Goal: Task Accomplishment & Management: Complete application form

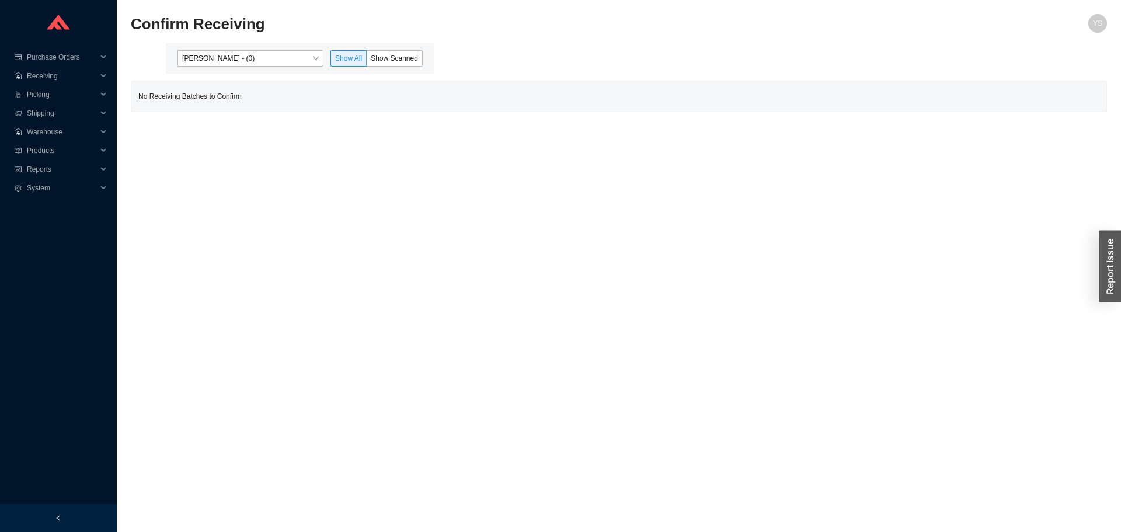
click at [198, 50] on div "Yossi Siff - (0) Show All Show Scanned" at bounding box center [300, 58] width 269 height 30
click at [197, 64] on span "Yossi Siff - (0)" at bounding box center [250, 58] width 137 height 15
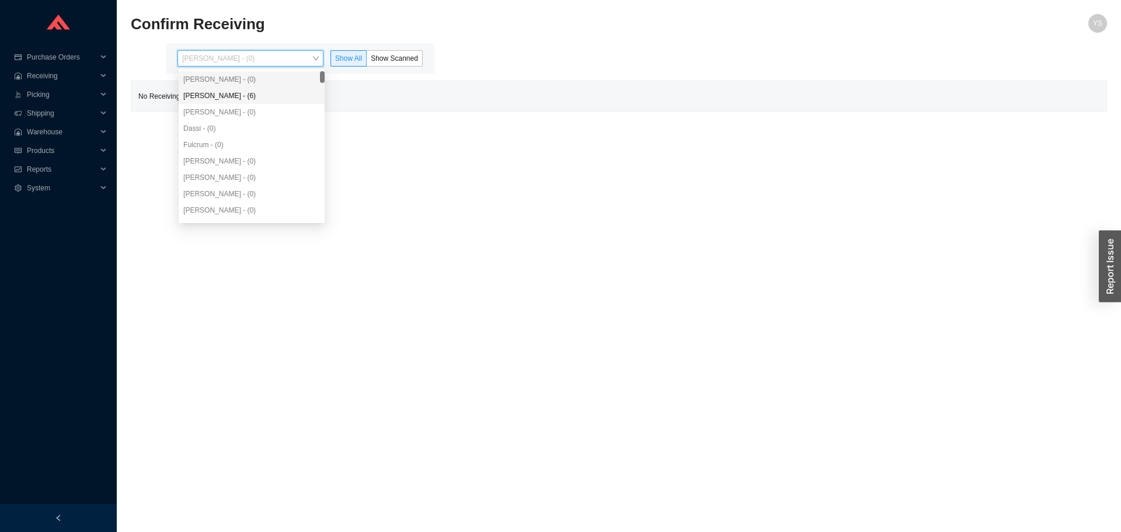
click at [205, 95] on div "Angel Negron - (6)" at bounding box center [251, 95] width 137 height 11
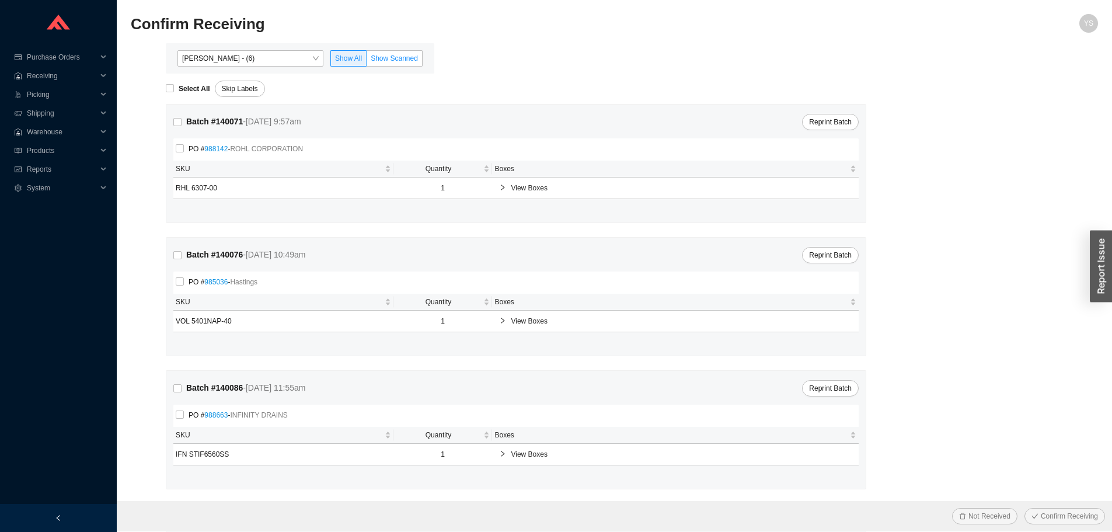
click at [382, 58] on span "Show Scanned" at bounding box center [394, 58] width 47 height 8
click at [367, 61] on input "Show Scanned" at bounding box center [367, 61] width 0 height 0
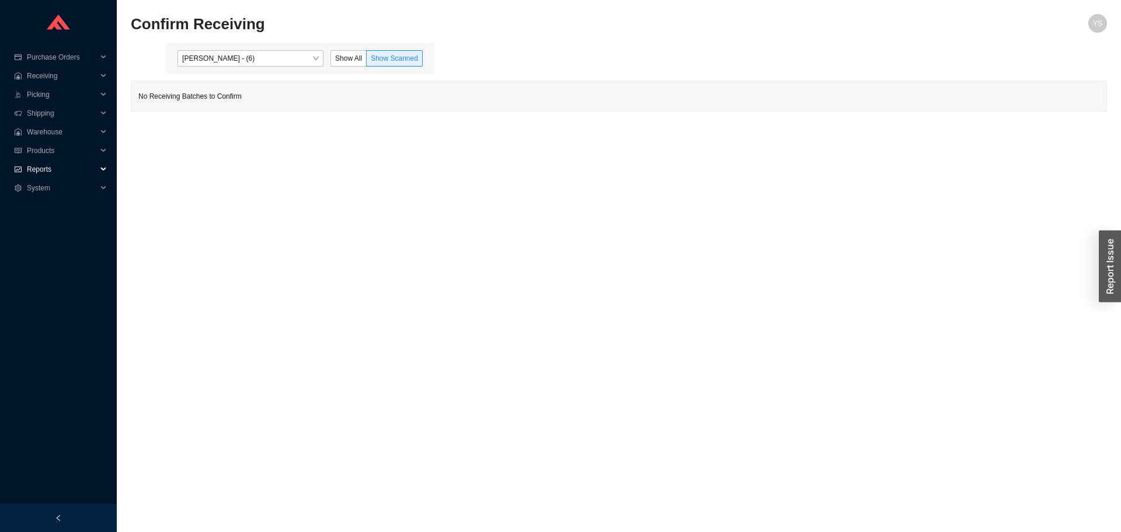
click at [67, 164] on span "Reports" at bounding box center [62, 169] width 70 height 19
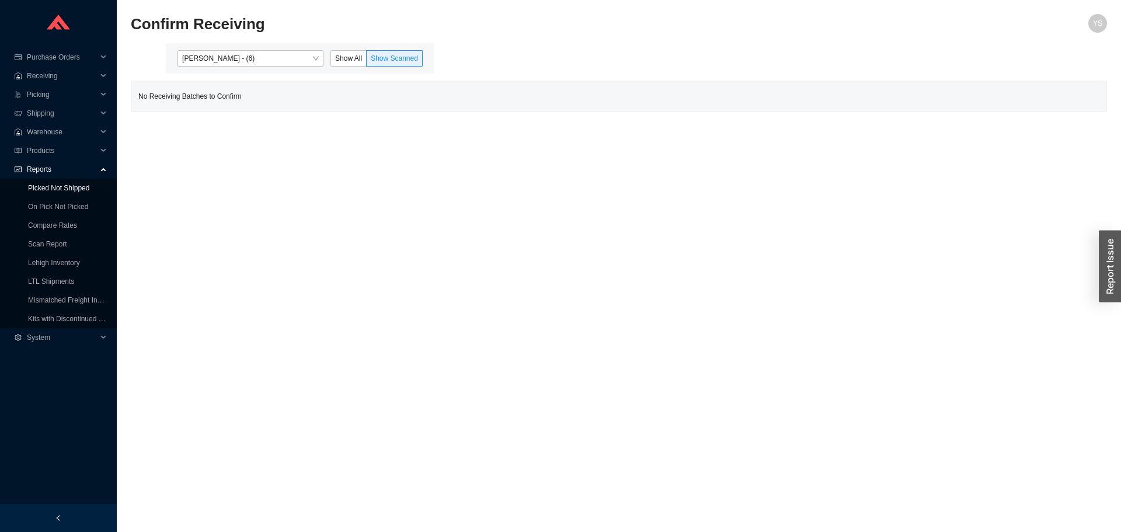
click at [73, 189] on link "Picked Not Shipped" at bounding box center [58, 188] width 61 height 8
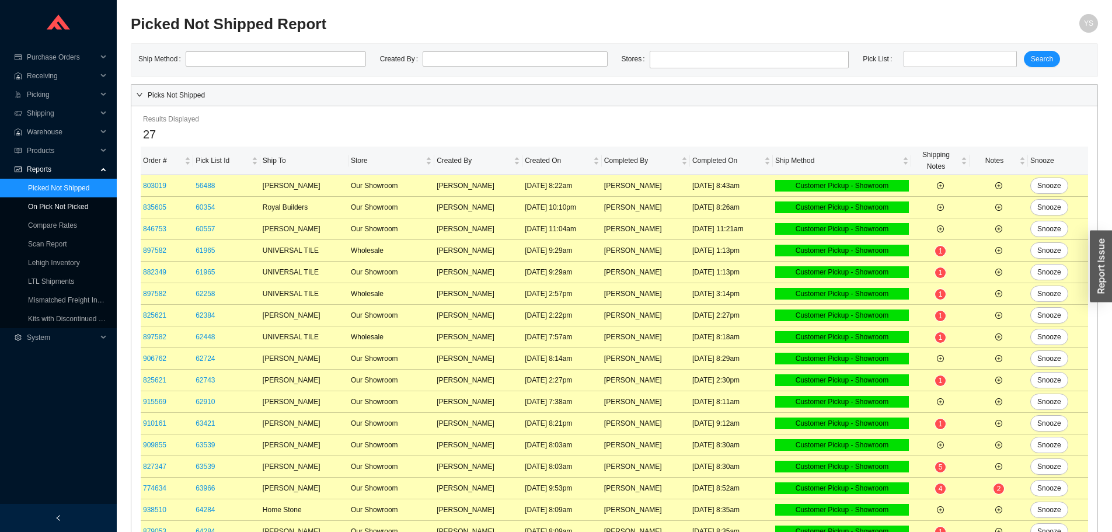
click at [73, 207] on link "On Pick Not Picked" at bounding box center [58, 207] width 60 height 8
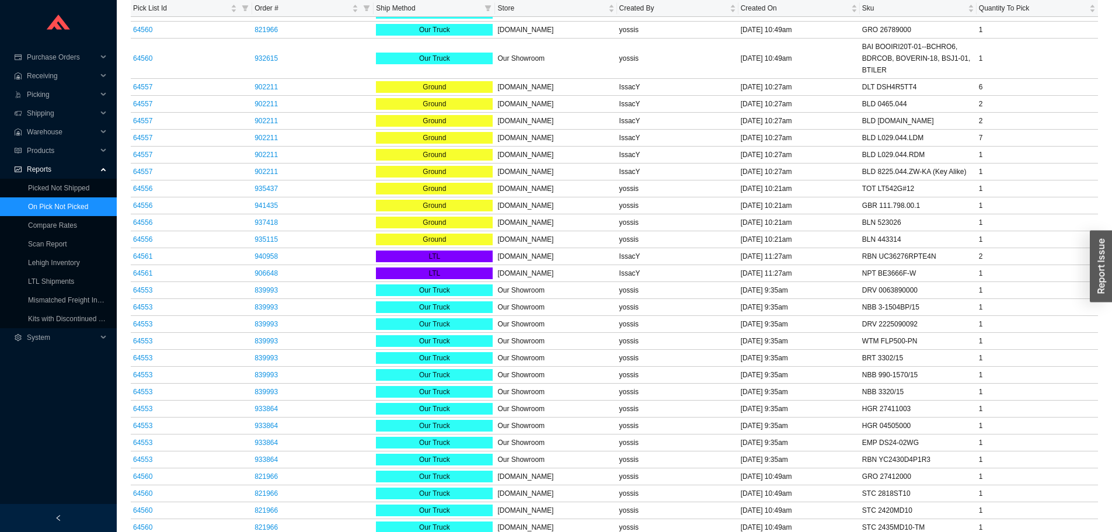
scroll to position [117, 0]
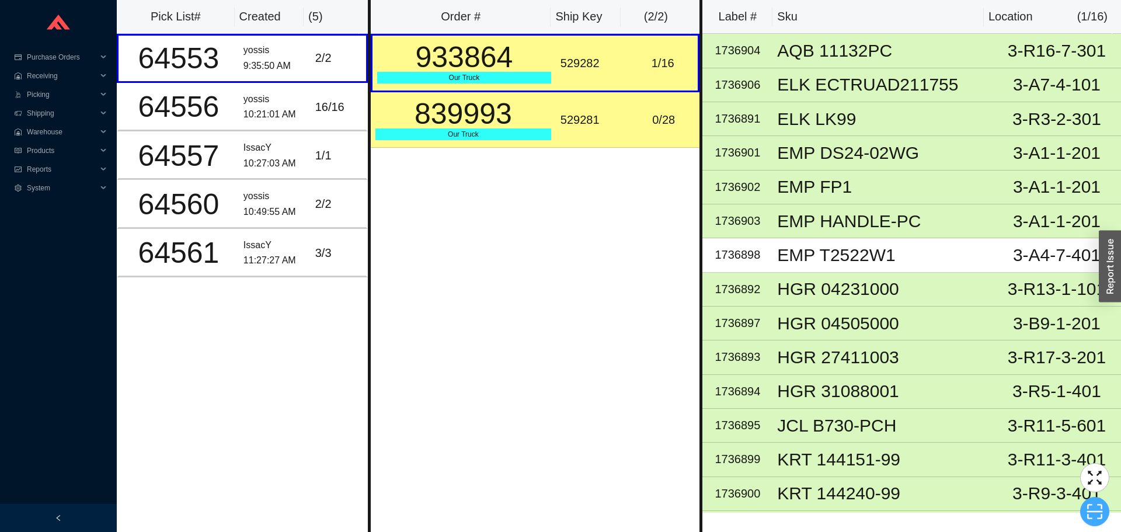
click at [1099, 507] on icon "scan" at bounding box center [1095, 512] width 18 height 18
type input "sk529281"
click button "Scan" at bounding box center [1094, 511] width 30 height 16
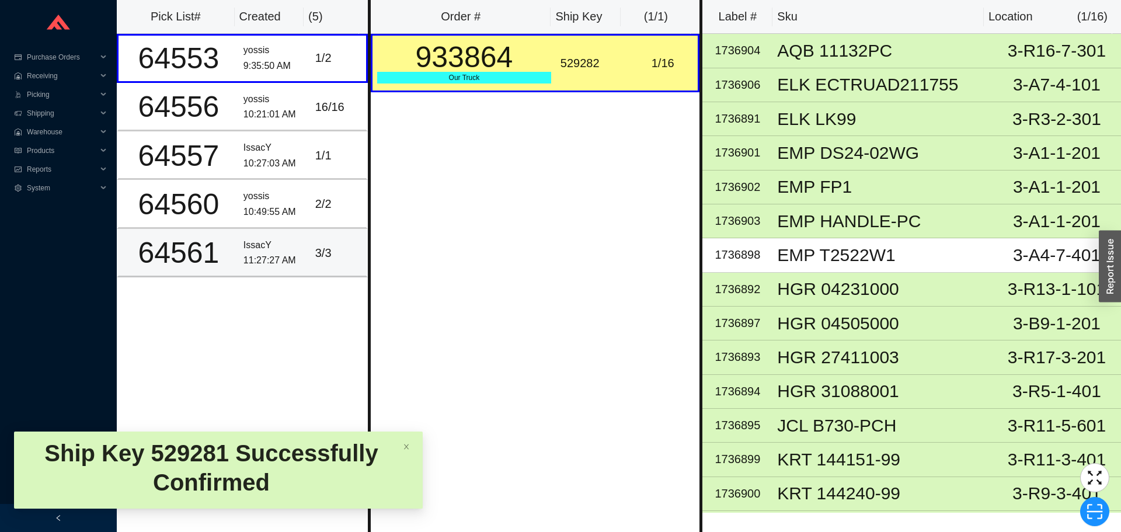
click at [332, 244] on div "3 / 3" at bounding box center [338, 252] width 46 height 19
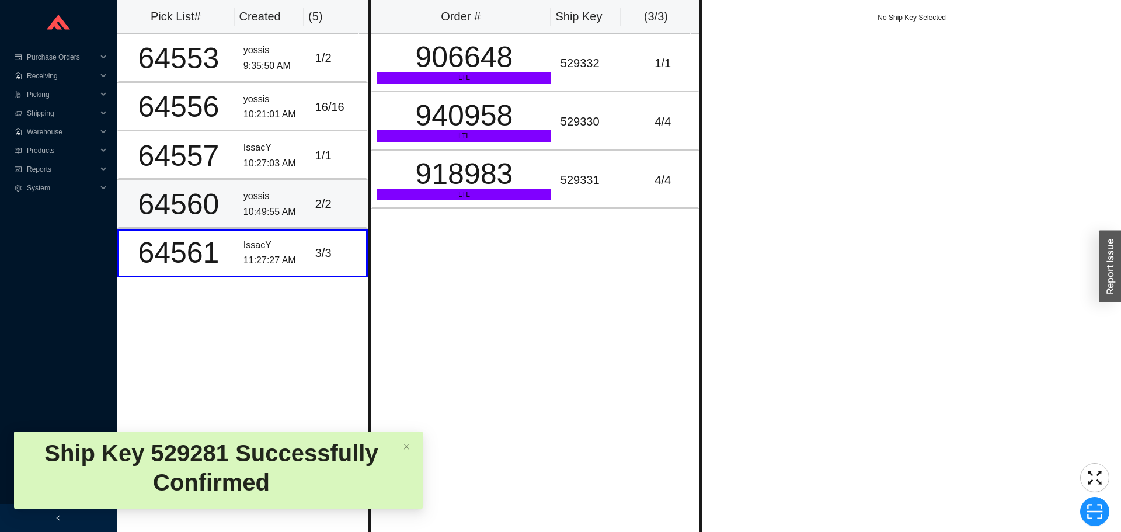
click at [326, 207] on div "2 / 2" at bounding box center [338, 203] width 46 height 19
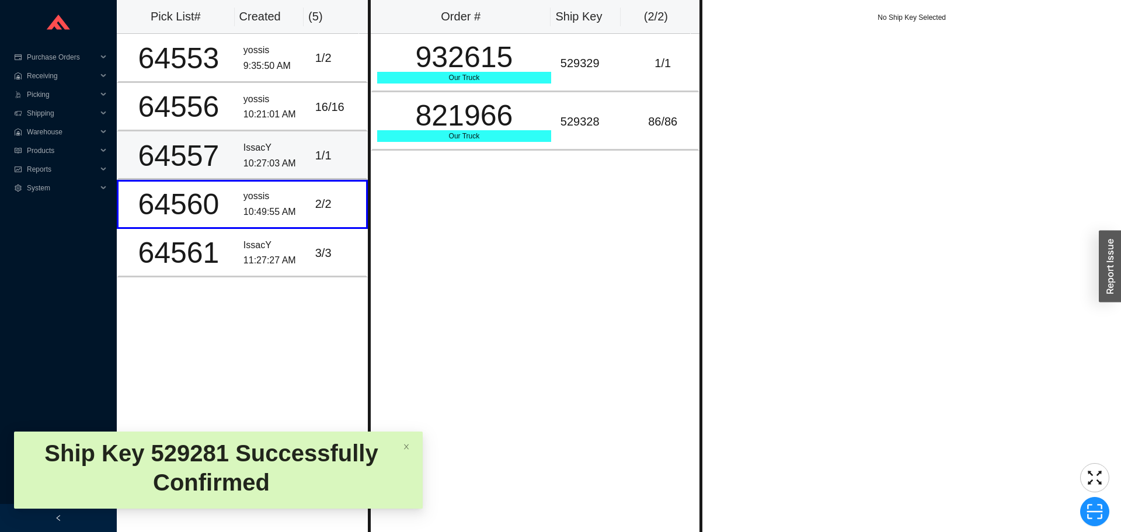
click at [302, 158] on td "IssacY 10:27:03 AM" at bounding box center [275, 155] width 72 height 48
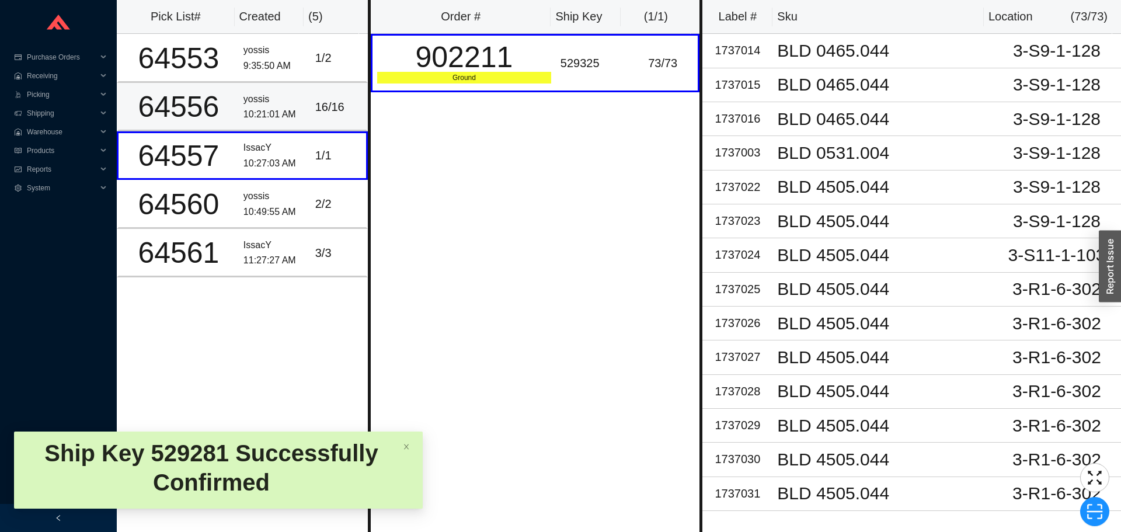
click at [311, 116] on td "16 / 16" at bounding box center [339, 107] width 57 height 48
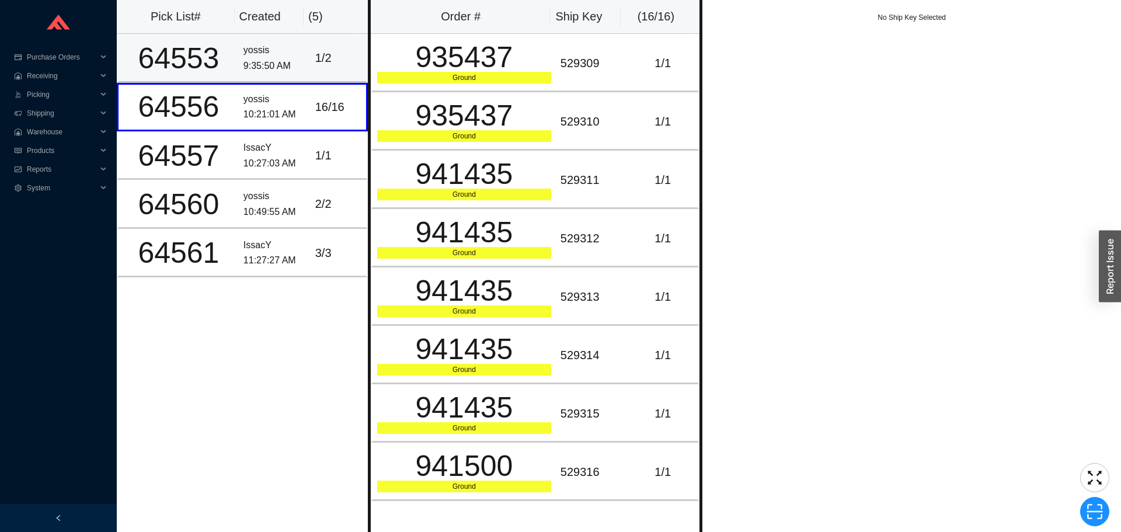
click at [313, 71] on td "1 / 2" at bounding box center [339, 58] width 57 height 48
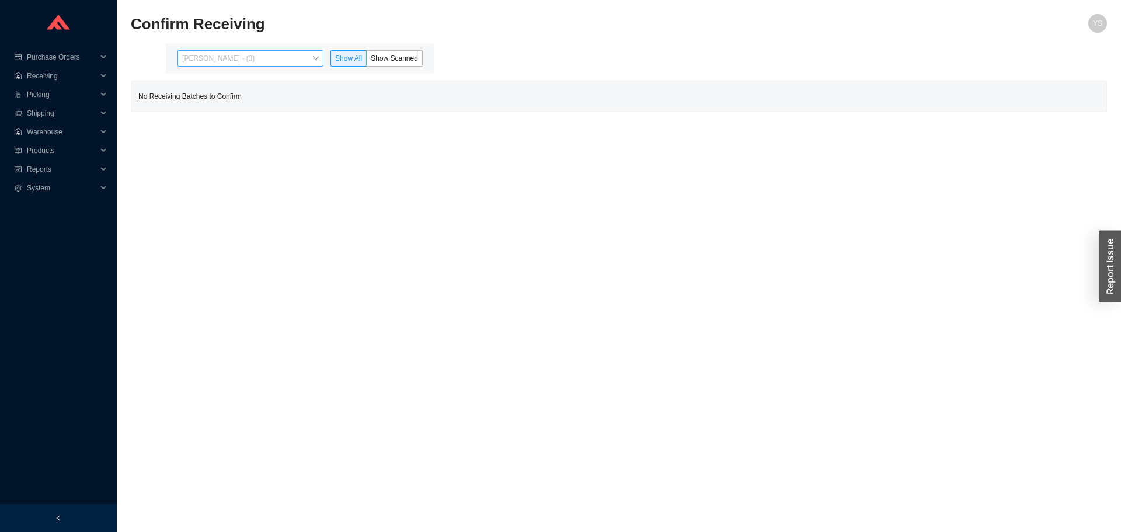
click at [211, 61] on span "[PERSON_NAME] - (0)" at bounding box center [250, 58] width 137 height 15
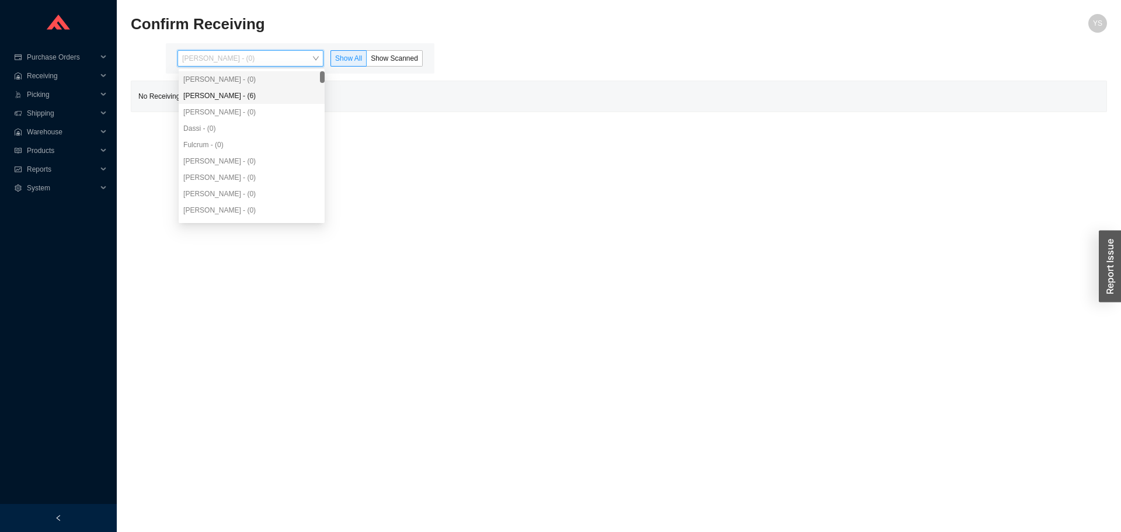
click at [226, 100] on div "[PERSON_NAME] - (6)" at bounding box center [251, 95] width 137 height 11
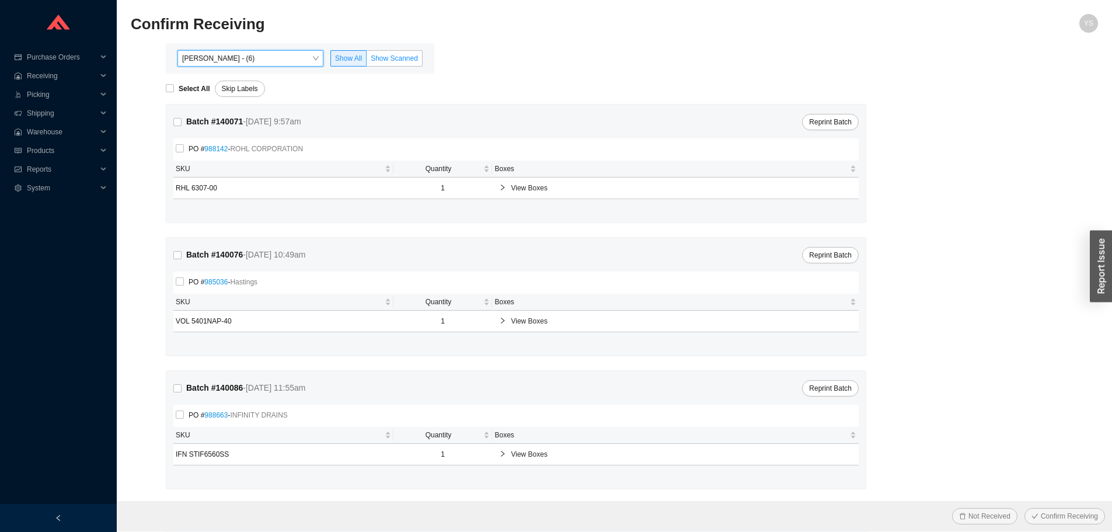
click at [396, 57] on span "Show Scanned" at bounding box center [394, 58] width 47 height 8
click at [367, 61] on input "Show Scanned" at bounding box center [367, 61] width 0 height 0
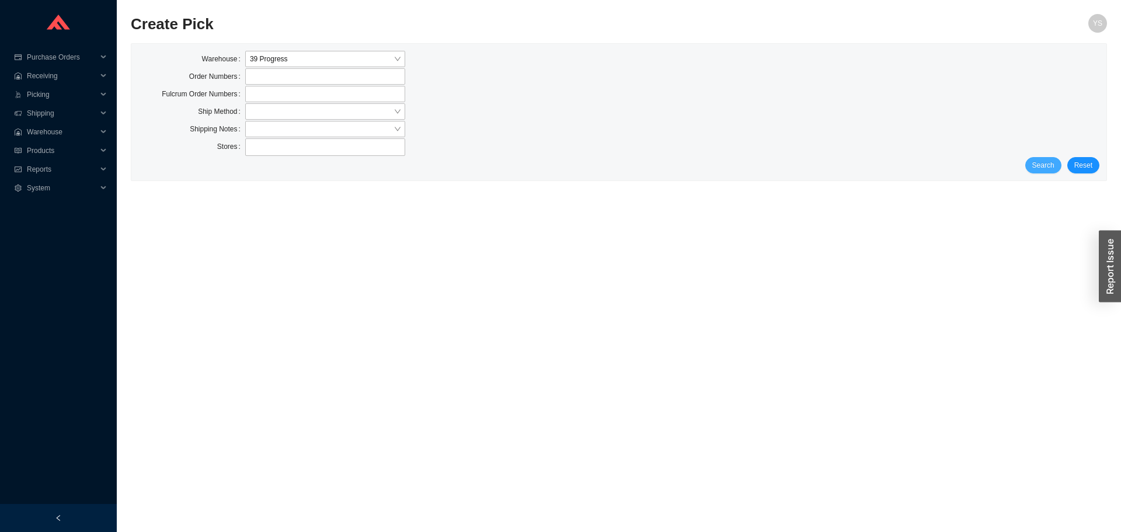
click at [1043, 168] on span "Search" at bounding box center [1043, 165] width 22 height 12
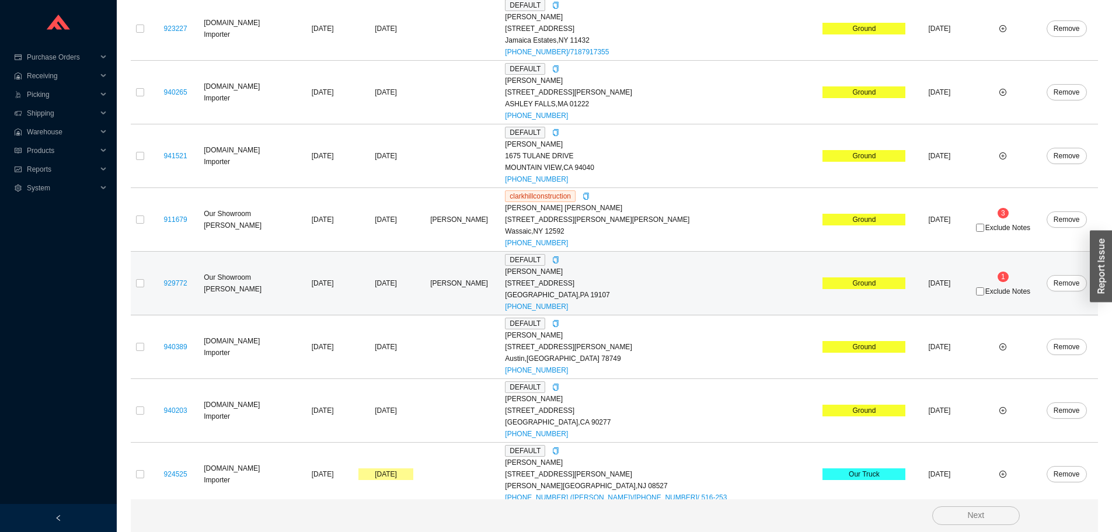
scroll to position [434, 0]
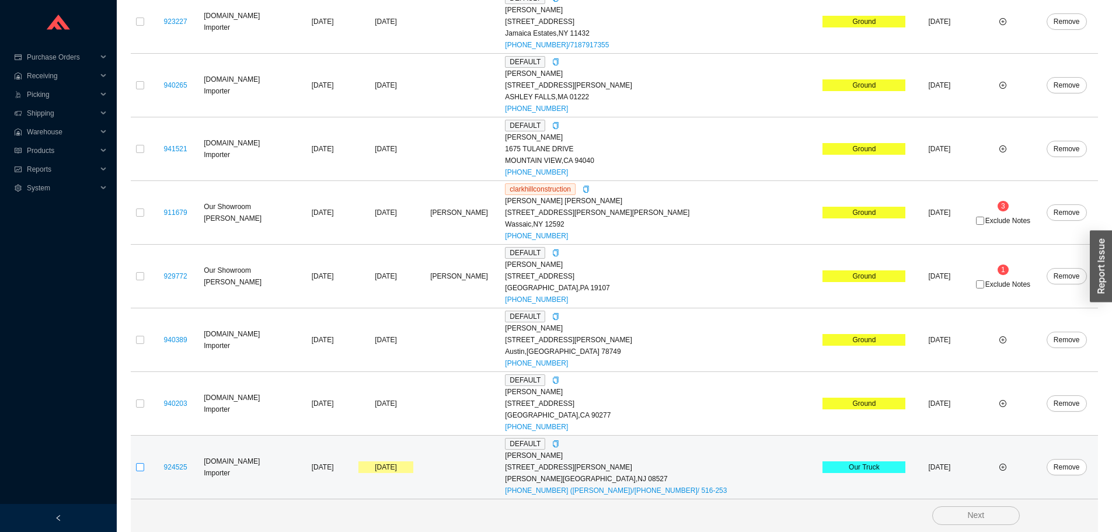
click at [137, 470] on input "checkbox" at bounding box center [140, 467] width 8 height 8
checkbox input "true"
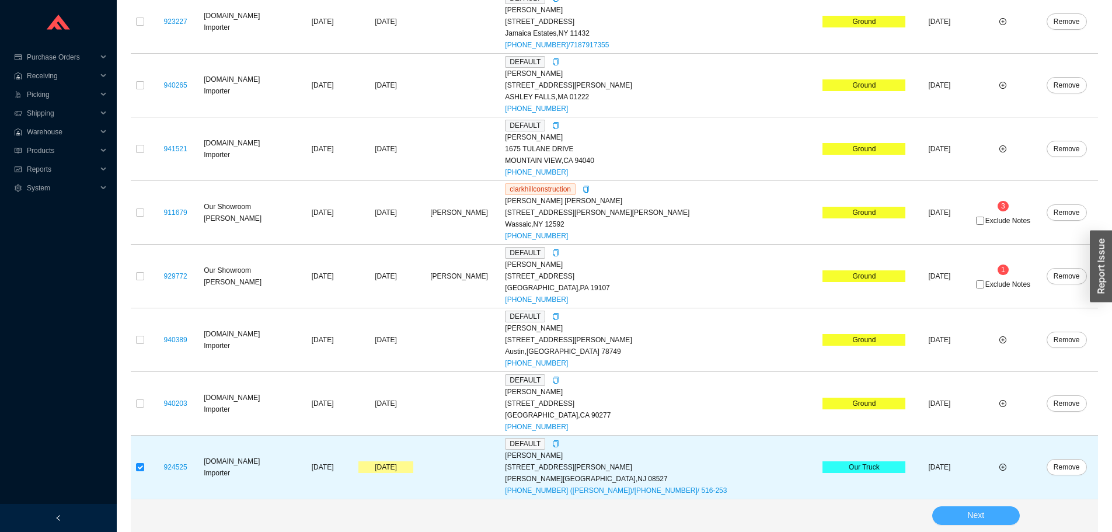
click at [967, 514] on span "Next" at bounding box center [975, 514] width 17 height 13
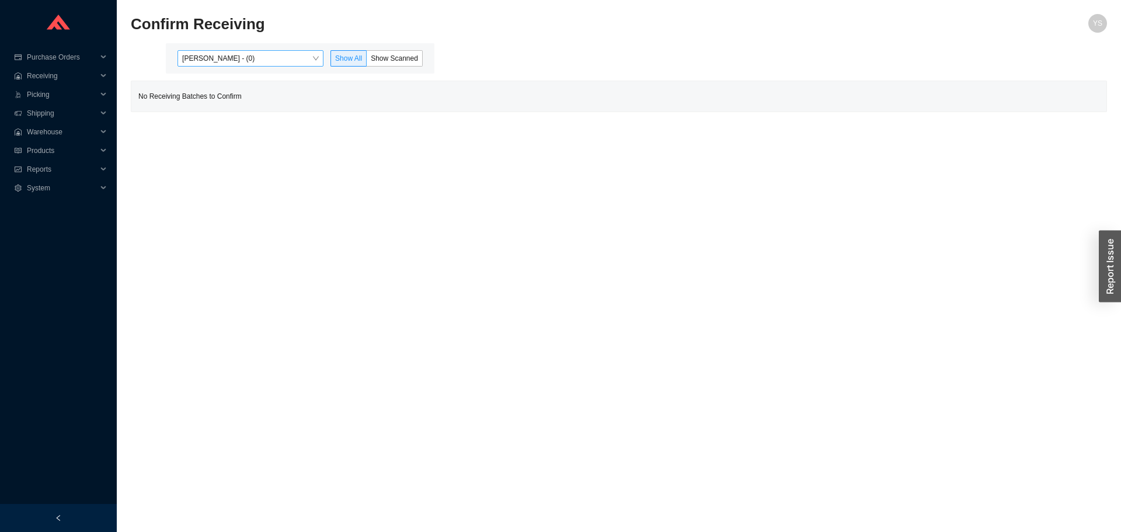
click at [256, 51] on span "[PERSON_NAME] - (0)" at bounding box center [250, 58] width 137 height 15
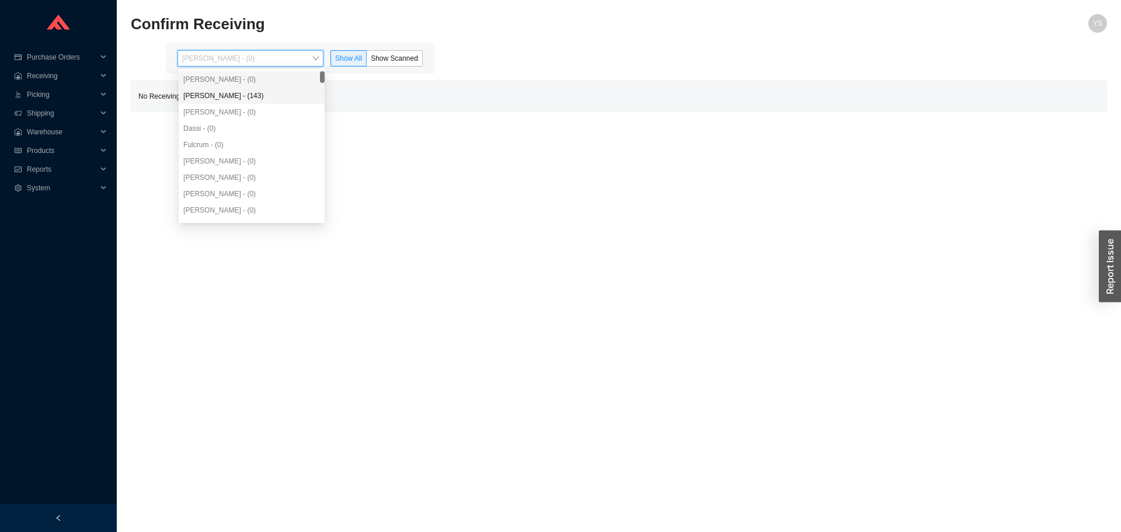
click at [256, 92] on div "[PERSON_NAME] - (143)" at bounding box center [251, 95] width 137 height 11
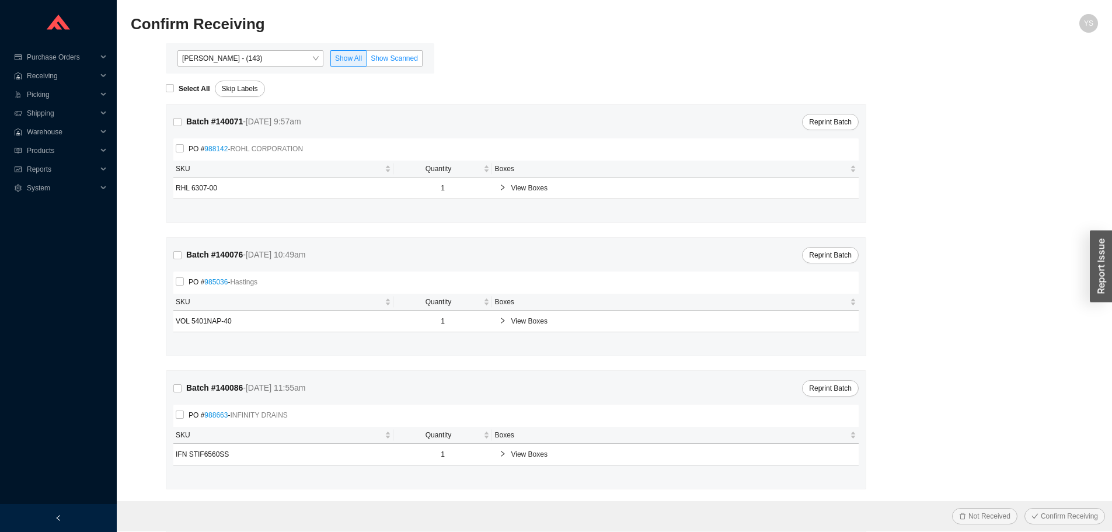
click at [391, 56] on span "Show Scanned" at bounding box center [394, 58] width 47 height 8
click at [367, 61] on input "Show Scanned" at bounding box center [367, 61] width 0 height 0
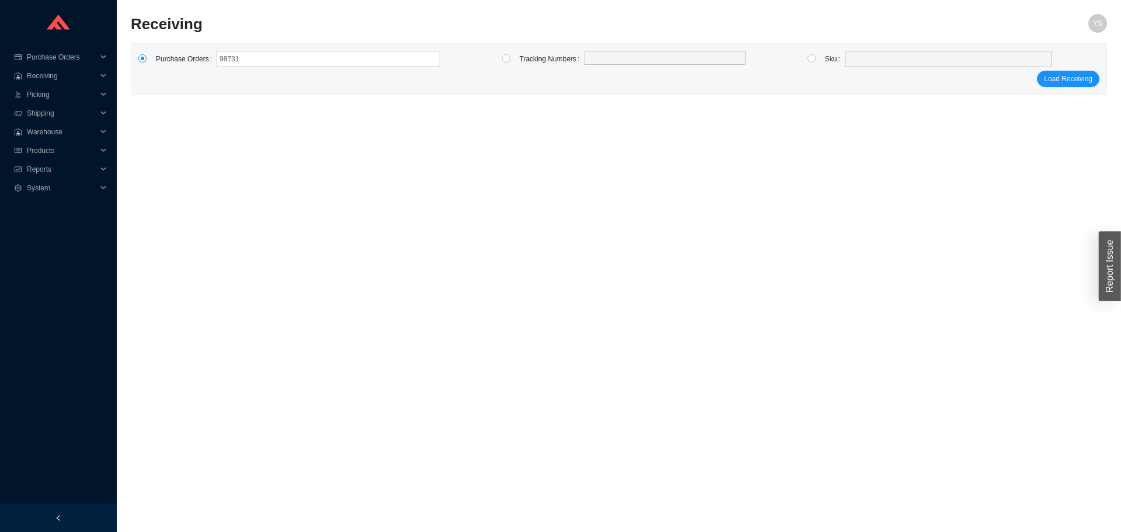
type input "987314"
type input "986586"
type input "987724"
type input "983276"
type input "988560"
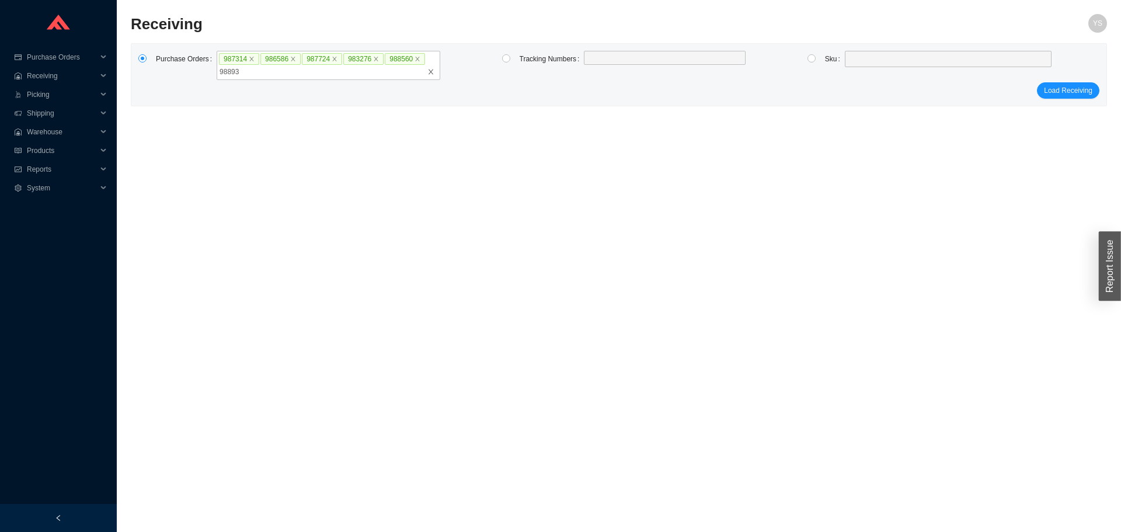
type input "988933"
type input "987856"
type input "986257"
type input "988266"
type input "985473"
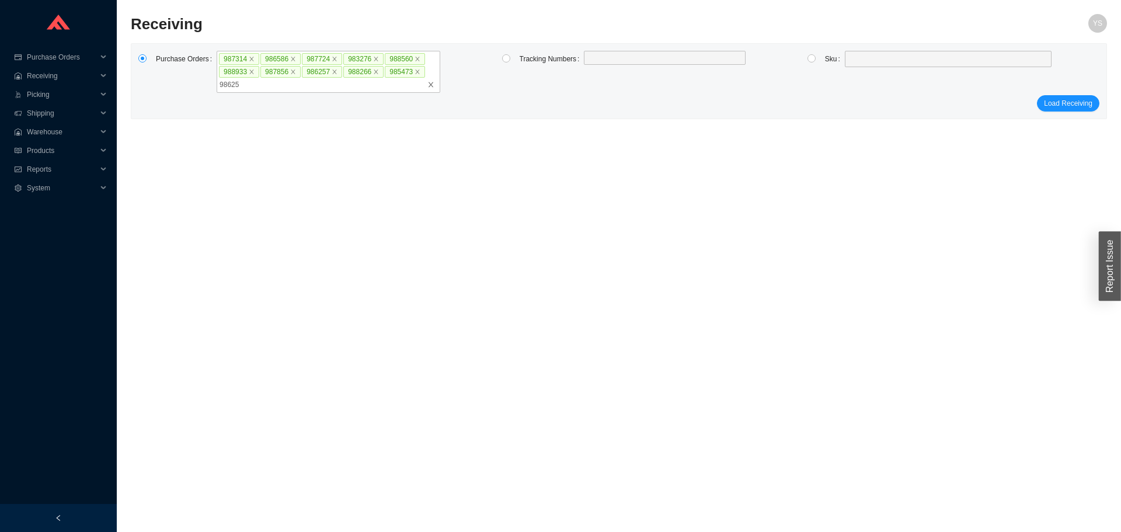
type input "986257"
click button "Load Receiving" at bounding box center [1068, 90] width 62 height 16
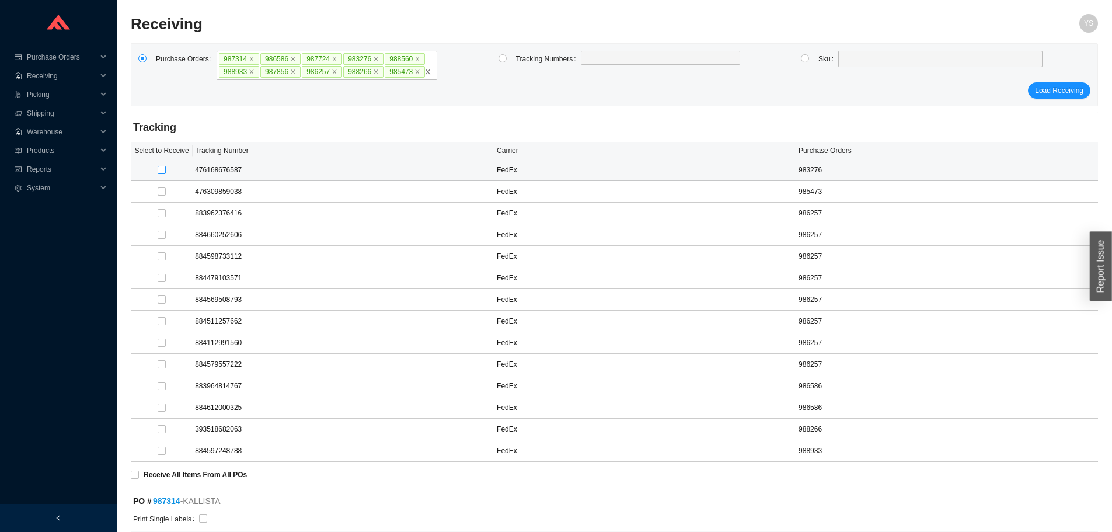
click at [162, 171] on input "checkbox" at bounding box center [162, 170] width 8 height 8
checkbox input "true"
type input "1"
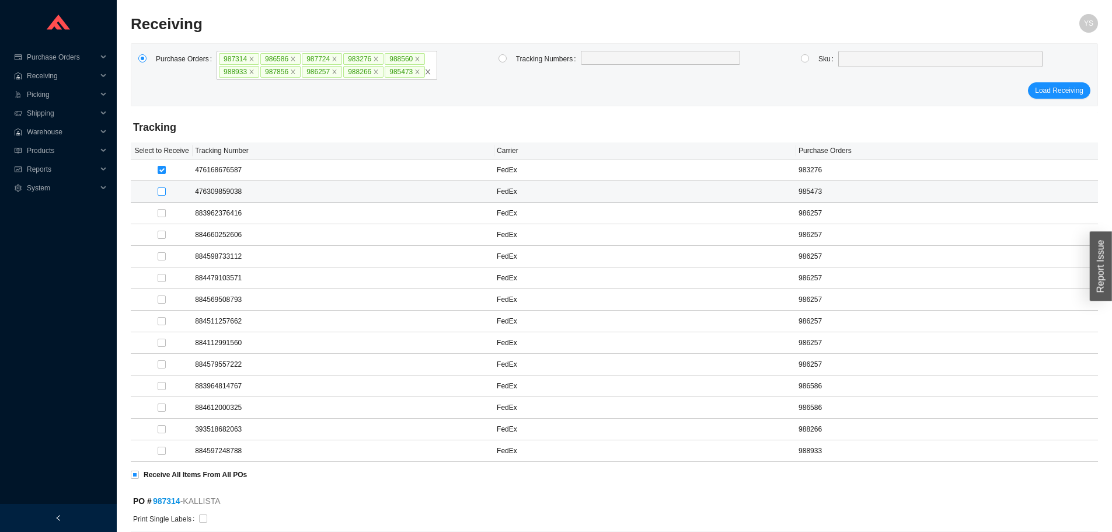
click at [163, 193] on input "checkbox" at bounding box center [162, 191] width 8 height 8
checkbox input "true"
type input "5"
click at [163, 385] on input "checkbox" at bounding box center [162, 386] width 8 height 8
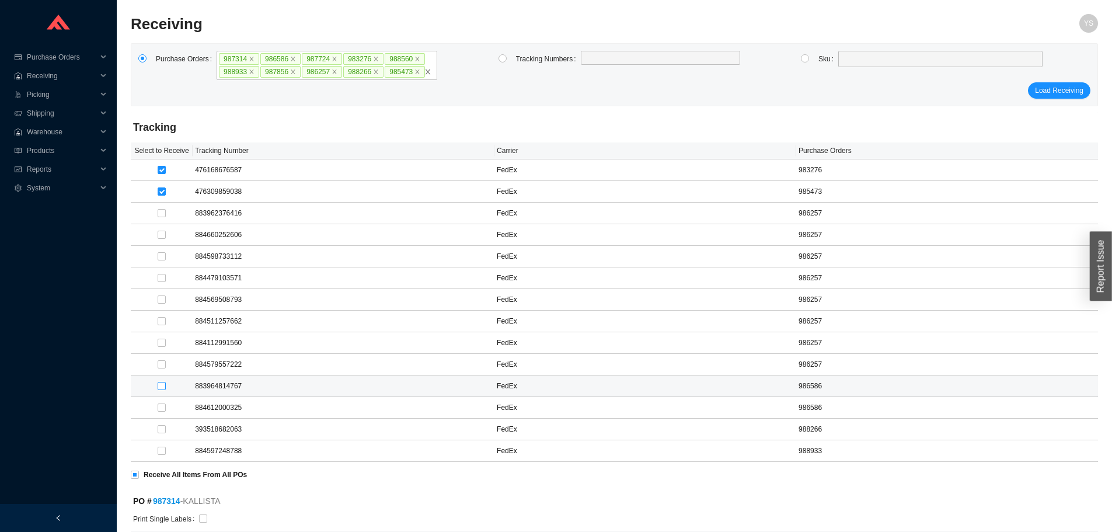
checkbox input "true"
type input "1"
click at [156, 399] on div at bounding box center [161, 407] width 57 height 16
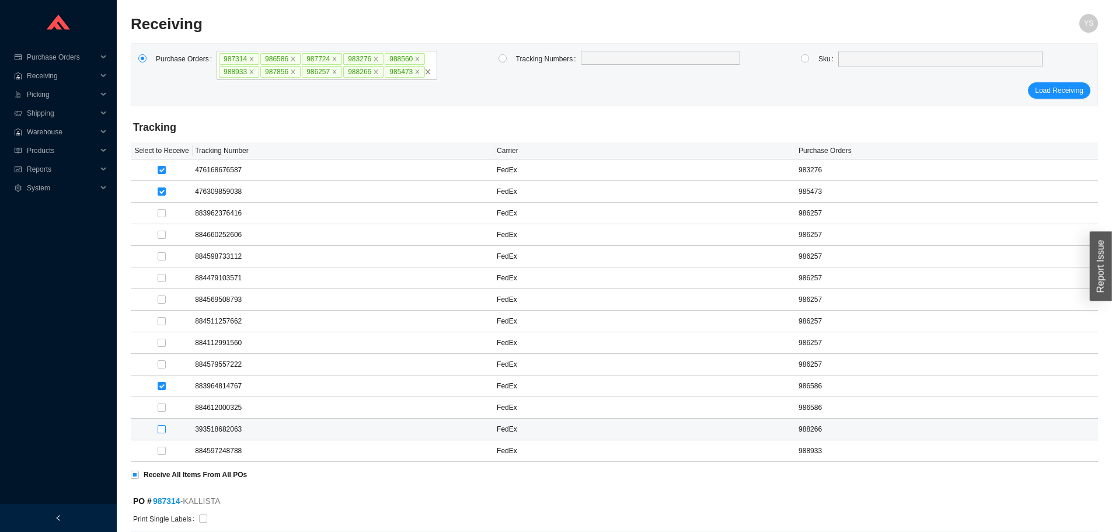
click at [161, 427] on input "checkbox" at bounding box center [162, 429] width 8 height 8
checkbox input "true"
type input "1"
click at [161, 407] on input "checkbox" at bounding box center [162, 407] width 8 height 8
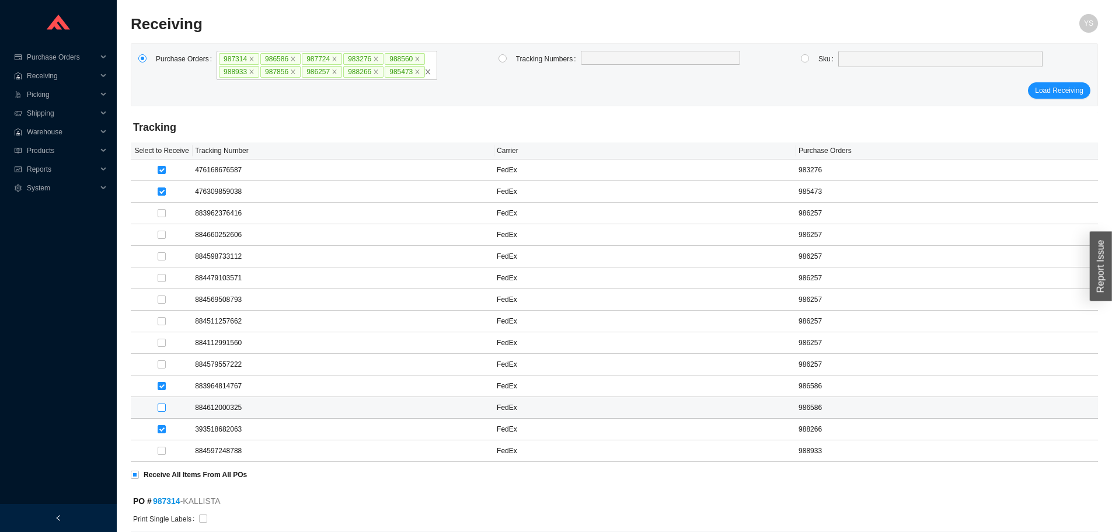
checkbox input "true"
click at [158, 448] on input "checkbox" at bounding box center [162, 451] width 8 height 8
checkbox input "true"
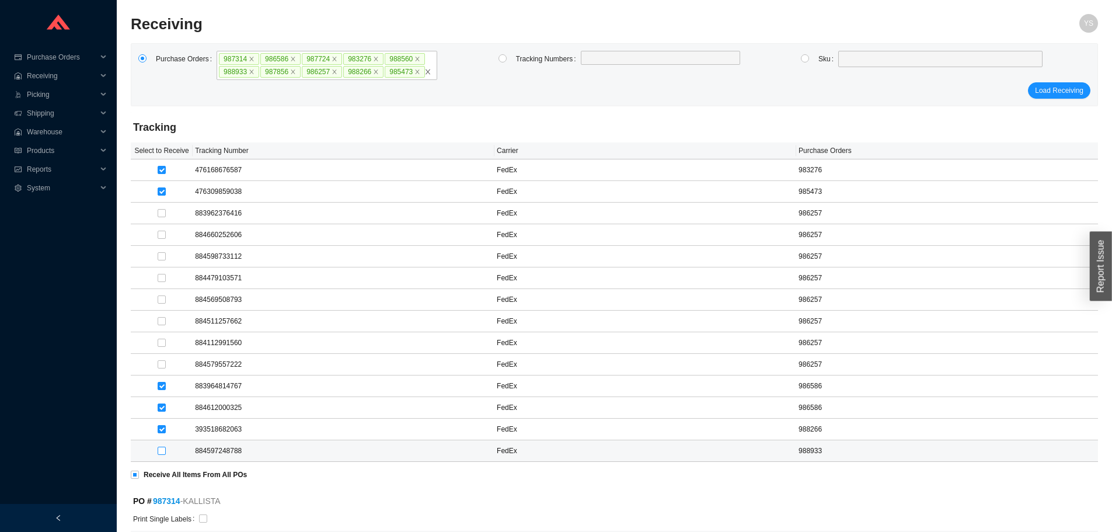
type input "8"
checkbox input "true"
type input "1"
checkbox input "true"
type input "1"
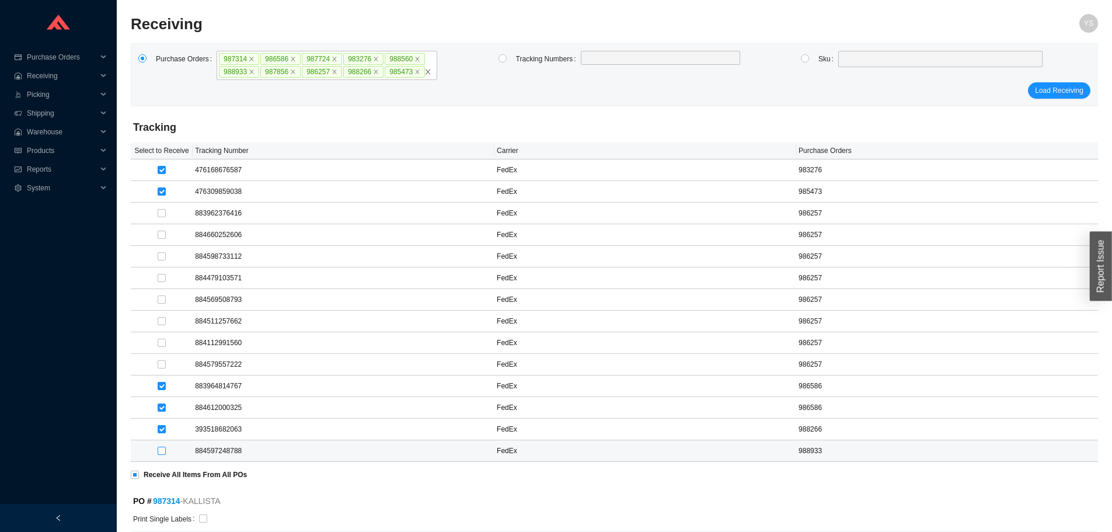
checkbox input "true"
type input "1"
checkbox input "true"
type input "1"
checkbox input "true"
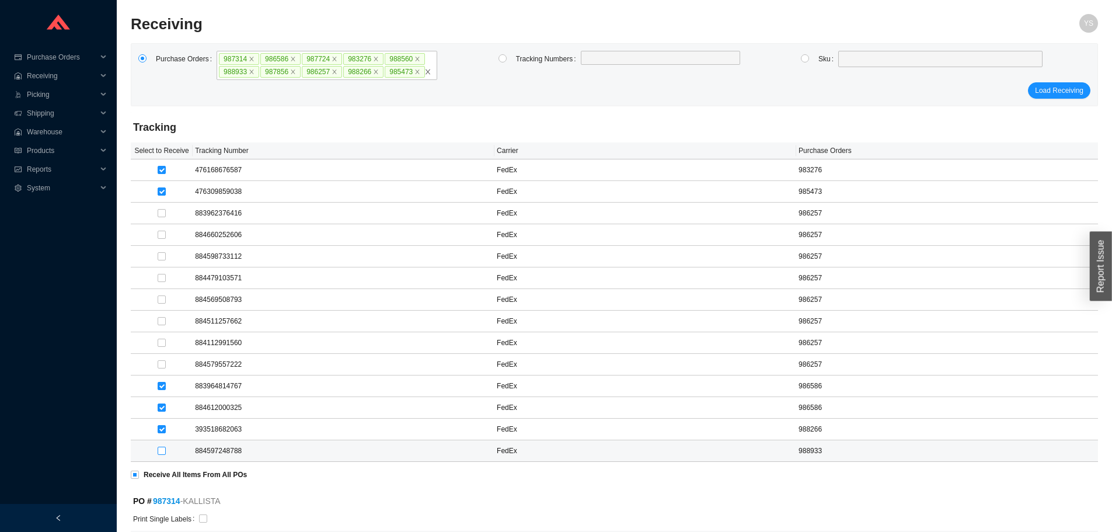
type input "1"
checkbox input "true"
type input "2"
checkbox input "true"
type input "2"
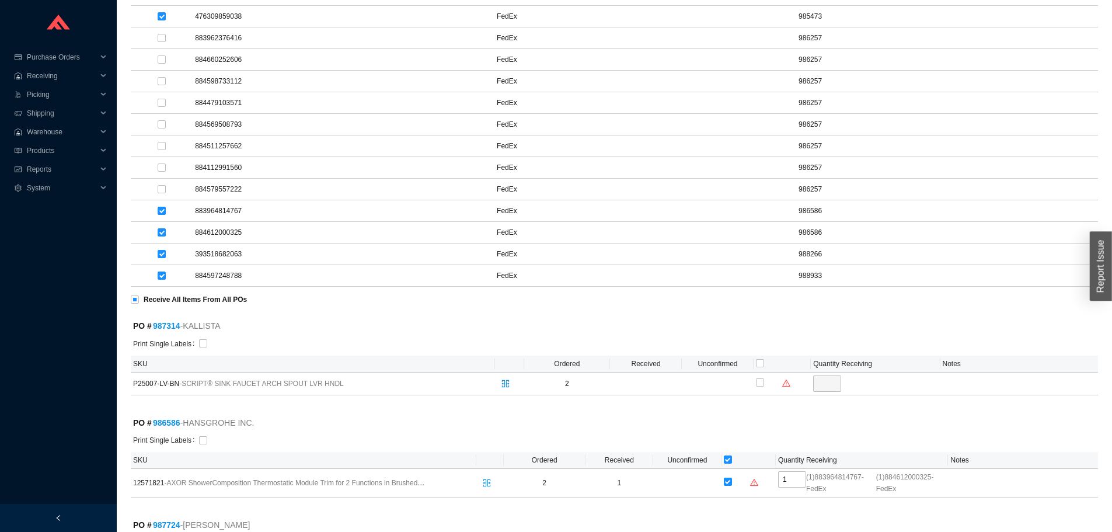
scroll to position [233, 0]
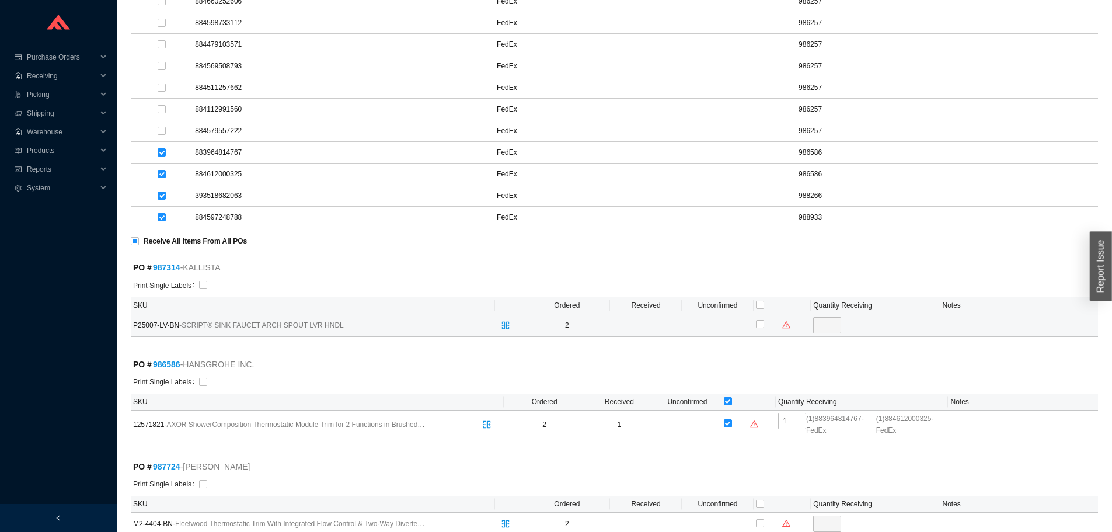
click at [764, 321] on div at bounding box center [782, 325] width 53 height 18
click at [752, 327] on td at bounding box center [718, 325] width 72 height 23
click at [757, 325] on input "checkbox" at bounding box center [760, 324] width 8 height 8
checkbox input "true"
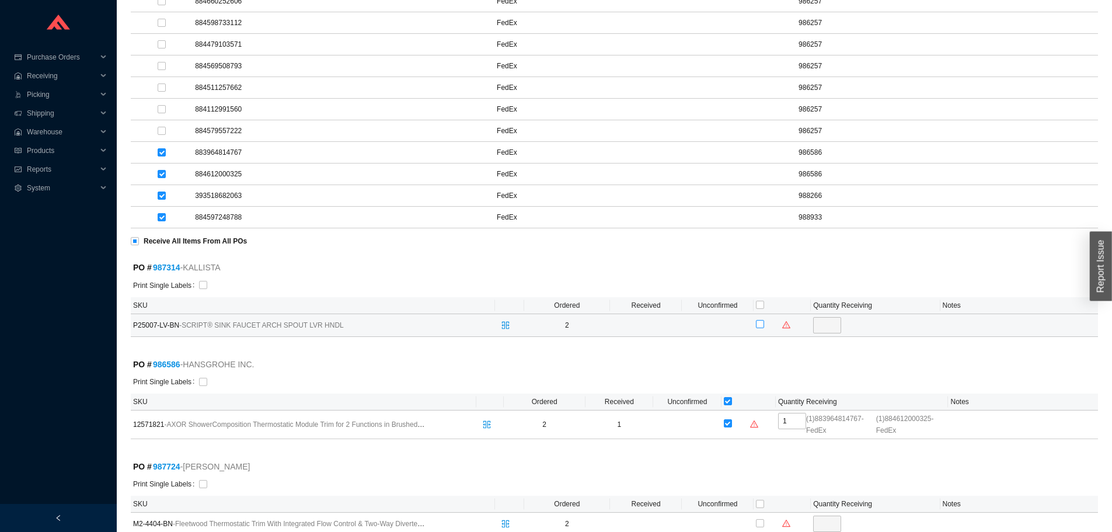
type input "2"
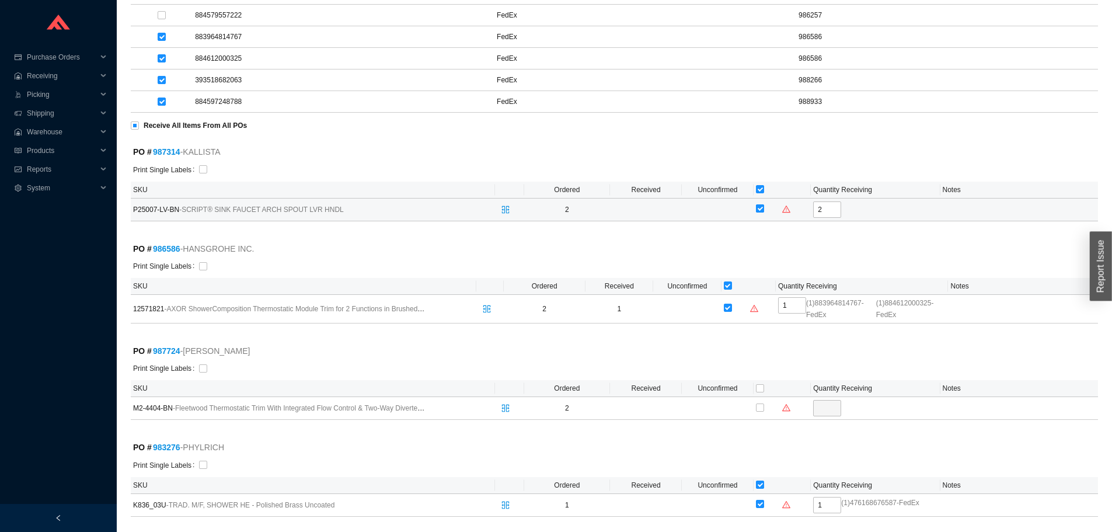
scroll to position [350, 0]
click at [758, 410] on input "checkbox" at bounding box center [760, 406] width 8 height 8
checkbox input "true"
type input "2"
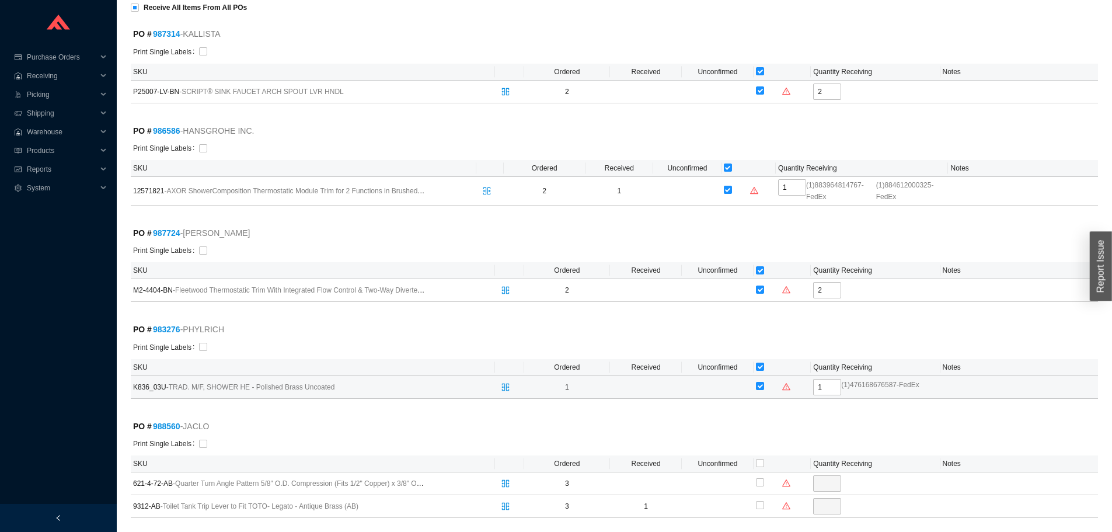
scroll to position [525, 0]
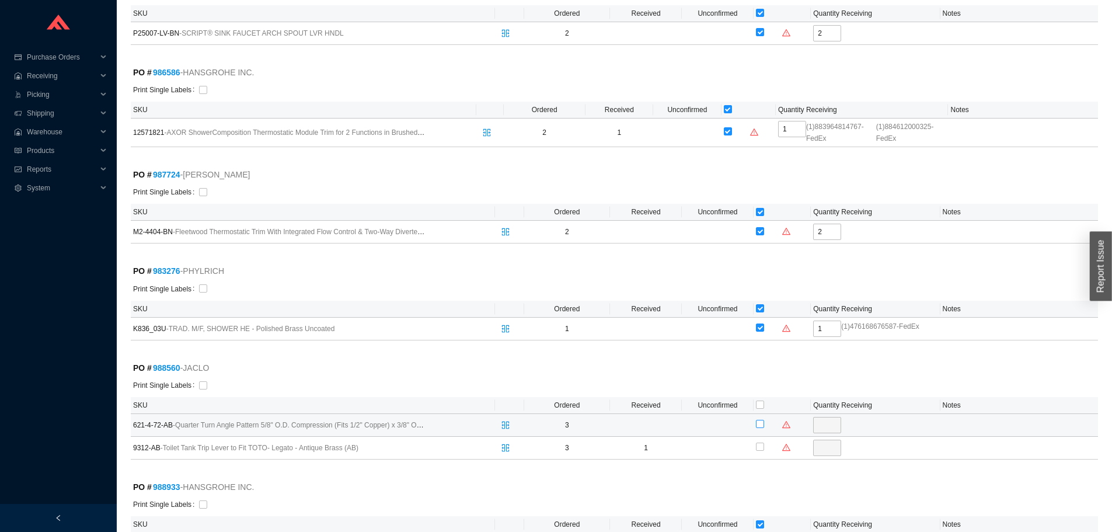
click at [759, 424] on input "checkbox" at bounding box center [760, 424] width 8 height 8
checkbox input "true"
type input "3"
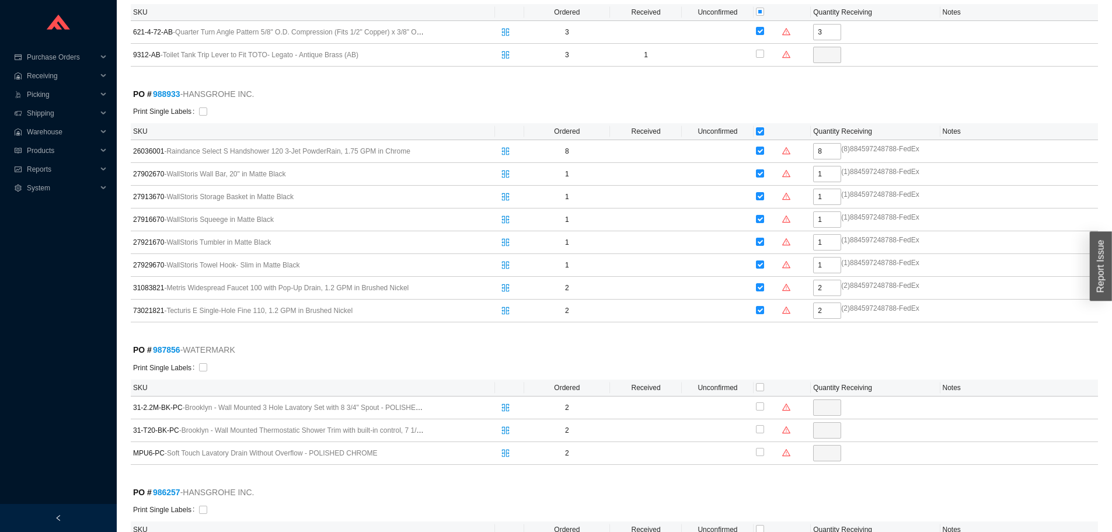
scroll to position [1051, 0]
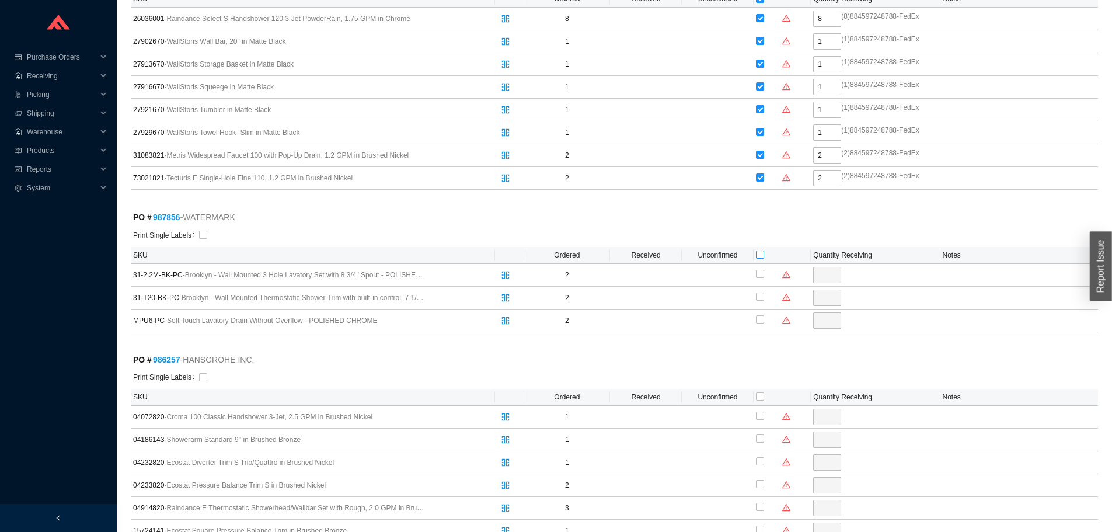
click at [760, 251] on input "checkbox" at bounding box center [760, 254] width 8 height 8
checkbox input "true"
type input "2"
checkbox input "true"
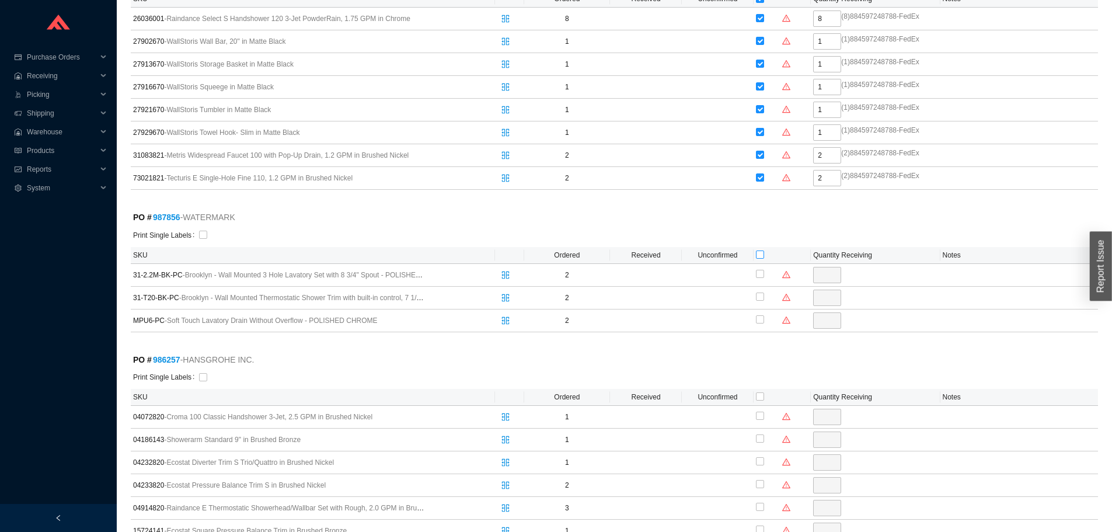
type input "2"
checkbox input "true"
type input "2"
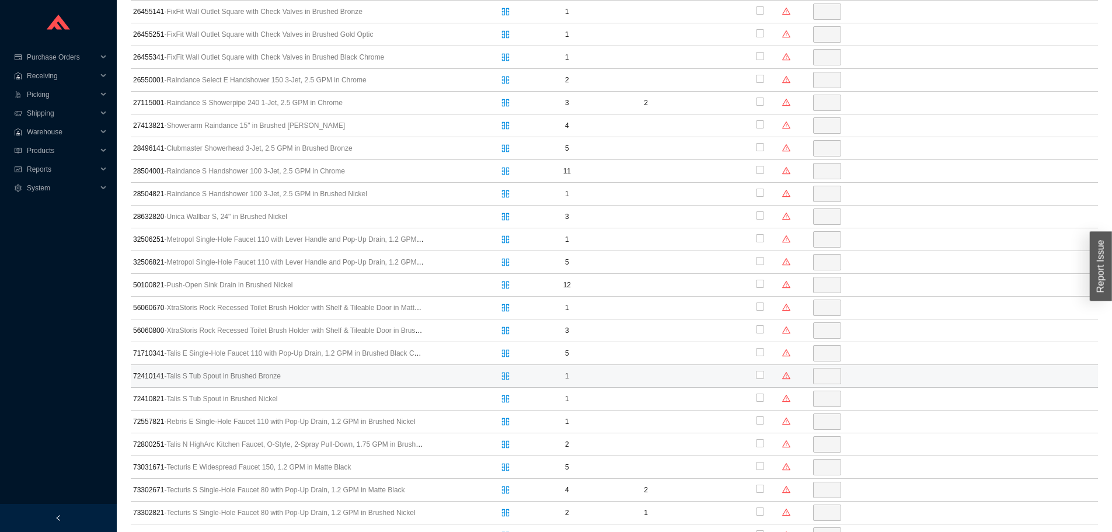
scroll to position [1751, 0]
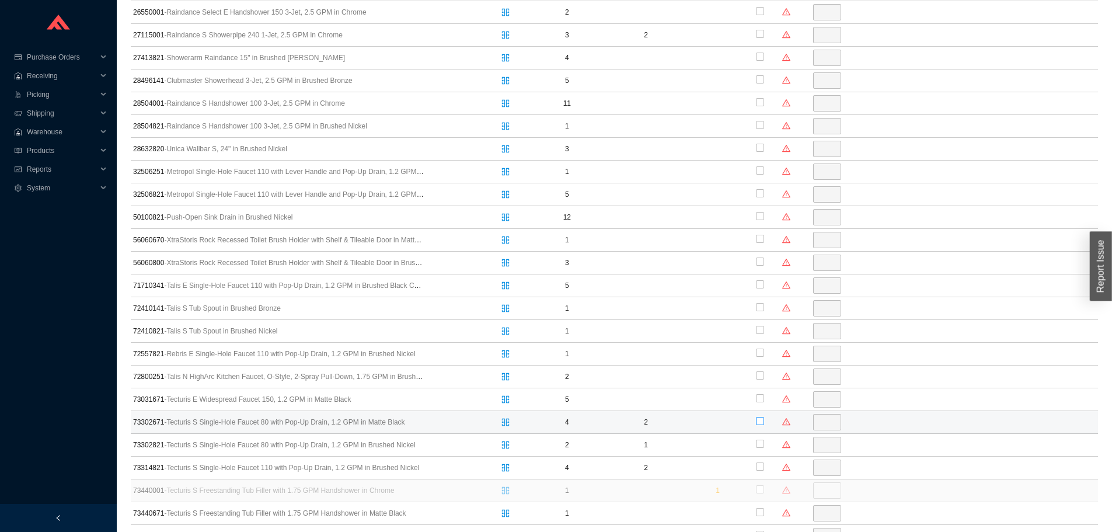
click at [759, 420] on input "checkbox" at bounding box center [760, 421] width 8 height 8
checkbox input "true"
type input "2"
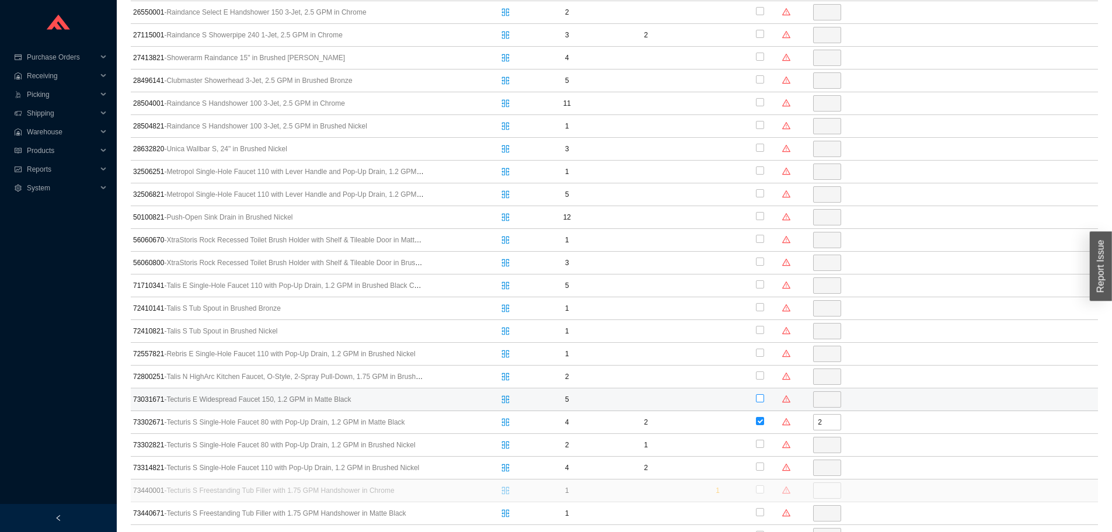
click at [762, 394] on label at bounding box center [760, 399] width 8 height 12
click at [762, 394] on input "checkbox" at bounding box center [760, 398] width 8 height 8
checkbox input "true"
type input "5"
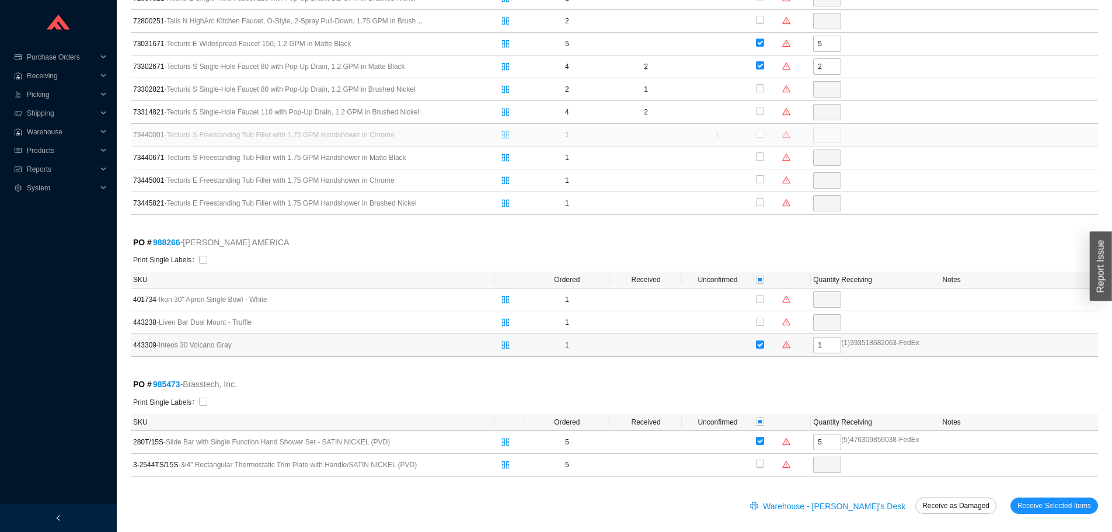
scroll to position [2114, 0]
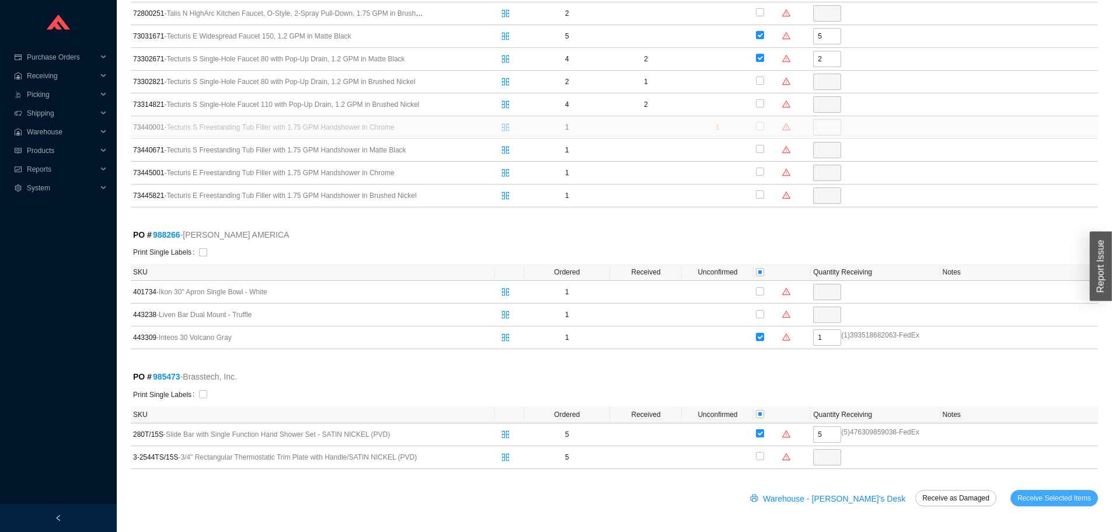
click at [1030, 494] on span "Receive Selected Items" at bounding box center [1054, 498] width 74 height 12
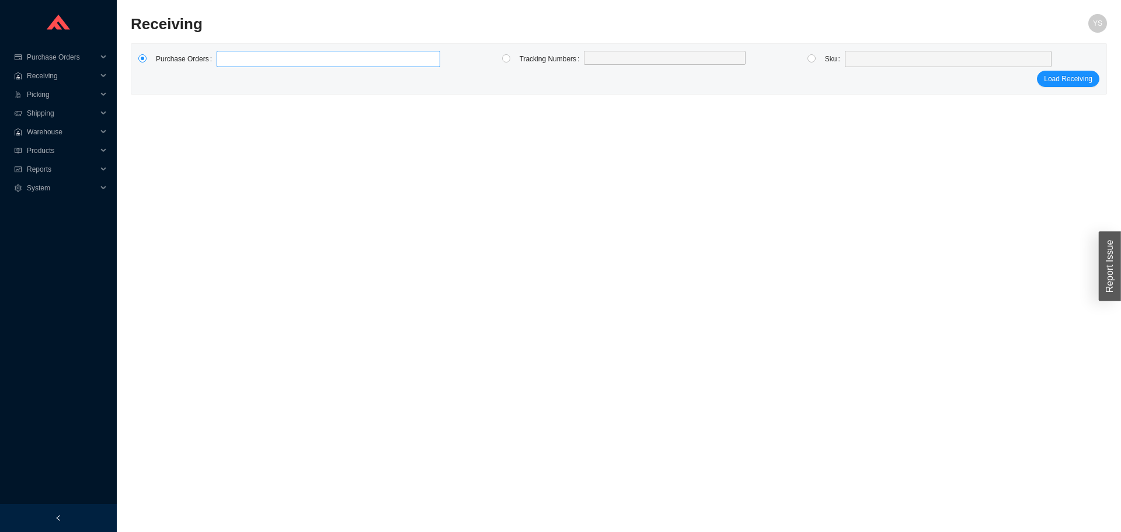
click at [298, 54] on label at bounding box center [329, 59] width 224 height 16
click at [226, 54] on input at bounding box center [222, 59] width 8 height 13
type input "988885"
type input "968677"
type input "988509"
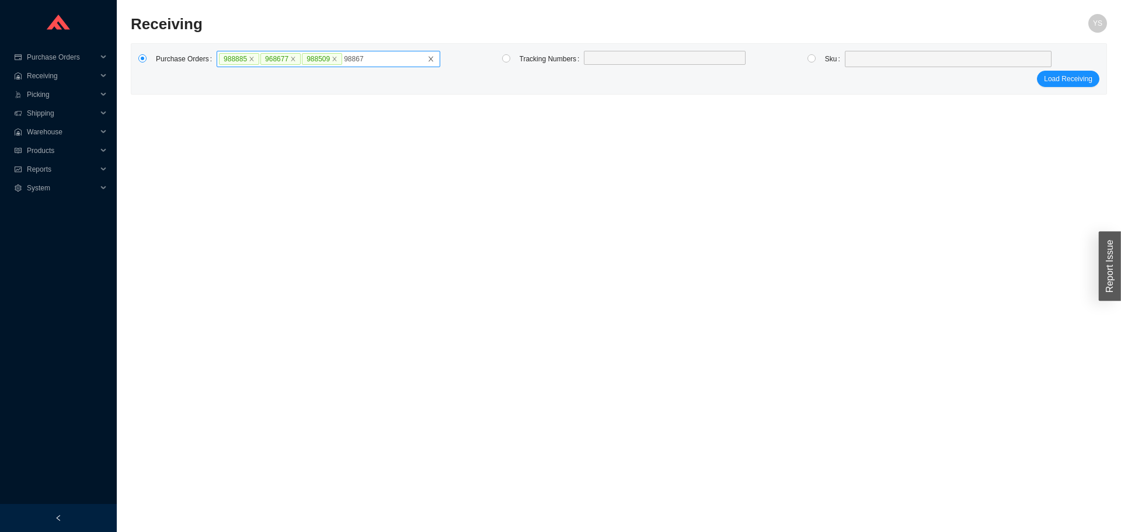
type input "988678"
type input "988755"
type input "986779"
type input "988755"
click button "Load Receiving" at bounding box center [1068, 90] width 62 height 16
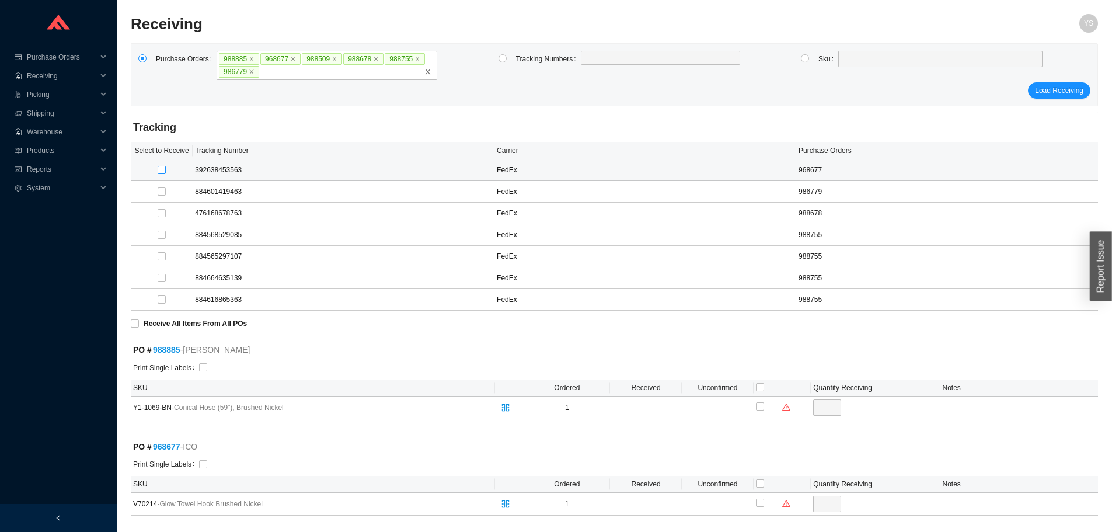
click at [165, 170] on input "checkbox" at bounding box center [162, 170] width 8 height 8
checkbox input "true"
type input "1"
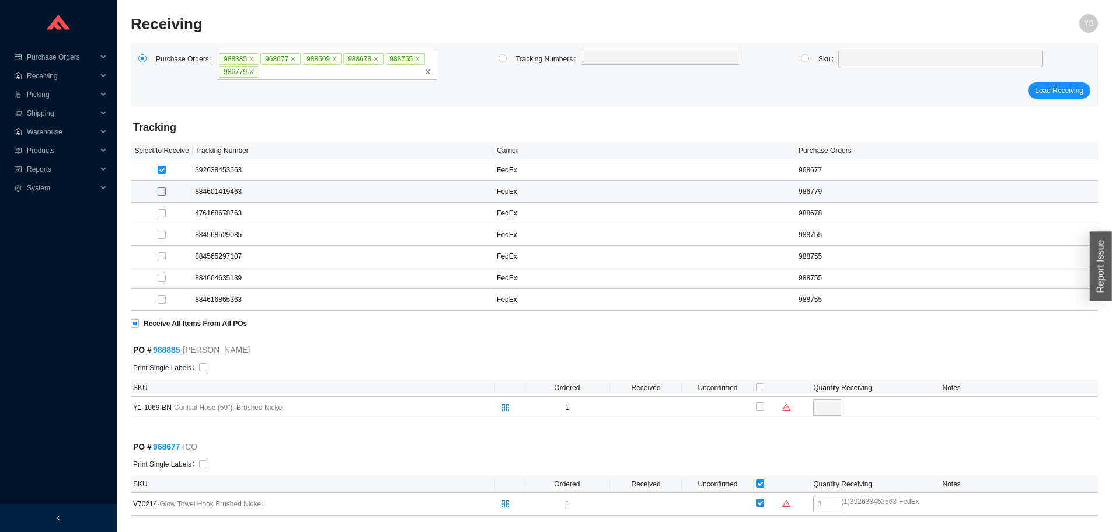
click at [162, 197] on label at bounding box center [162, 192] width 8 height 12
click at [162, 196] on input "checkbox" at bounding box center [162, 191] width 8 height 8
checkbox input "true"
type input "2"
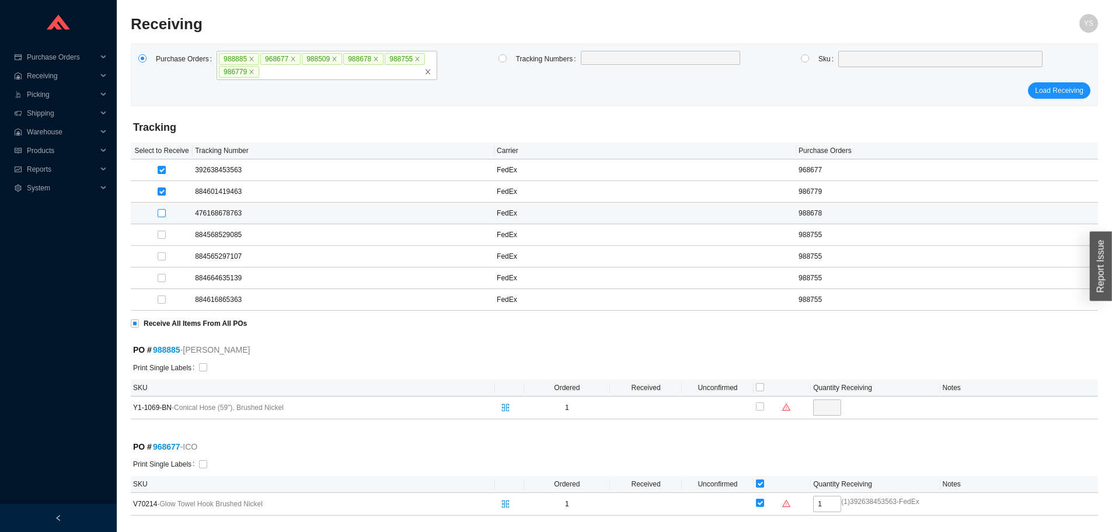
click at [165, 212] on input "checkbox" at bounding box center [162, 213] width 8 height 8
checkbox input "true"
type input "2"
checkbox input "true"
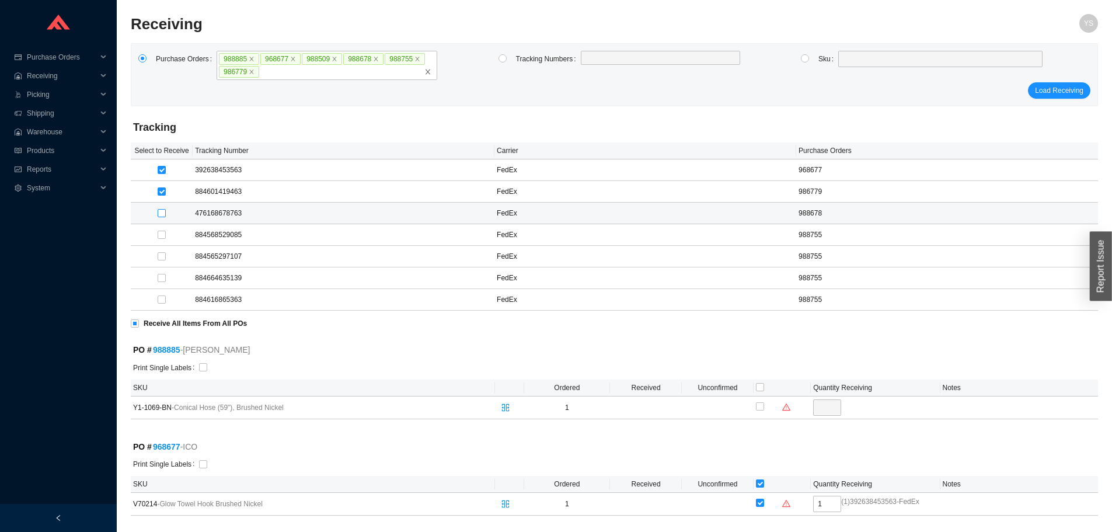
type input "1"
checkbox input "true"
type input "6"
checkbox input "true"
type input "2"
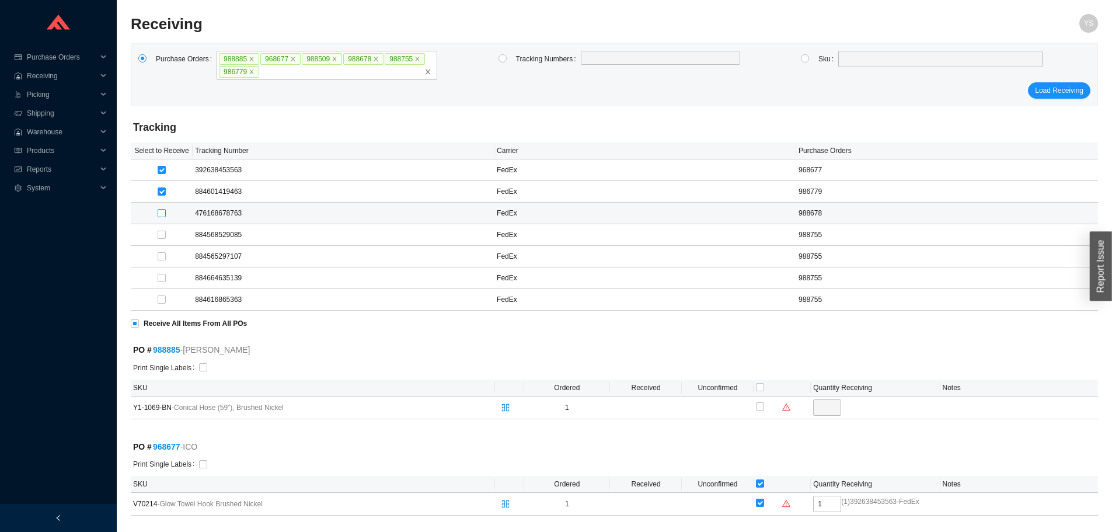
checkbox input "true"
type input "8"
checkbox input "true"
type input "1"
checkbox input "true"
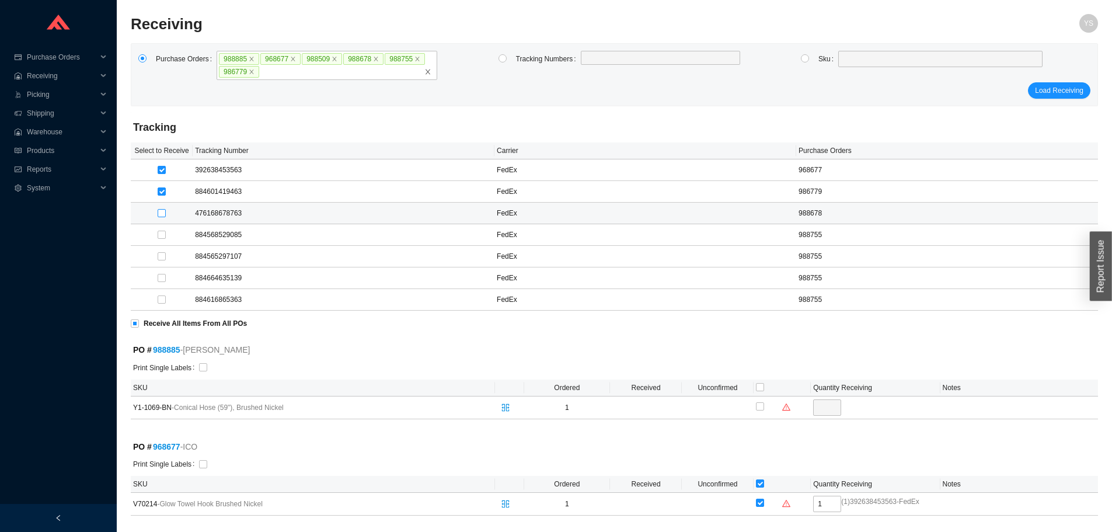
type input "3"
checkbox input "true"
type input "6"
checkbox input "true"
type input "2"
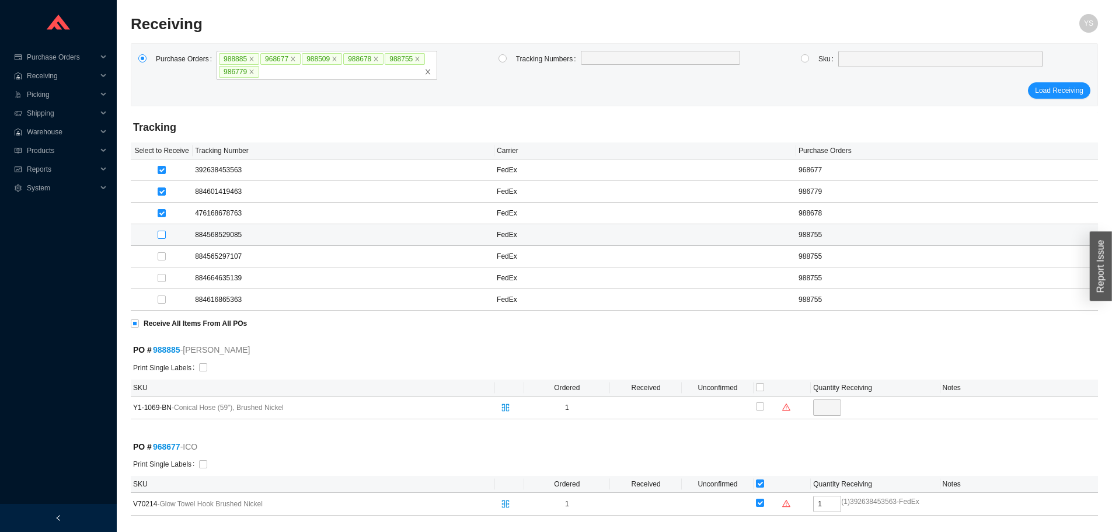
click at [165, 236] on input "checkbox" at bounding box center [162, 235] width 8 height 8
checkbox input "true"
type input "1"
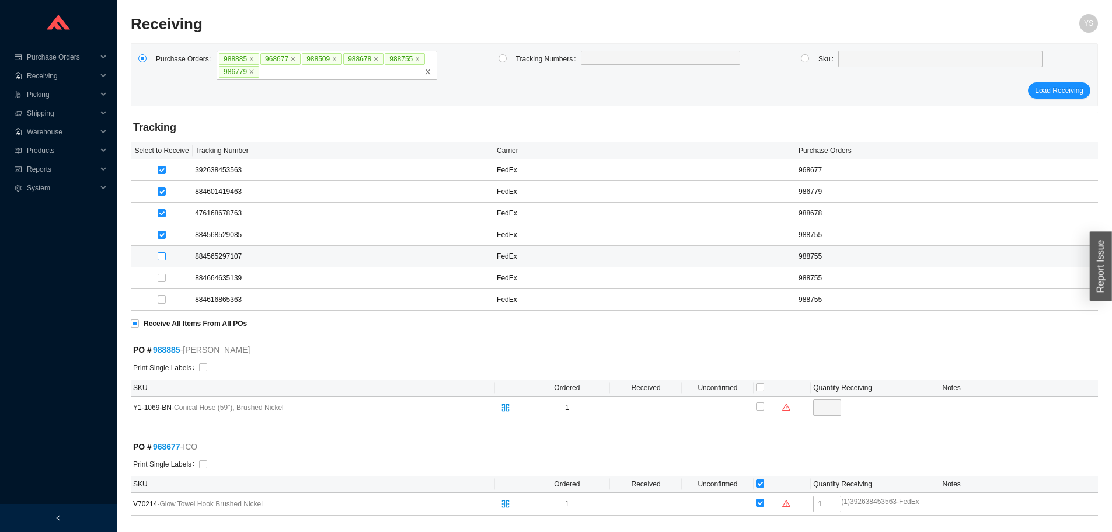
click at [165, 253] on input "checkbox" at bounding box center [162, 256] width 8 height 8
checkbox input "true"
type input "1"
checkbox input "true"
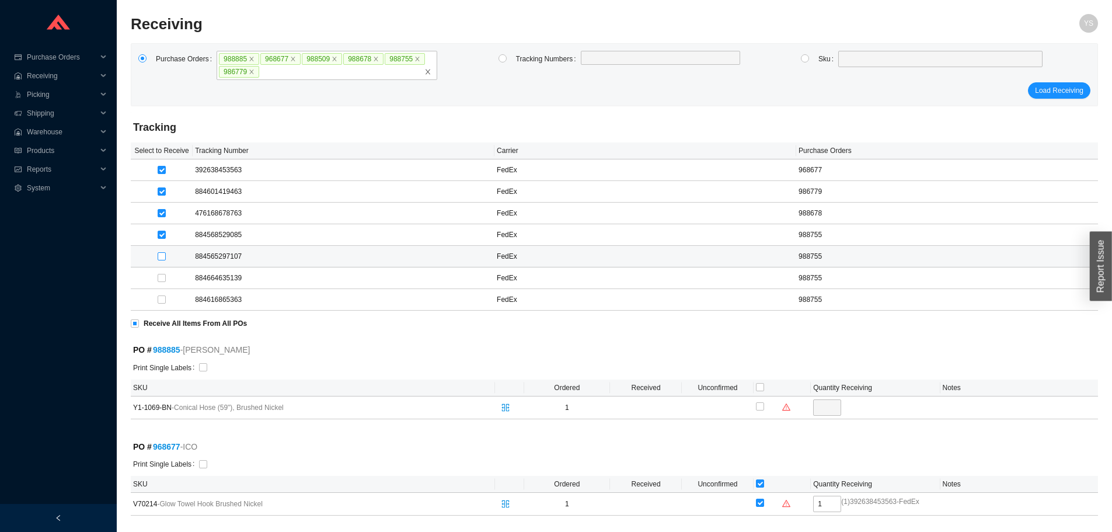
type input "3"
checkbox input "true"
type input "2"
checkbox input "true"
type input "1"
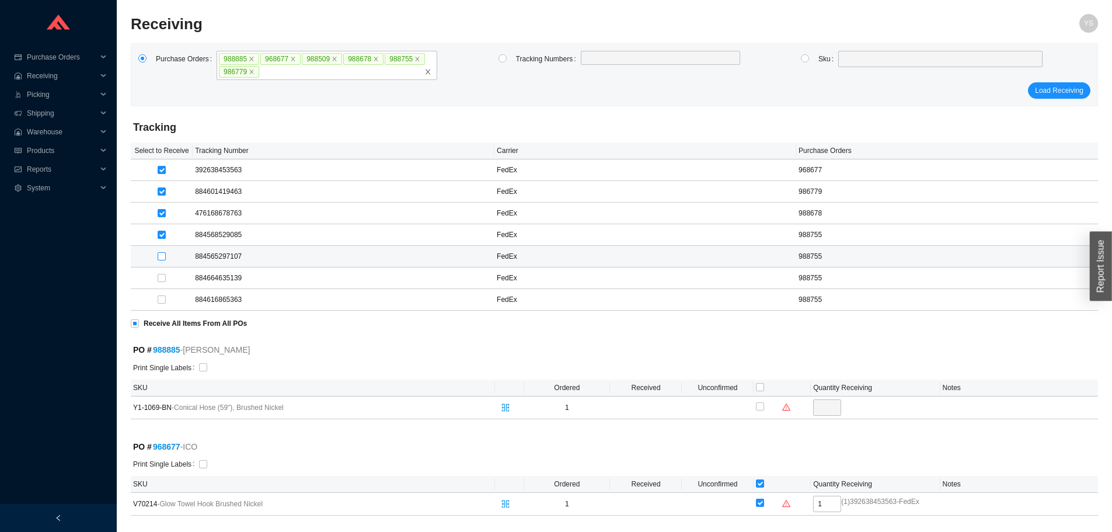
checkbox input "true"
type input "1"
checkbox input "true"
type input "1"
checkbox input "true"
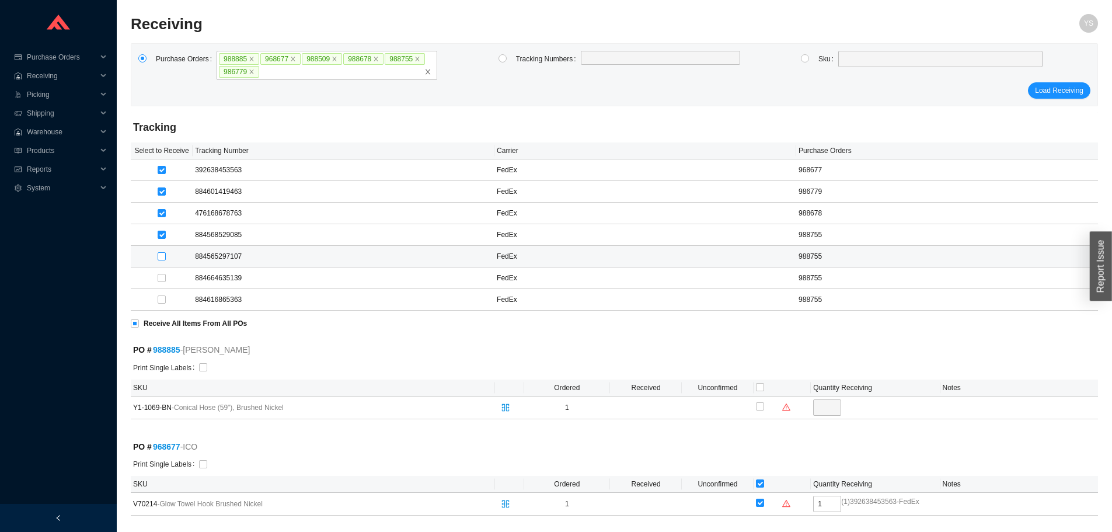
type input "2"
checkbox input "true"
type input "1"
checkbox input "true"
type input "2"
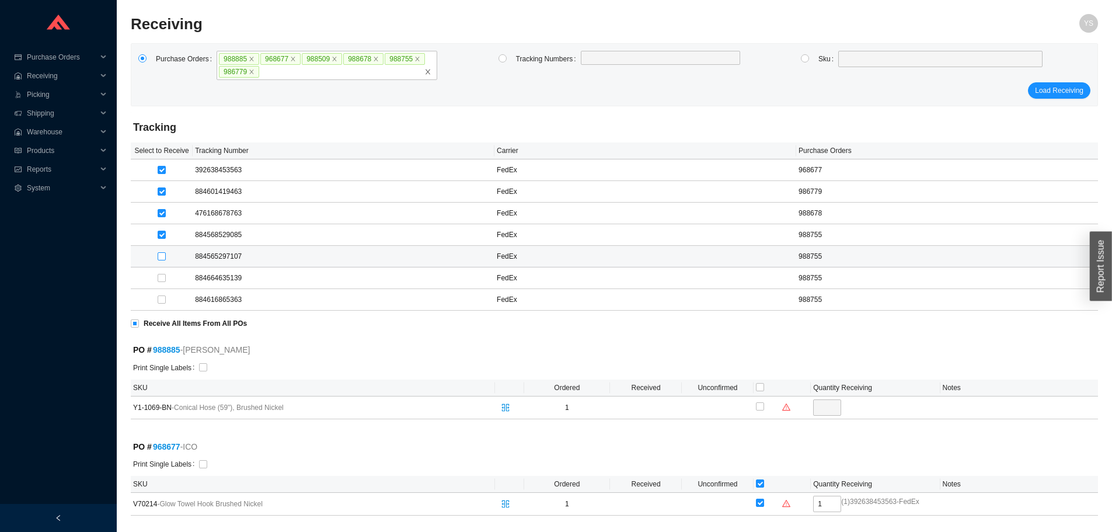
checkbox input "true"
type input "2"
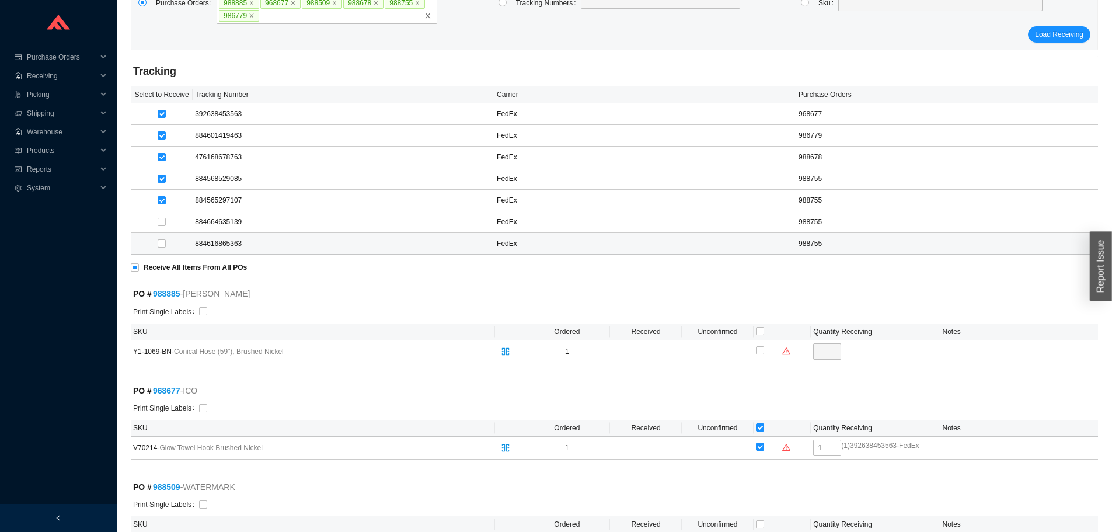
scroll to position [117, 0]
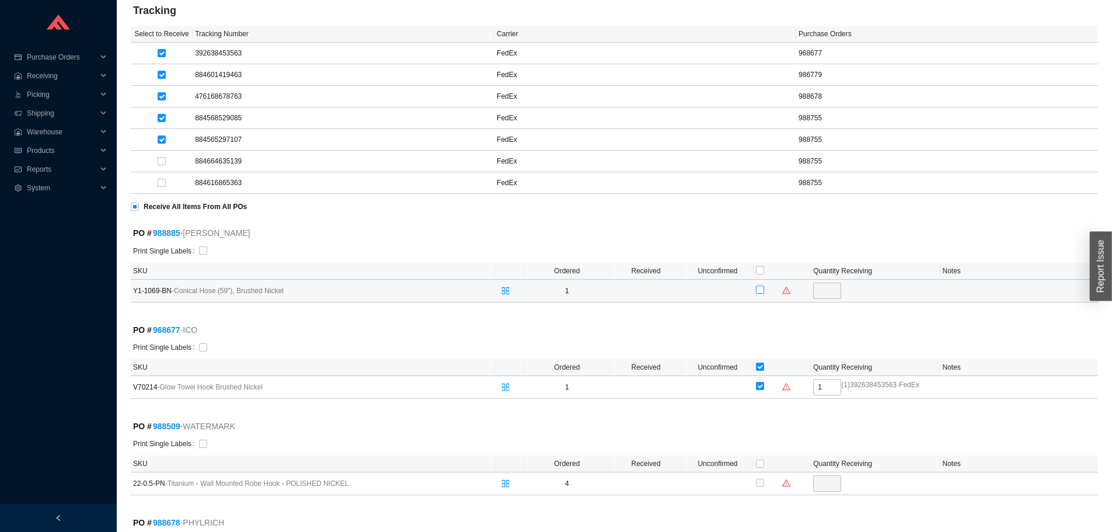
click at [759, 289] on input "checkbox" at bounding box center [760, 289] width 8 height 8
checkbox input "true"
type input "1"
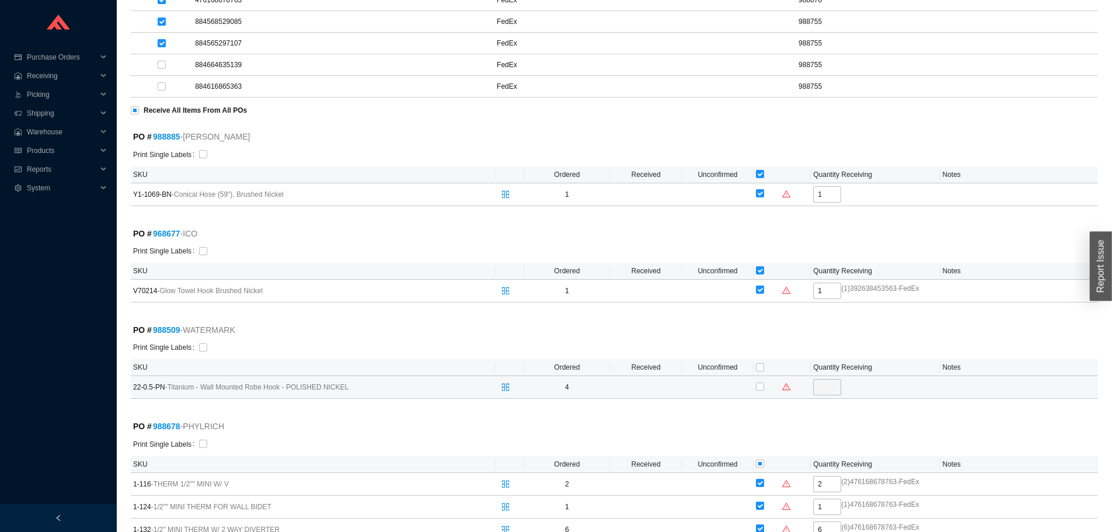
scroll to position [233, 0]
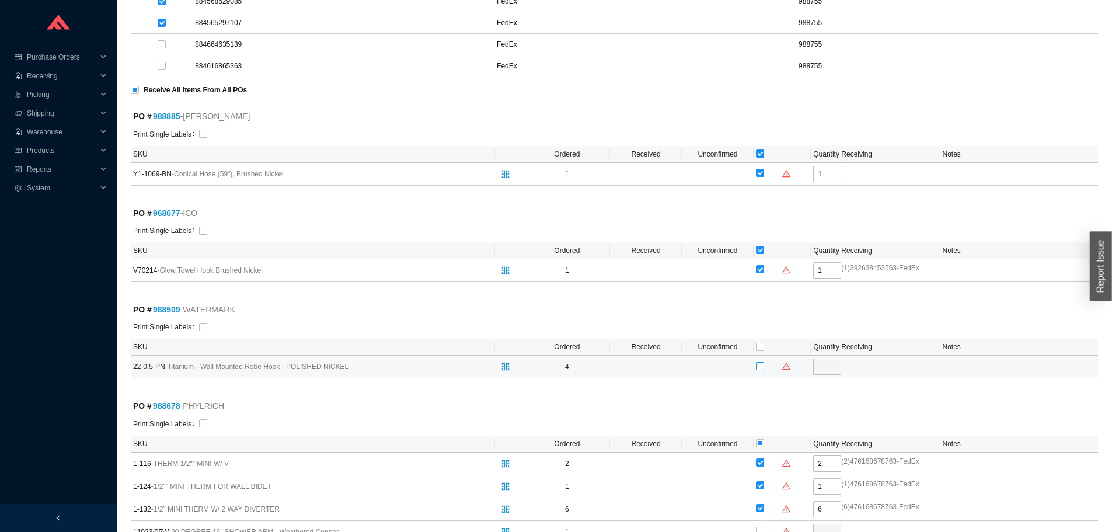
click at [759, 367] on input "checkbox" at bounding box center [760, 366] width 8 height 8
checkbox input "true"
type input "4"
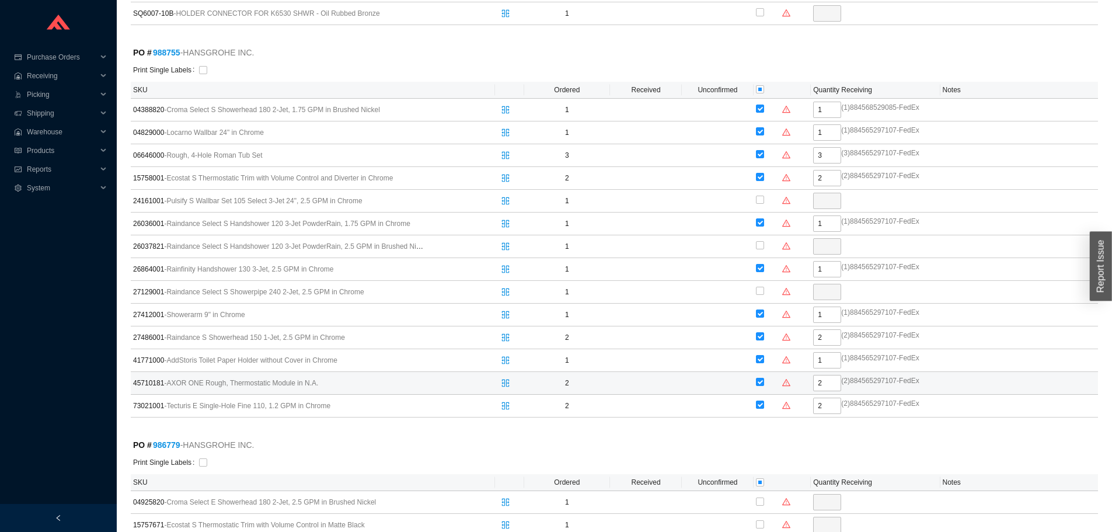
scroll to position [1389, 0]
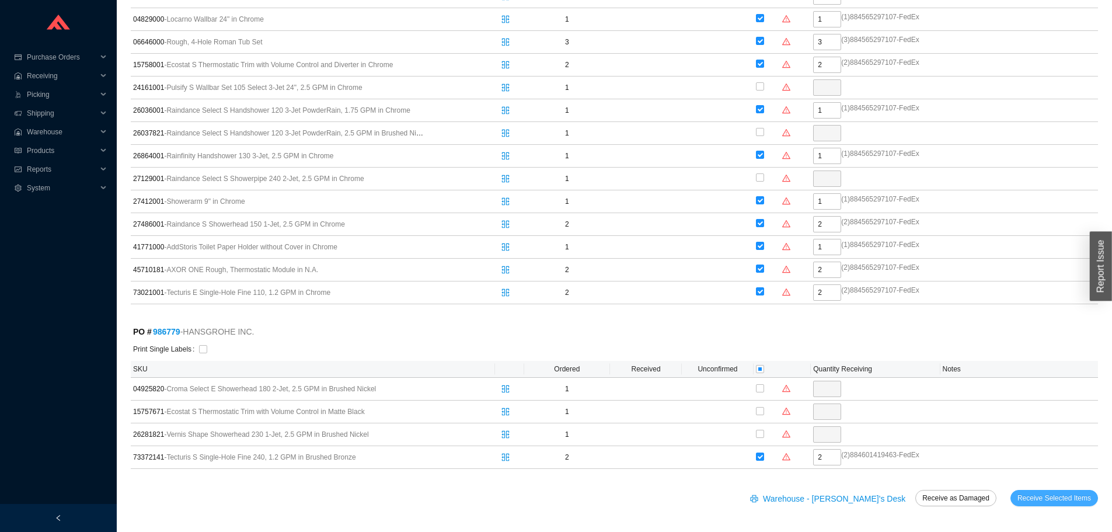
click at [1043, 498] on span "Receive Selected Items" at bounding box center [1054, 498] width 74 height 12
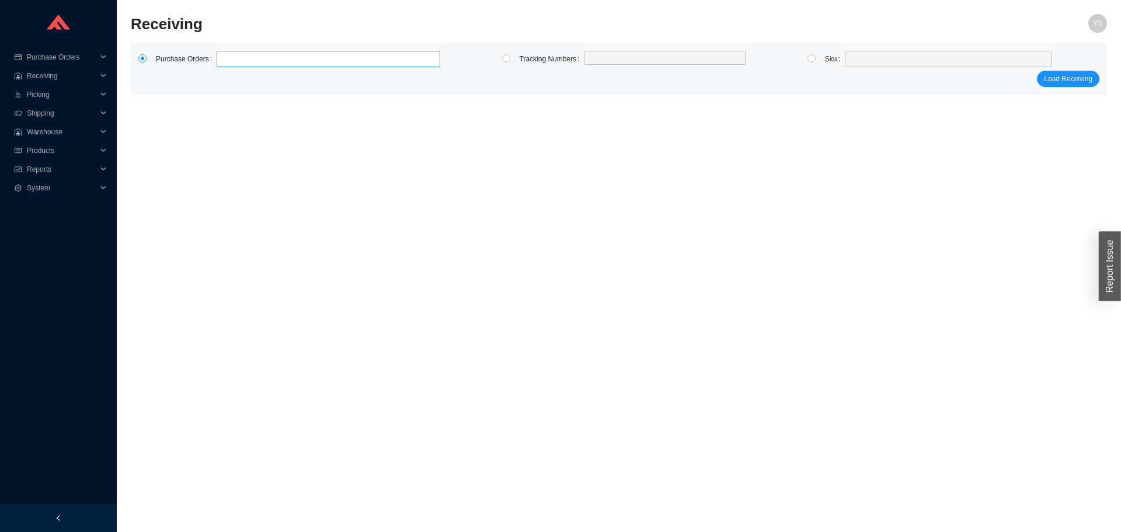
click at [249, 53] on label at bounding box center [329, 59] width 224 height 16
click at [226, 53] on input at bounding box center [222, 59] width 8 height 13
type input "98756"
click at [1037, 71] on button "Load Receiving" at bounding box center [1068, 79] width 62 height 16
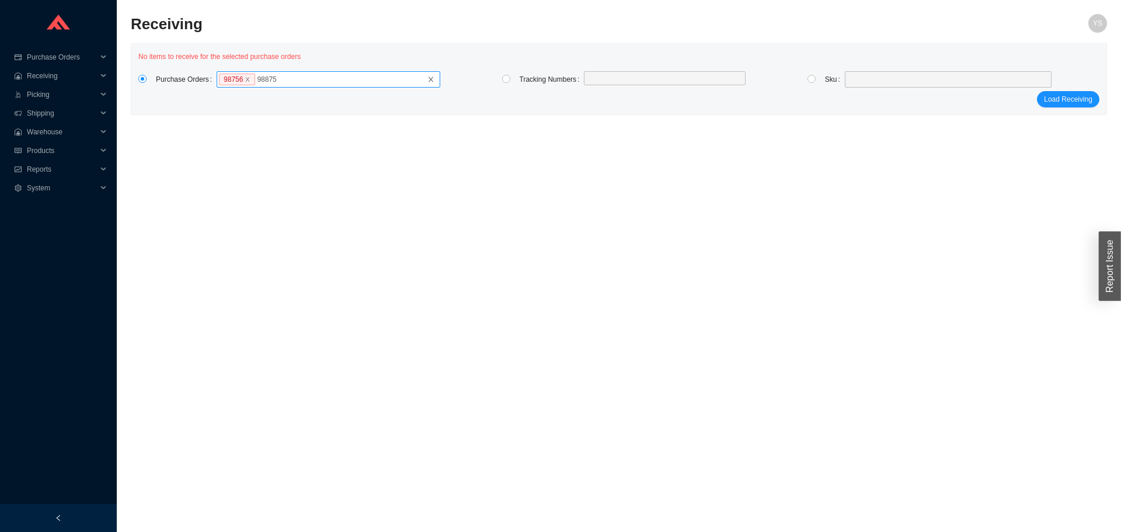
type input "988756"
click button "Load Receiving" at bounding box center [1068, 99] width 62 height 16
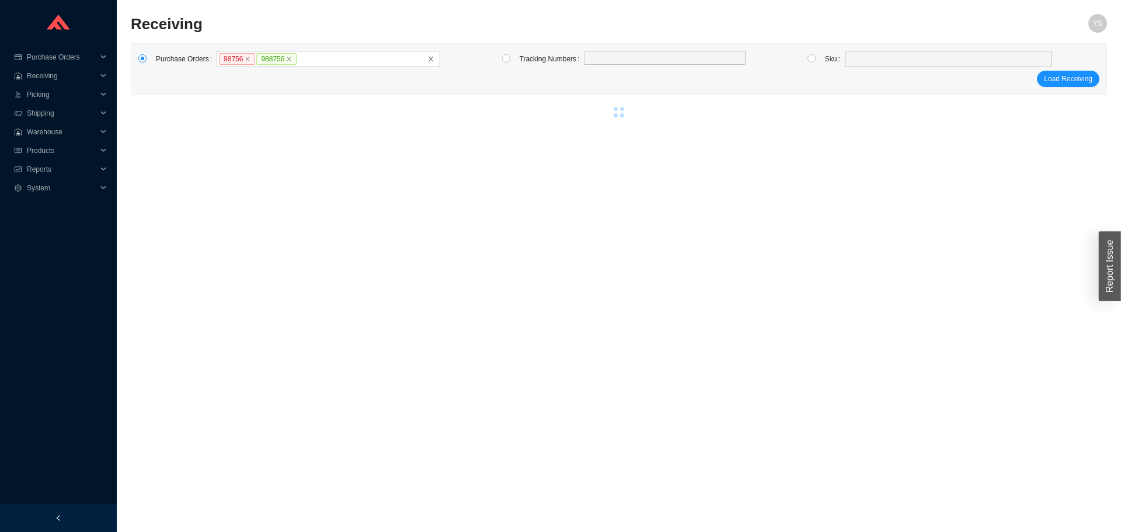
click button "Load Receiving" at bounding box center [1068, 79] width 62 height 16
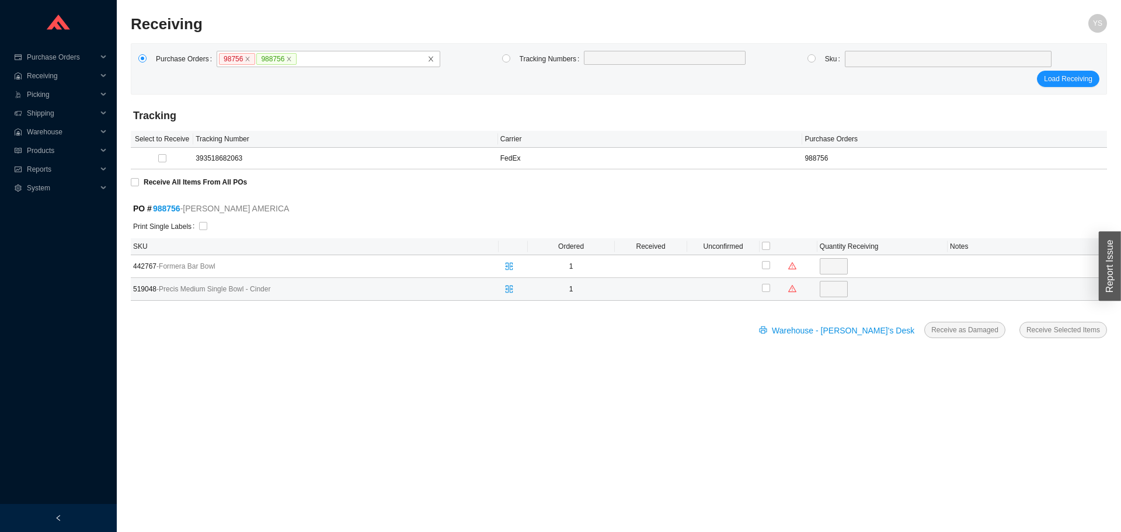
click at [760, 286] on td at bounding box center [788, 289] width 58 height 23
click at [773, 287] on div at bounding box center [788, 289] width 53 height 18
click at [768, 287] on input "checkbox" at bounding box center [766, 288] width 8 height 8
checkbox input "true"
type input "1"
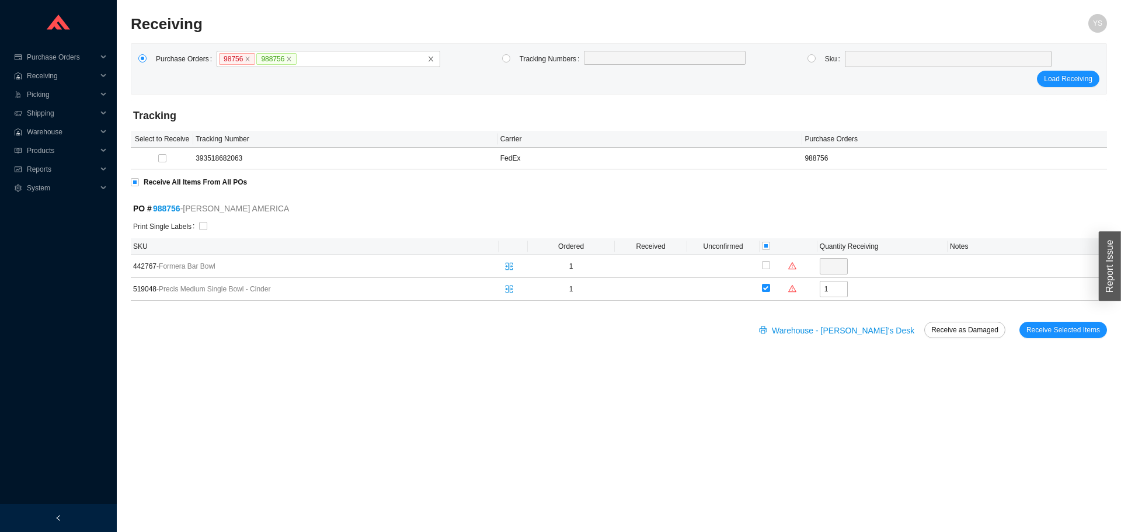
click at [1040, 313] on form "Tracking Select to Receive Tracking Number Carrier Purchase Orders 393518682063…" at bounding box center [619, 226] width 976 height 252
click at [1044, 333] on span "Receive Selected Items" at bounding box center [1063, 330] width 74 height 12
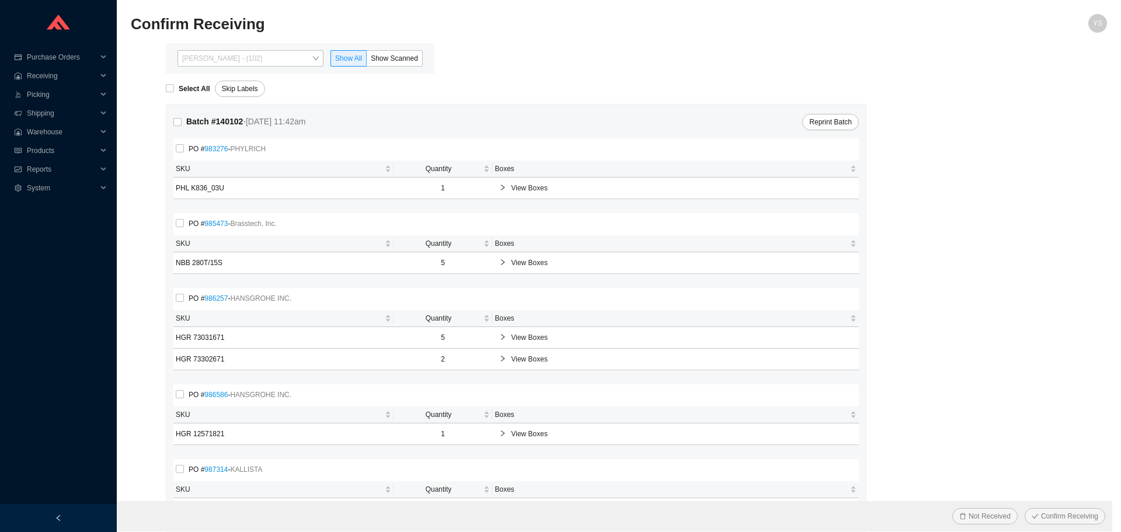
click at [227, 64] on span "[PERSON_NAME] - (102)" at bounding box center [250, 58] width 137 height 15
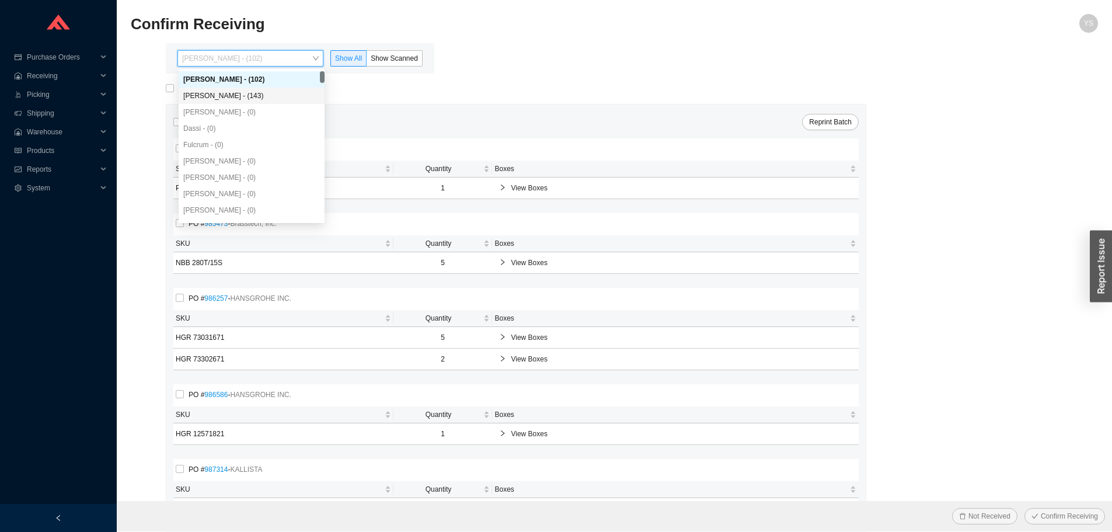
click at [230, 97] on div "[PERSON_NAME] - (143)" at bounding box center [251, 95] width 137 height 11
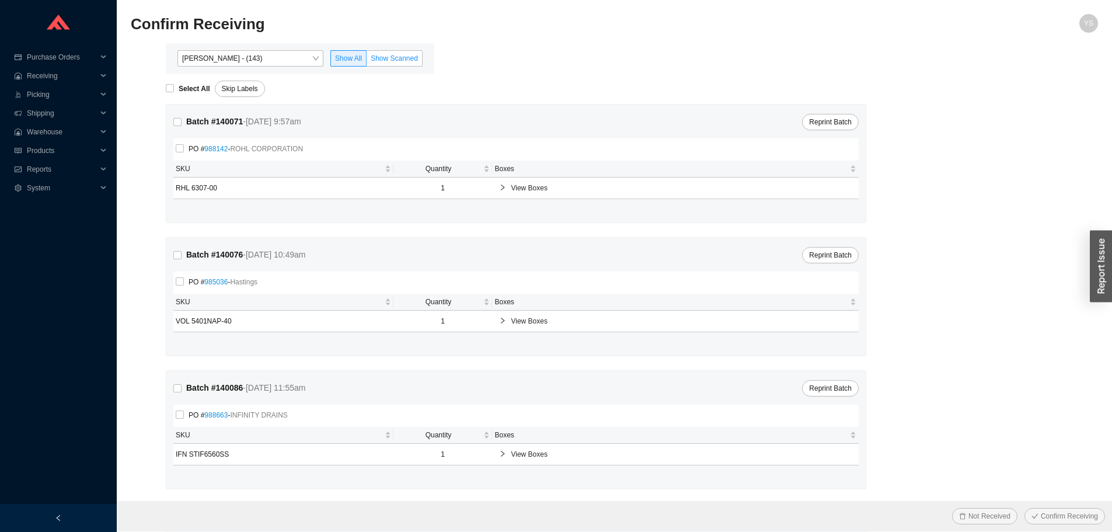
click at [382, 53] on label "Show Scanned" at bounding box center [395, 58] width 56 height 16
click at [367, 61] on input "Show Scanned" at bounding box center [367, 61] width 0 height 0
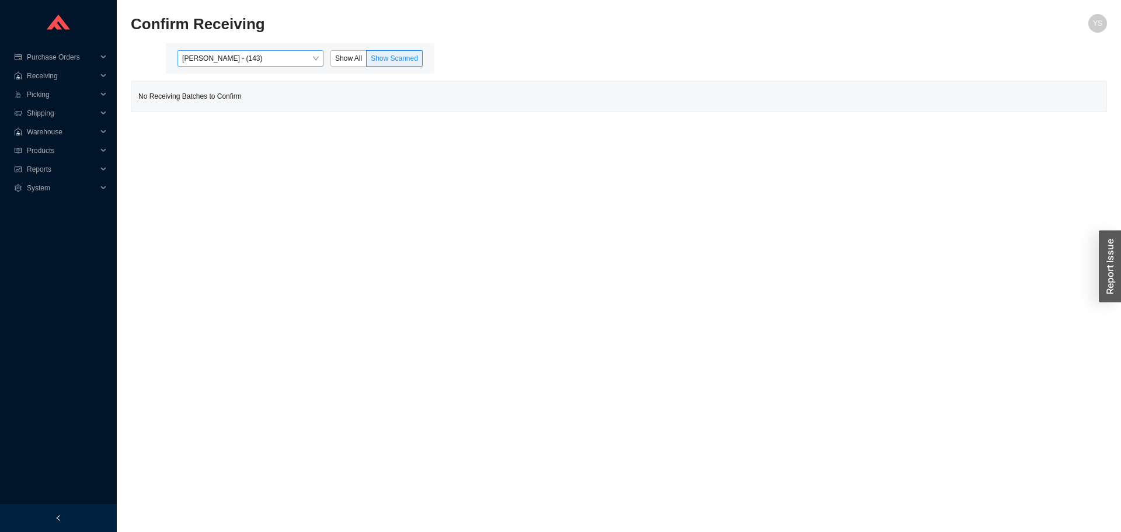
click at [208, 61] on span "[PERSON_NAME] - (143)" at bounding box center [250, 58] width 137 height 15
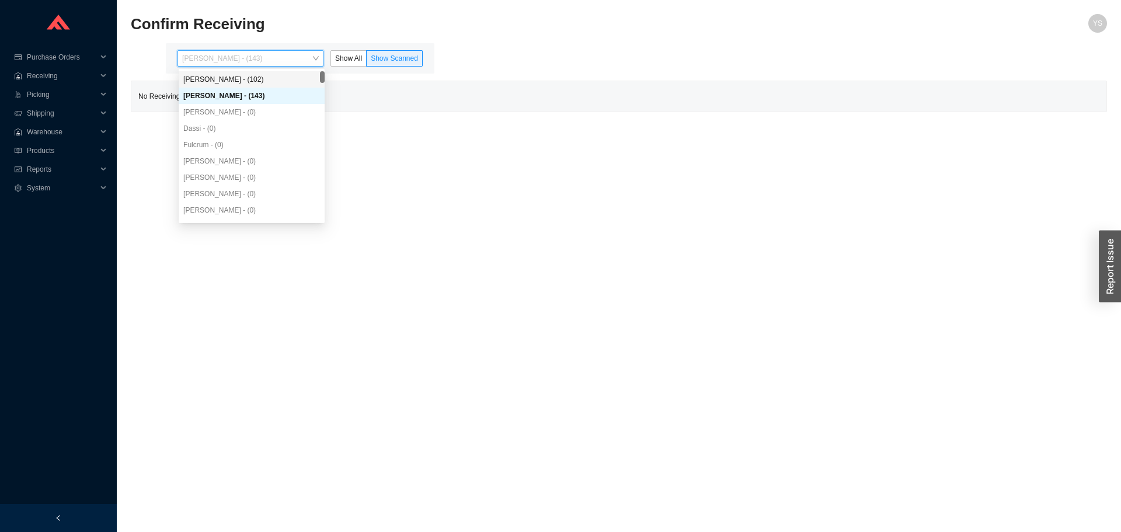
click at [220, 83] on div "Yossi Siff - (102)" at bounding box center [251, 79] width 137 height 11
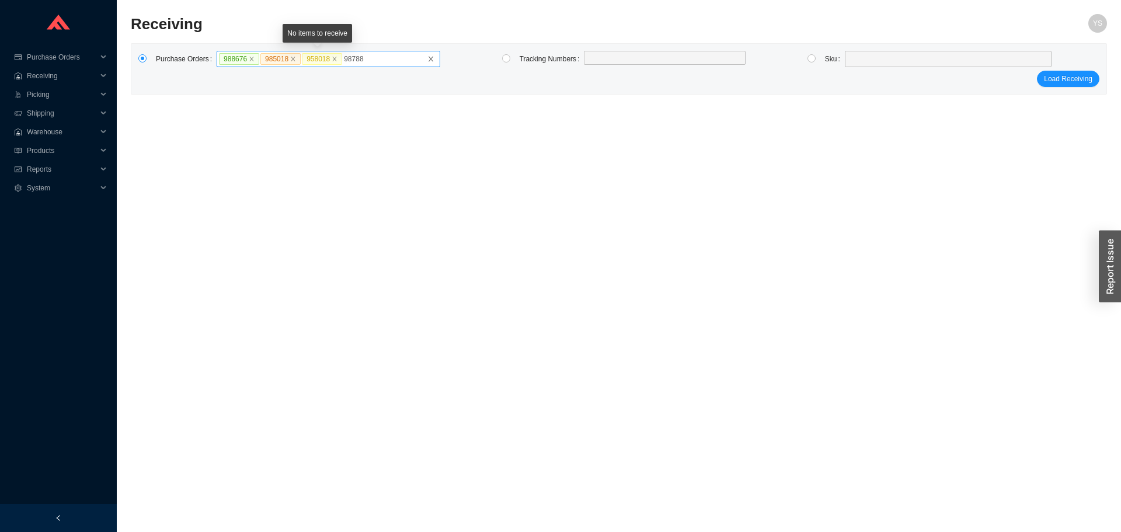
type input "987883"
type input "988040"
type input "986984"
type input "9886688"
type input "988668"
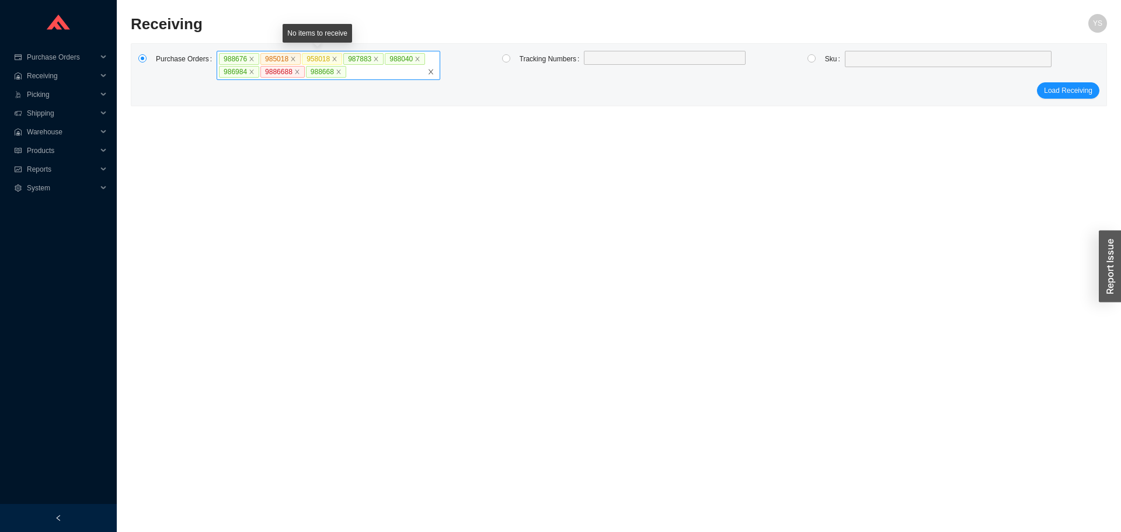
click button "Load Receiving" at bounding box center [1068, 90] width 62 height 16
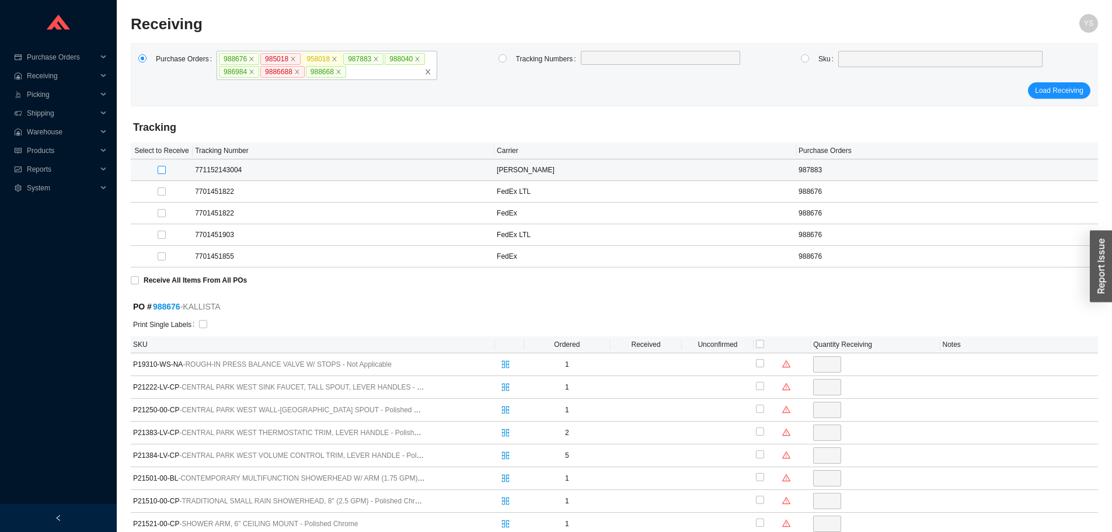
click at [158, 167] on input "checkbox" at bounding box center [162, 170] width 8 height 8
checkbox input "true"
type input "1"
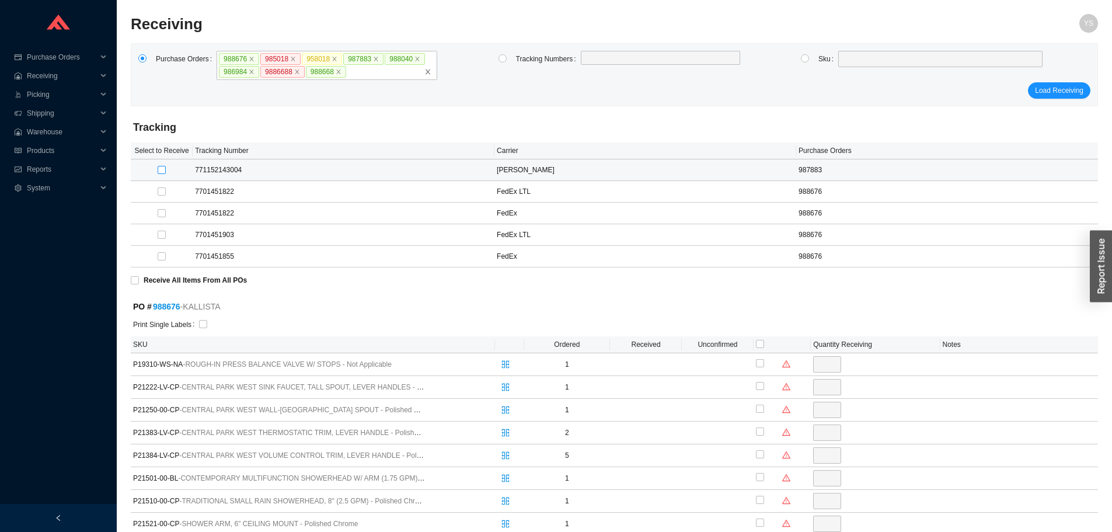
checkbox input "true"
type input "1"
checkbox input "true"
type input "1"
checkbox input "true"
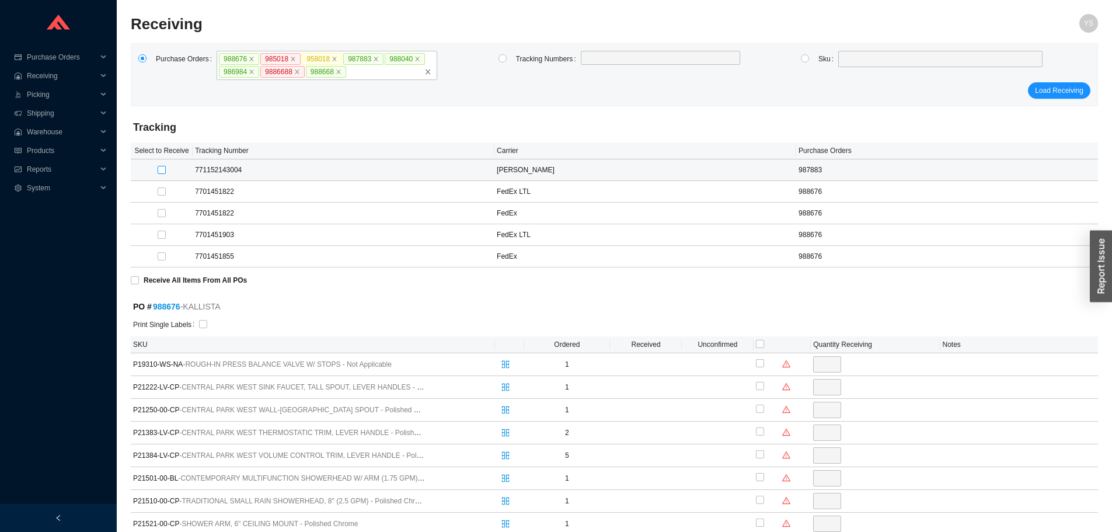
type input "1"
checkbox input "true"
type input "1"
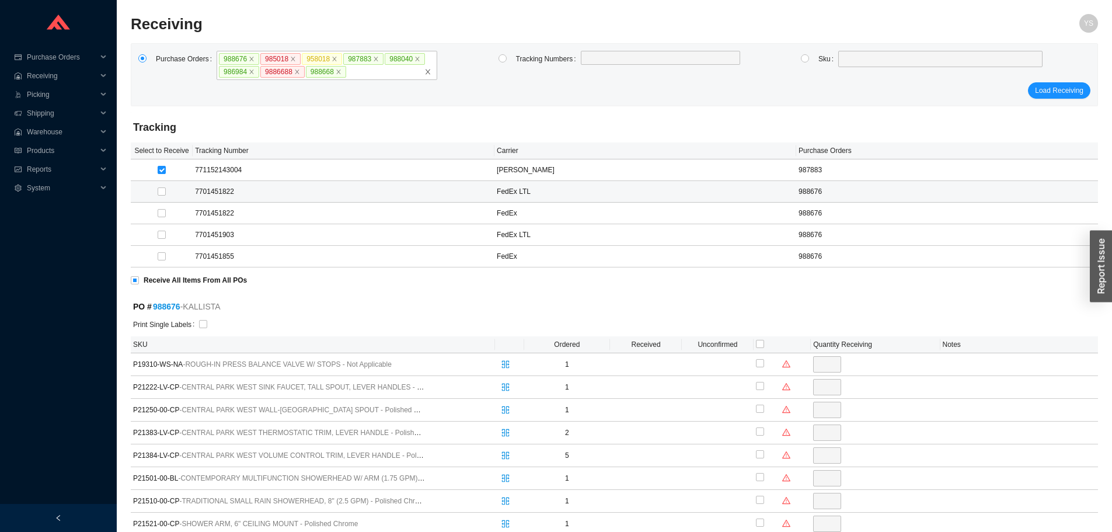
click at [166, 196] on div at bounding box center [161, 192] width 57 height 12
click at [161, 189] on input "checkbox" at bounding box center [162, 191] width 8 height 8
checkbox input "true"
type input "1"
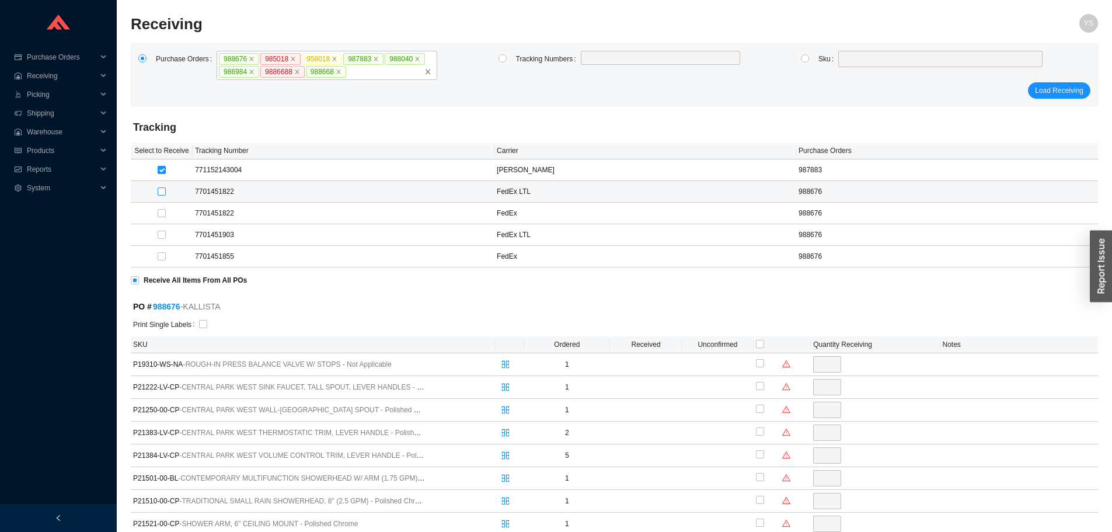
checkbox input "true"
type input "1"
checkbox input "true"
type input "1"
checkbox input "true"
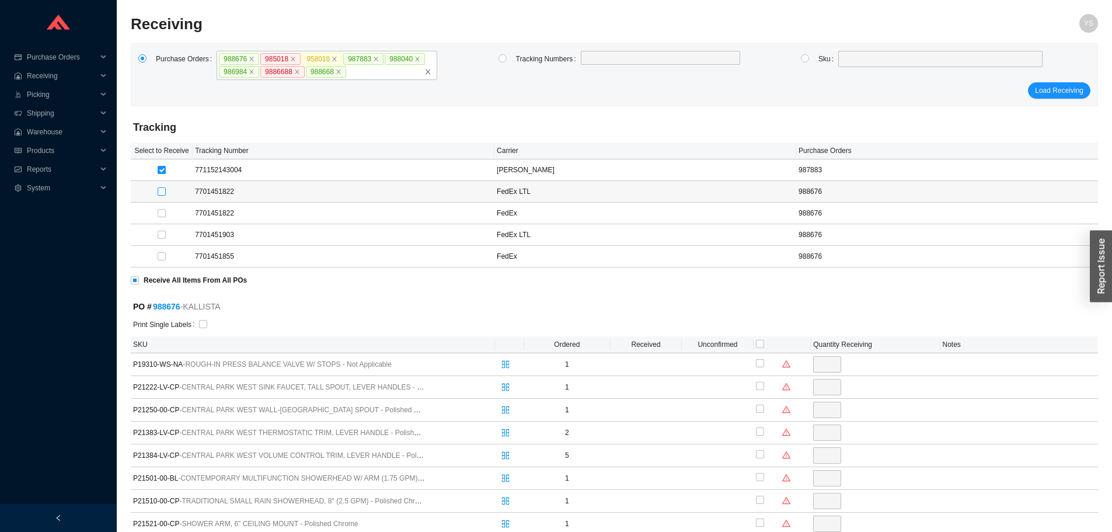
type input "2"
checkbox input "true"
type input "5"
checkbox input "true"
type input "1"
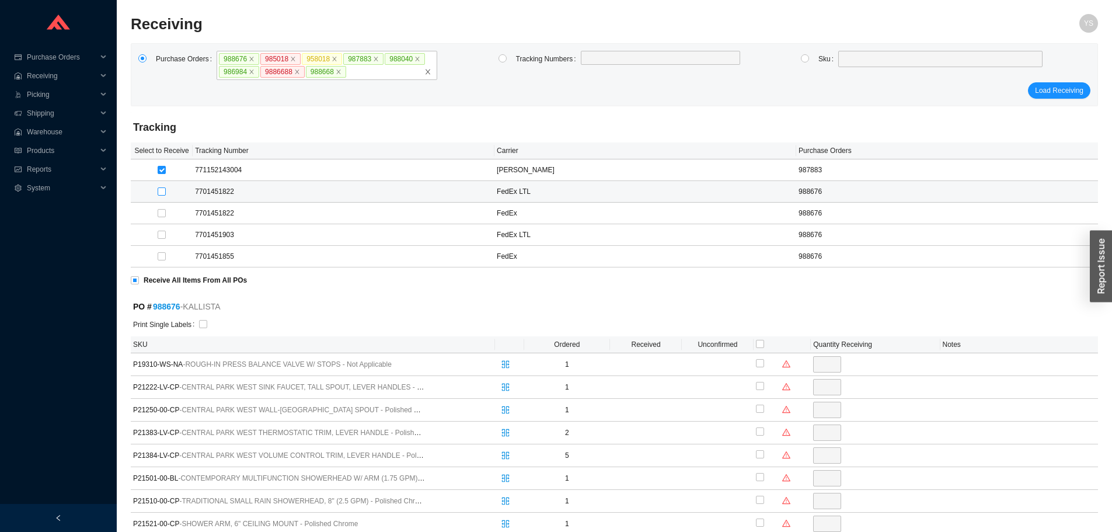
checkbox input "true"
type input "1"
checkbox input "true"
type input "1"
checkbox input "true"
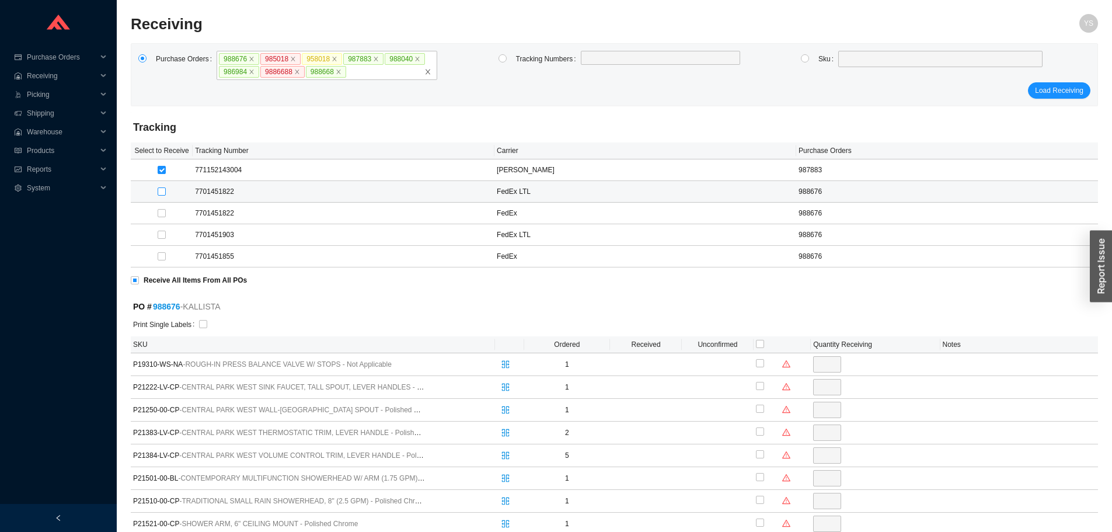
type input "2"
checkbox input "true"
type input "1"
checkbox input "true"
type input "2"
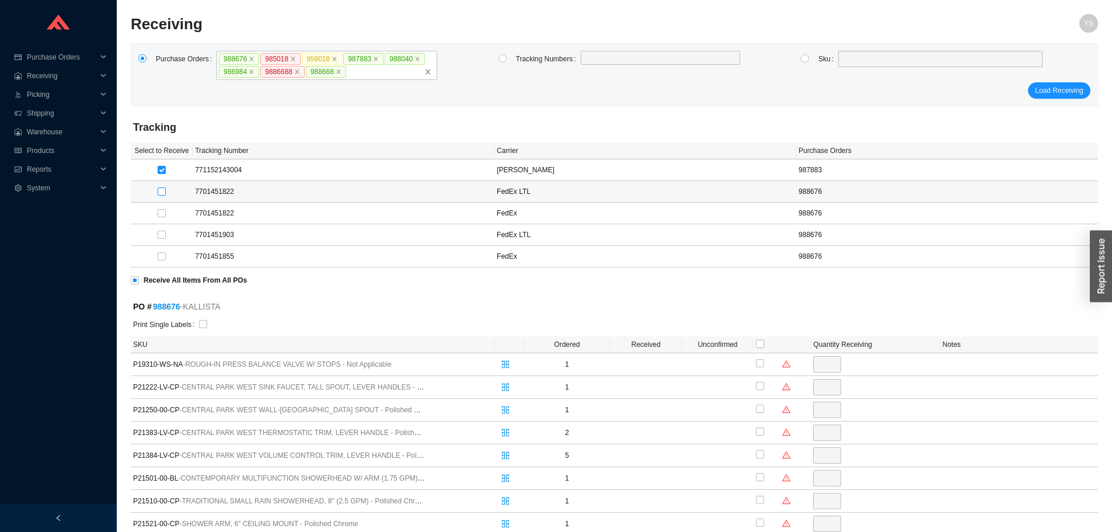
checkbox input "true"
type input "2"
checkbox input "true"
type input "1"
checkbox input "true"
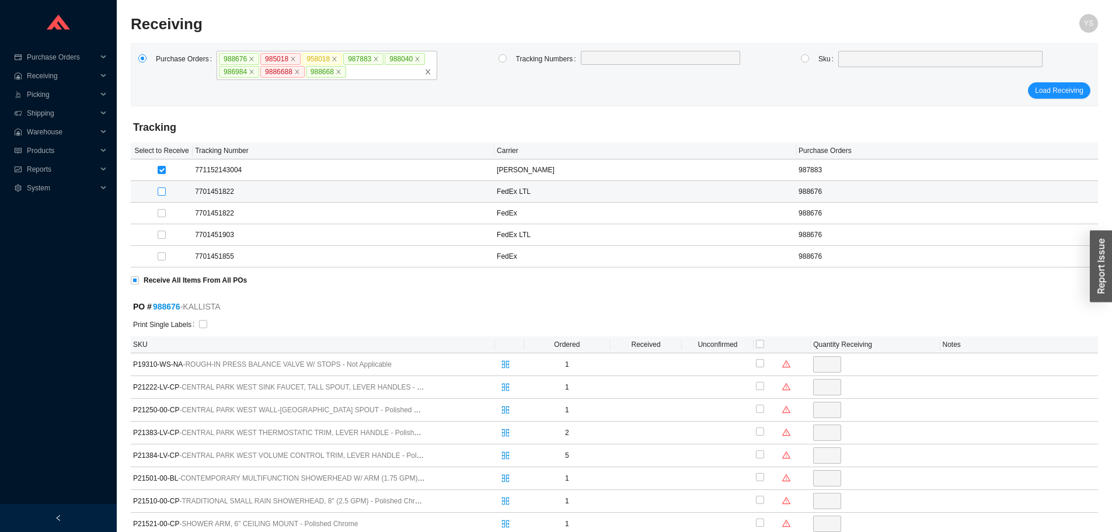
type input "2"
checkbox input "true"
type input "1"
checkbox input "true"
type input "1"
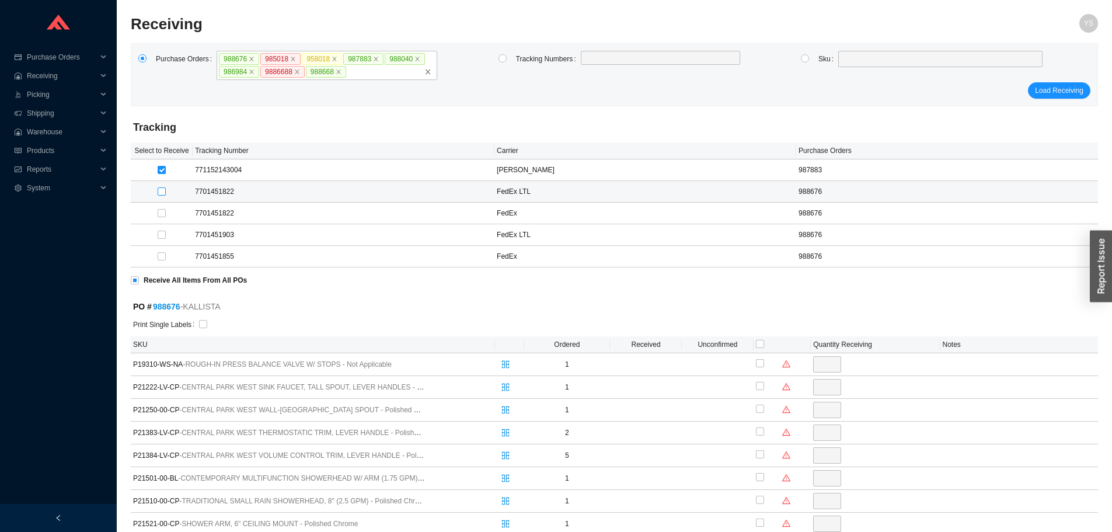
checkbox input "true"
type input "2"
checkbox input "true"
type input "1"
checkbox input "true"
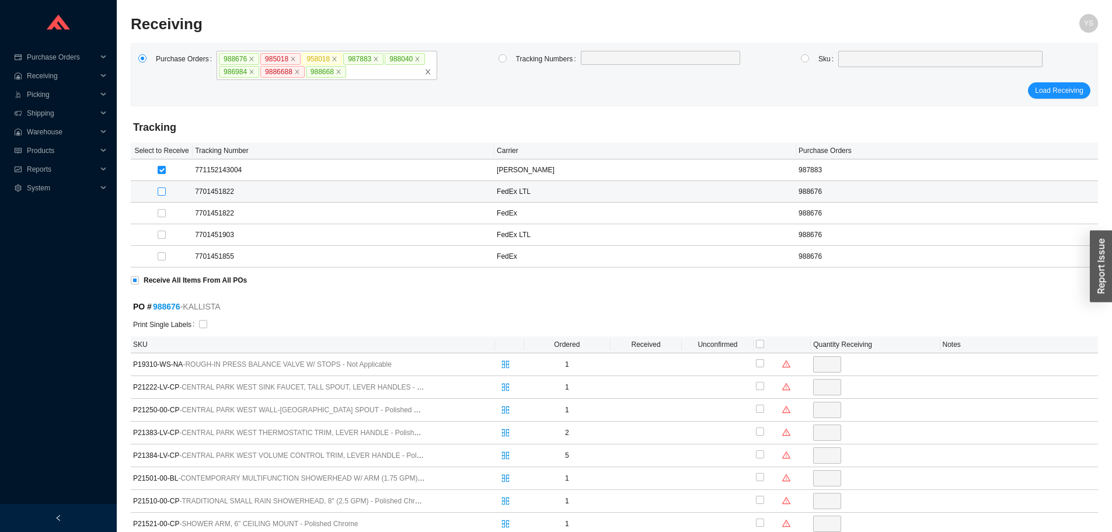
type input "1"
checkbox input "true"
type input "1"
checkbox input "true"
type input "2"
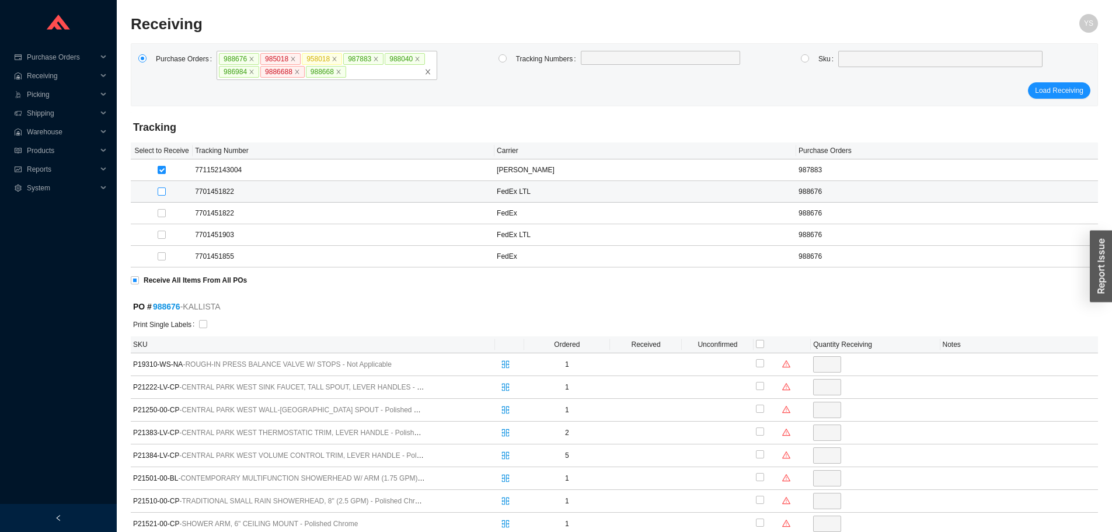
checkbox input "true"
type input "2"
checkbox input "true"
type input "3"
checkbox input "true"
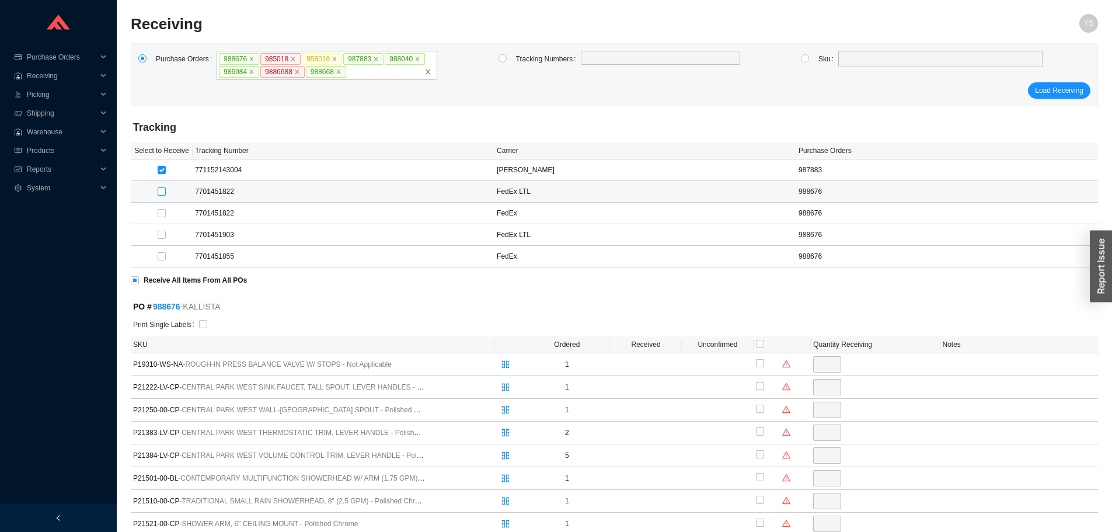
type input "2"
checkbox input "true"
type input "1"
checkbox input "true"
type input "2"
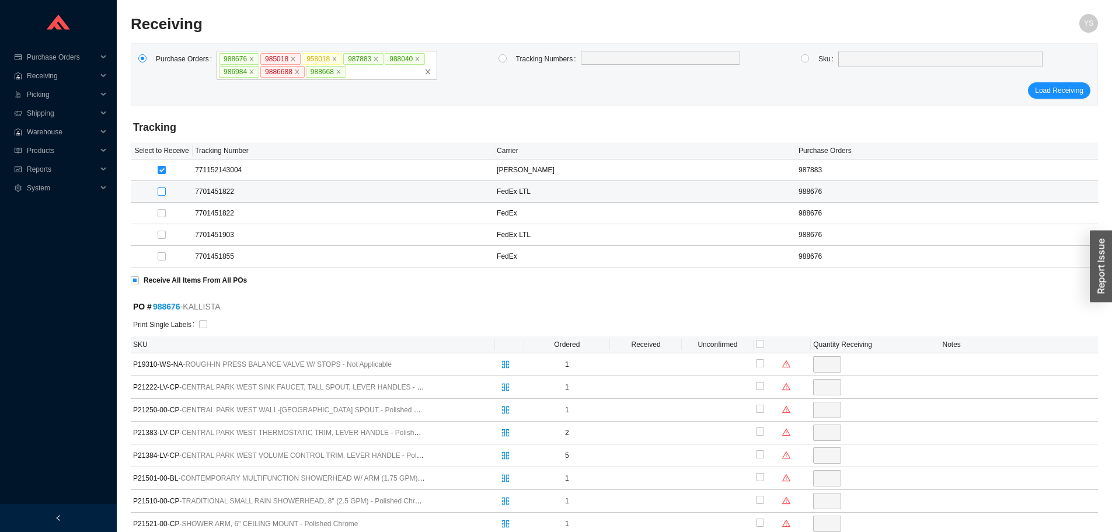
checkbox input "true"
type input "2"
checkbox input "true"
type input "2"
checkbox input "true"
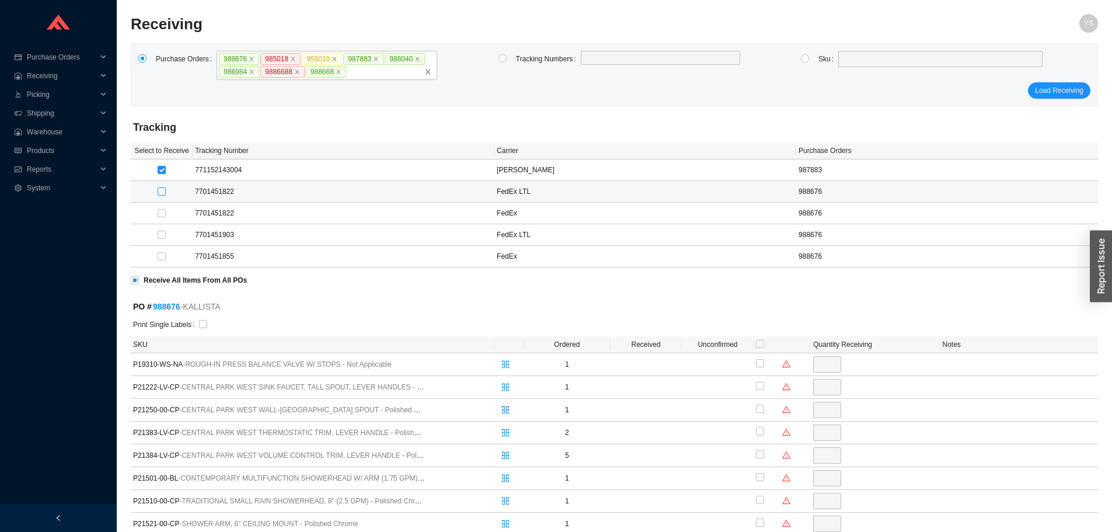
type input "1"
checkbox input "true"
type input "1"
checkbox input "true"
type input "1"
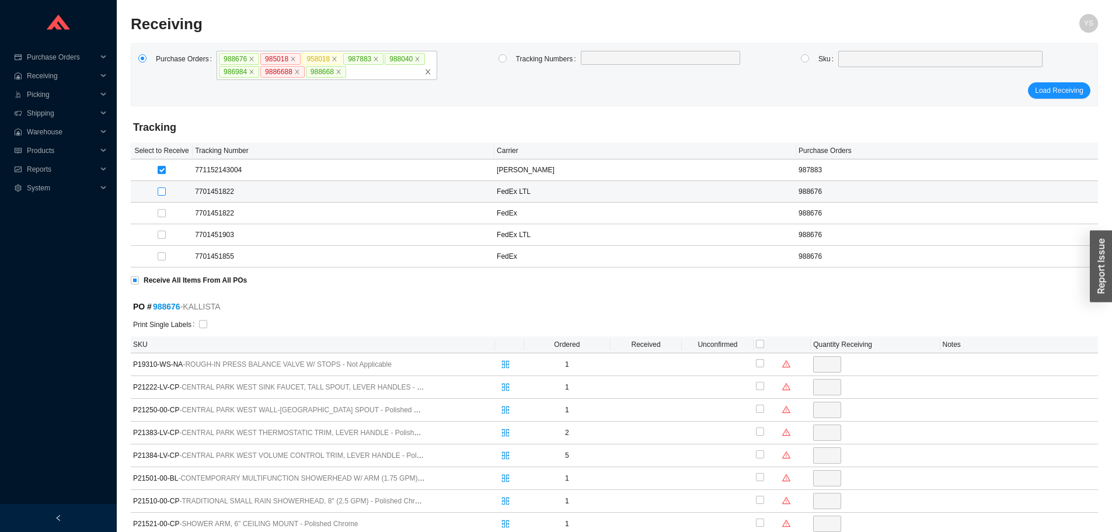
checkbox input "true"
type input "6"
checkbox input "true"
type input "1"
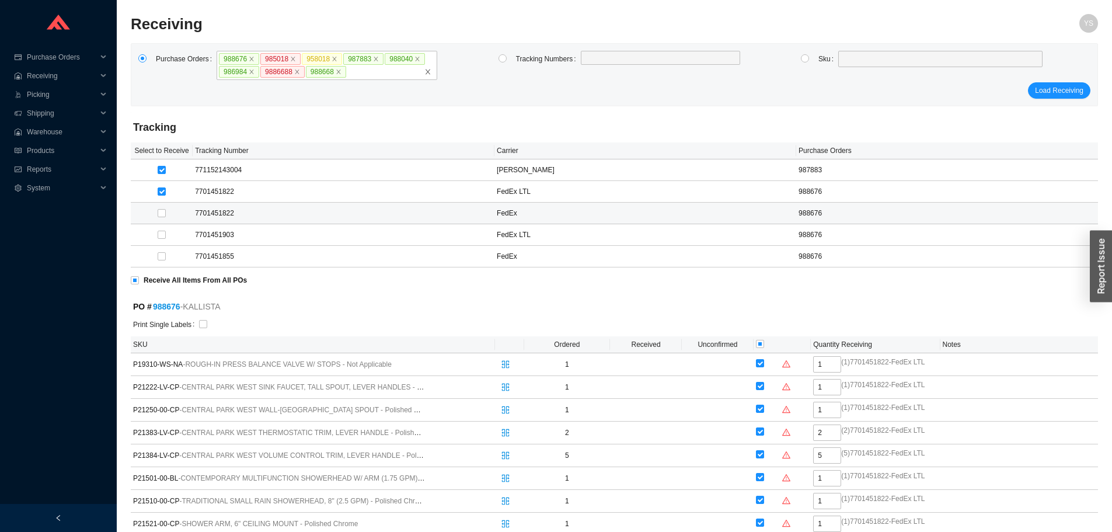
click at [161, 205] on div at bounding box center [161, 213] width 57 height 16
click at [161, 212] on input "checkbox" at bounding box center [162, 213] width 8 height 8
checkbox input "true"
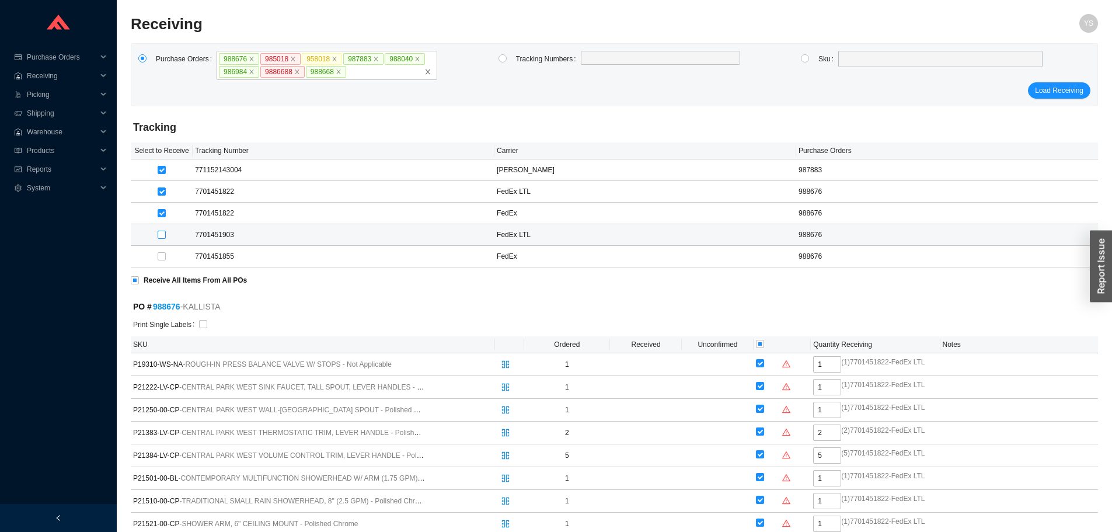
click at [162, 233] on input "checkbox" at bounding box center [162, 235] width 8 height 8
checkbox input "true"
type input "1"
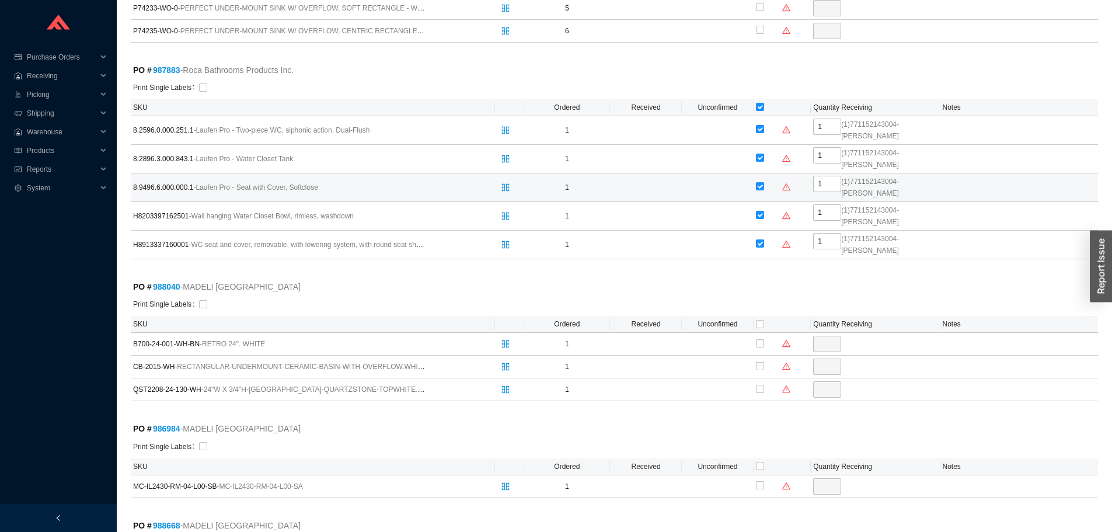
scroll to position [1226, 0]
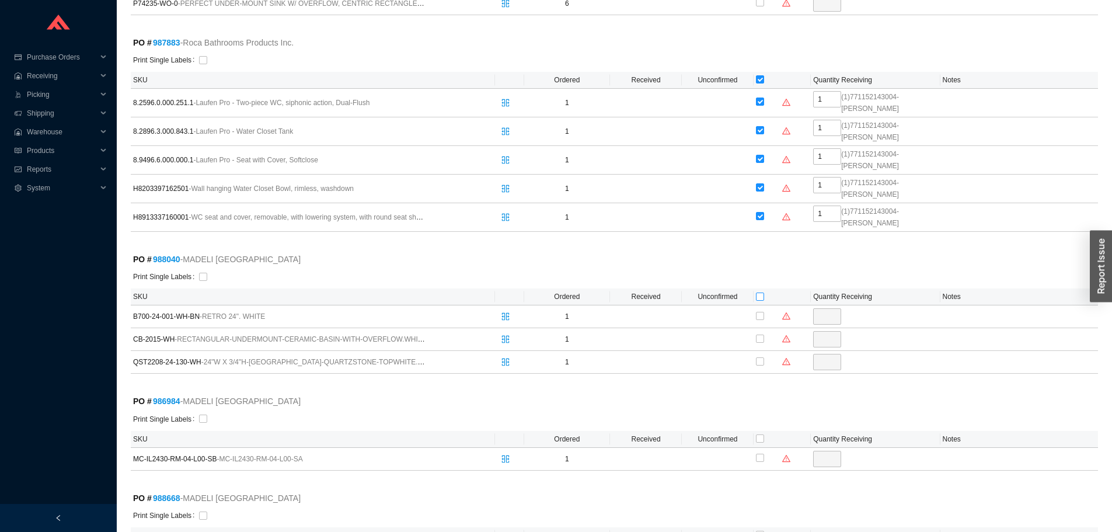
click at [759, 292] on input "checkbox" at bounding box center [760, 296] width 8 height 8
checkbox input "true"
type input "1"
checkbox input "true"
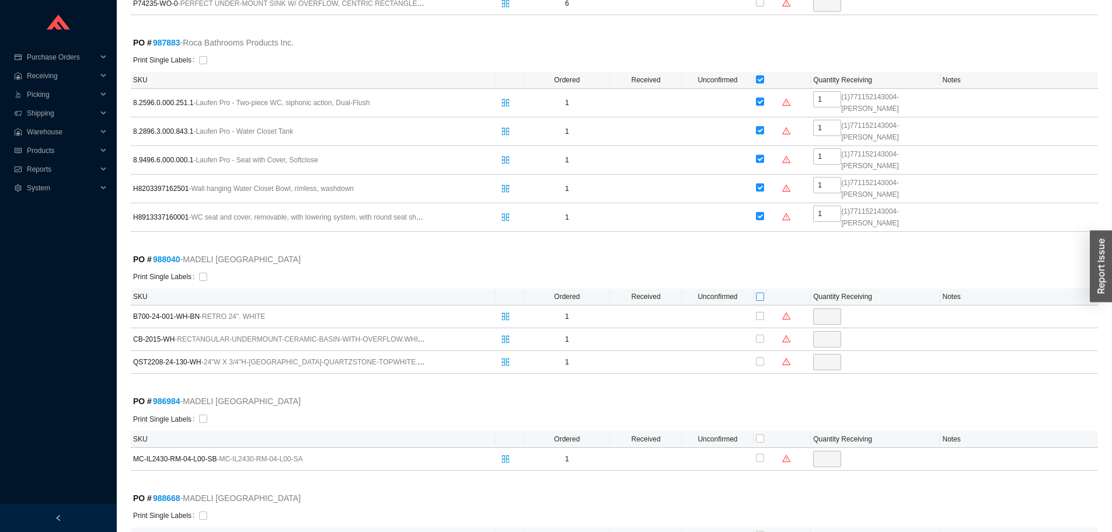
type input "1"
checkbox input "true"
type input "1"
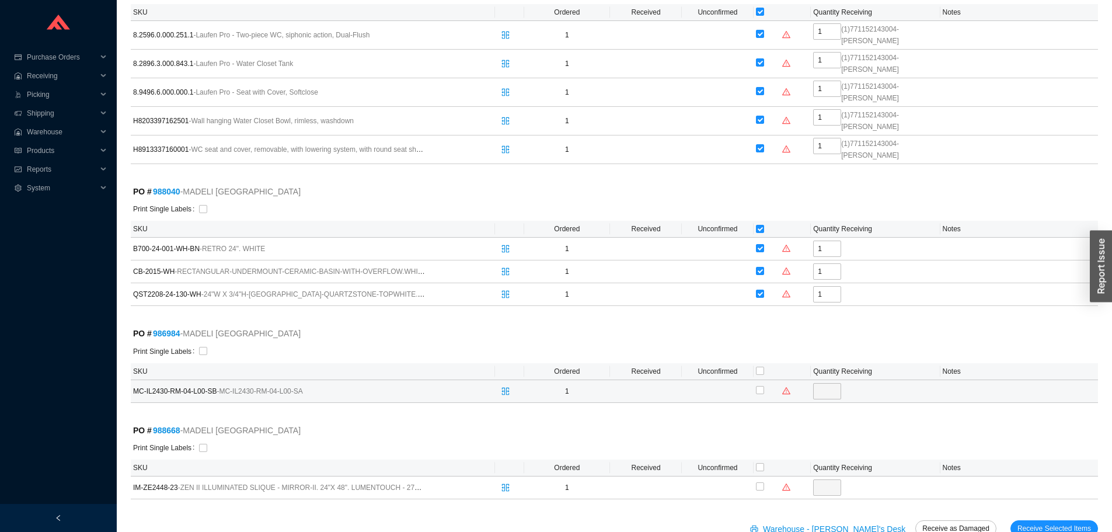
scroll to position [1295, 0]
click at [762, 385] on input "checkbox" at bounding box center [760, 389] width 8 height 8
checkbox input "true"
type input "1"
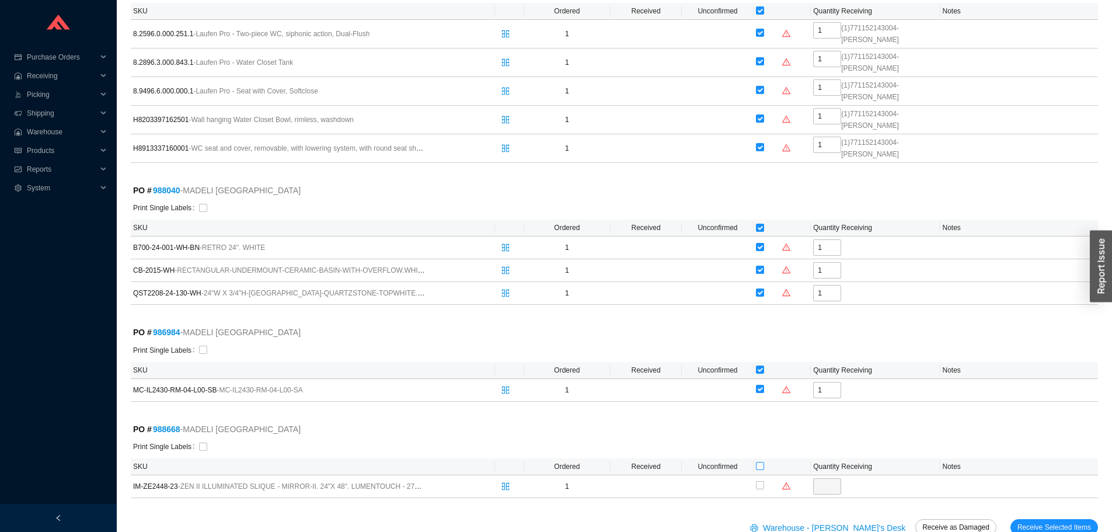
click at [759, 462] on input "checkbox" at bounding box center [760, 466] width 8 height 8
checkbox input "true"
type input "1"
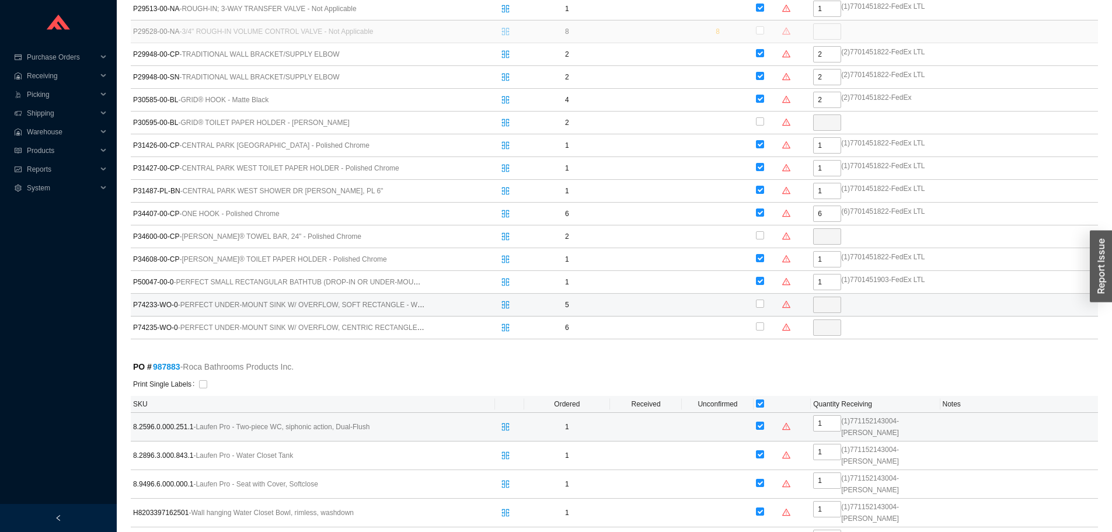
scroll to position [828, 0]
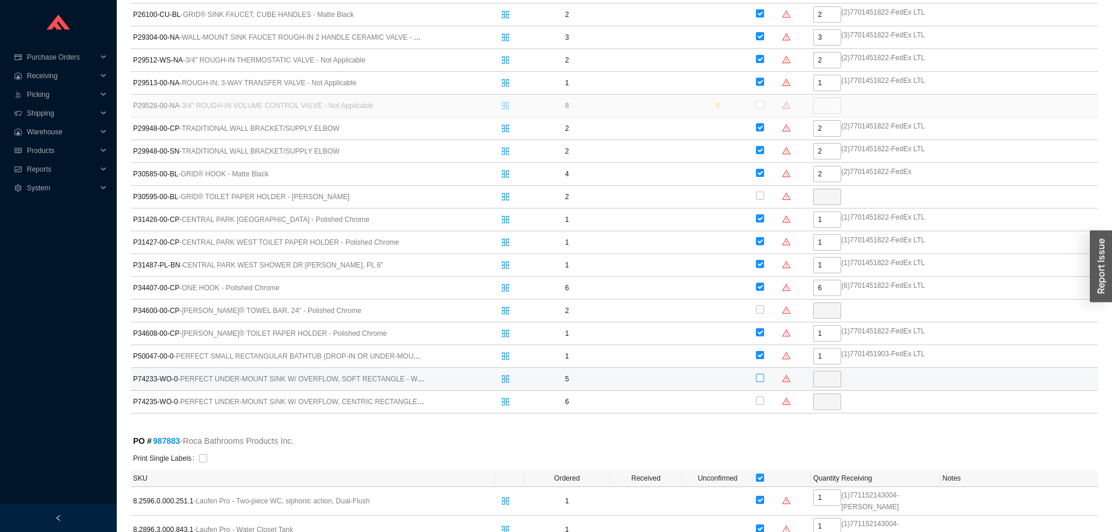
click at [761, 375] on input "checkbox" at bounding box center [760, 378] width 8 height 8
checkbox input "true"
type input "5"
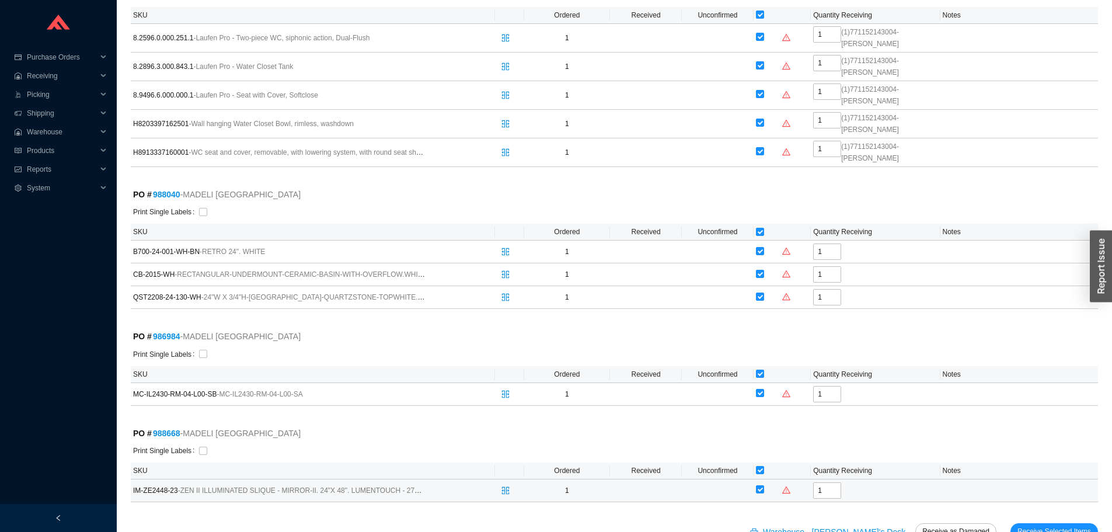
scroll to position [1295, 0]
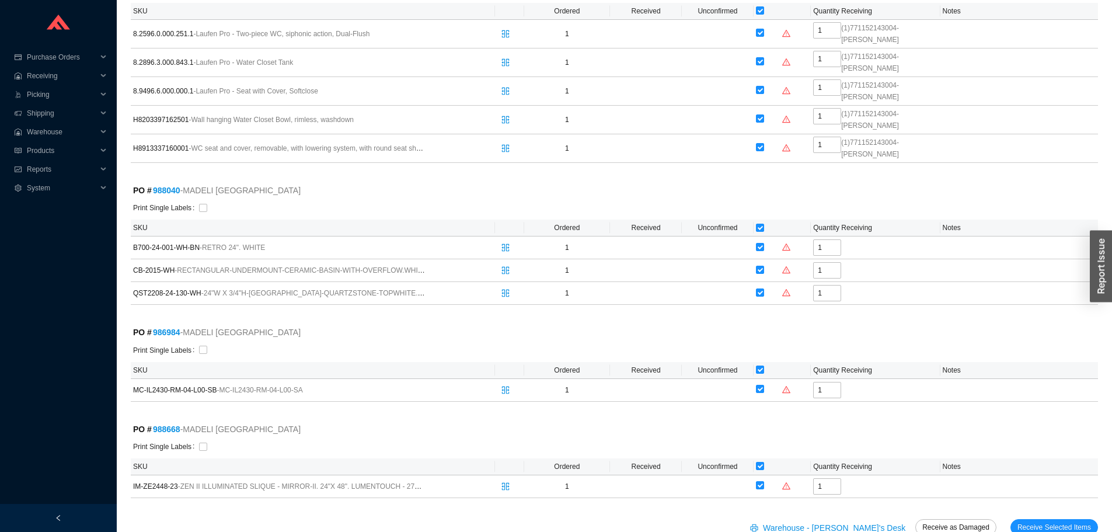
click at [1049, 521] on span "Receive Selected Items" at bounding box center [1054, 527] width 74 height 12
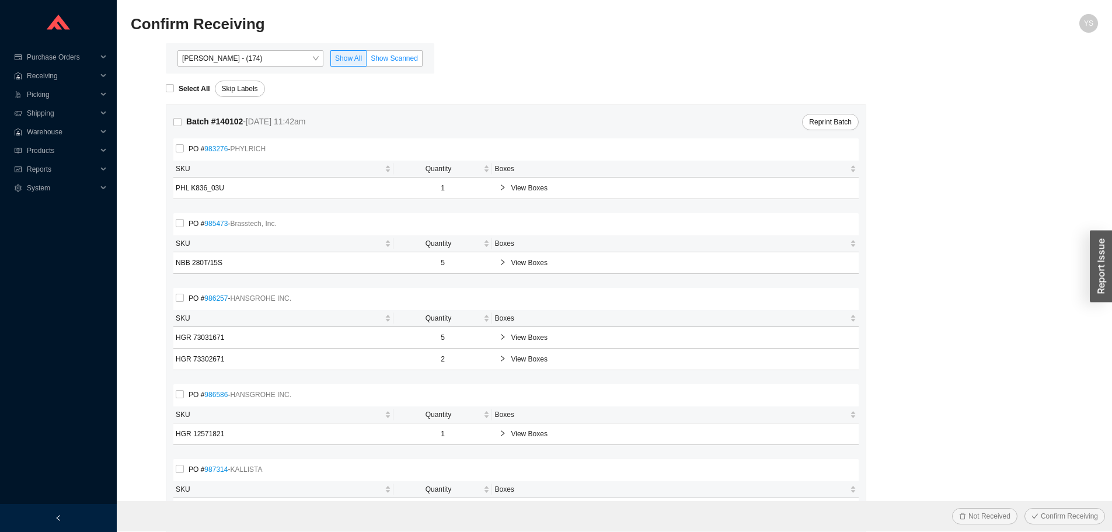
click at [399, 56] on span "Show Scanned" at bounding box center [394, 58] width 47 height 8
click at [367, 61] on input "Show Scanned" at bounding box center [367, 61] width 0 height 0
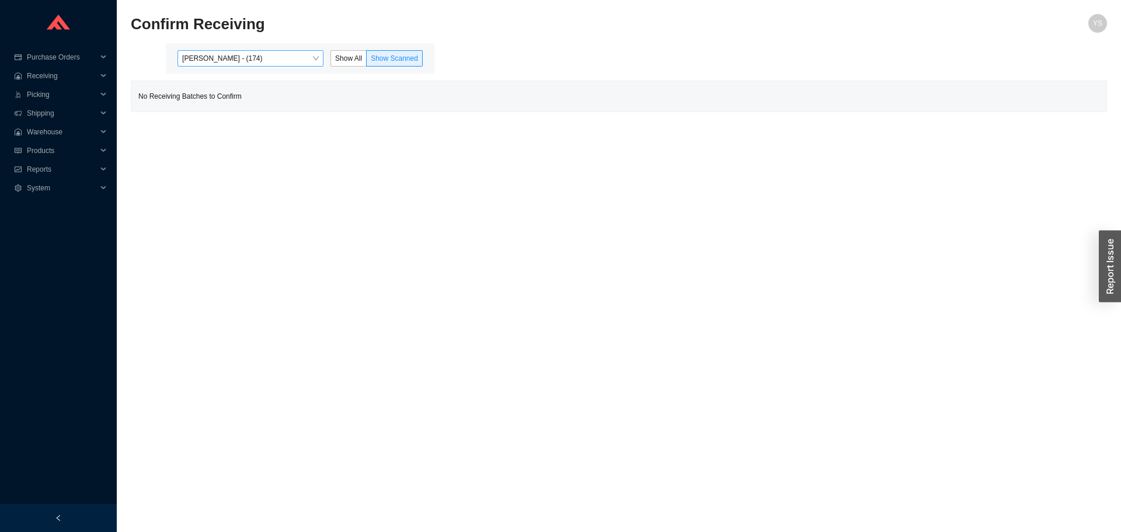
click at [305, 54] on span "[PERSON_NAME] - (174)" at bounding box center [250, 58] width 137 height 15
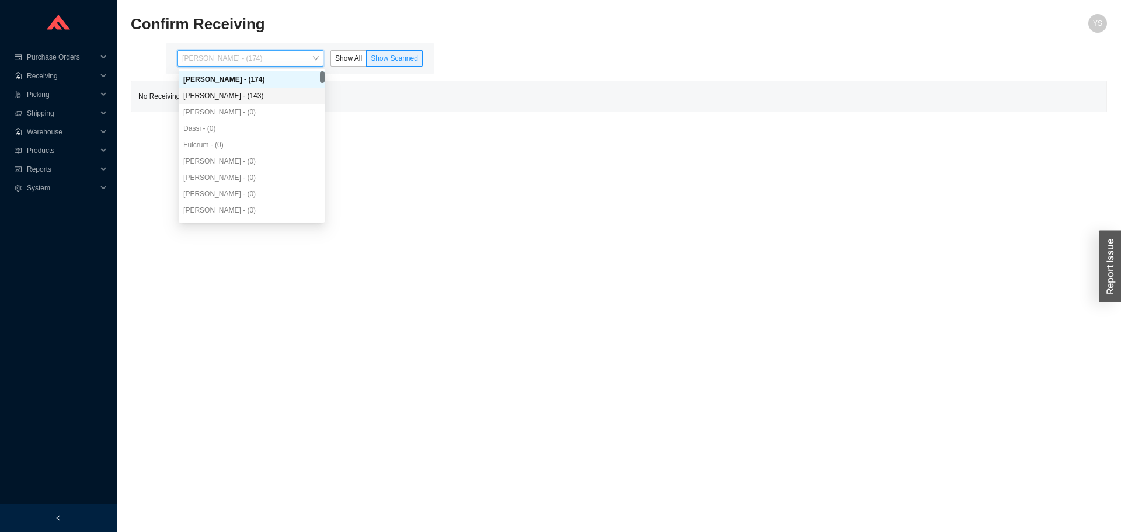
click at [231, 96] on div "[PERSON_NAME] - (143)" at bounding box center [251, 95] width 137 height 11
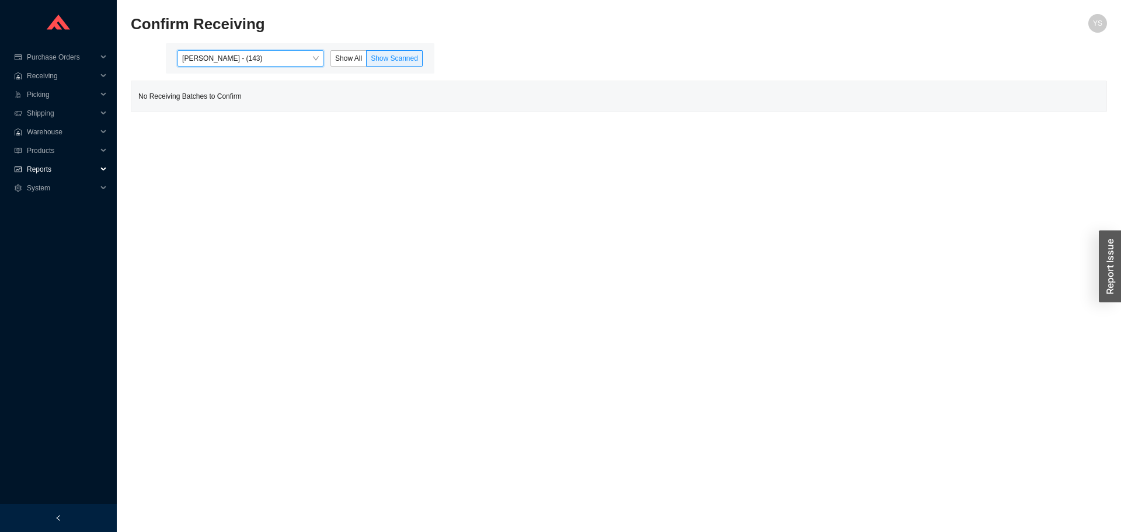
drag, startPoint x: 31, startPoint y: 161, endPoint x: 27, endPoint y: 177, distance: 16.3
click at [30, 162] on span "Reports" at bounding box center [62, 169] width 70 height 19
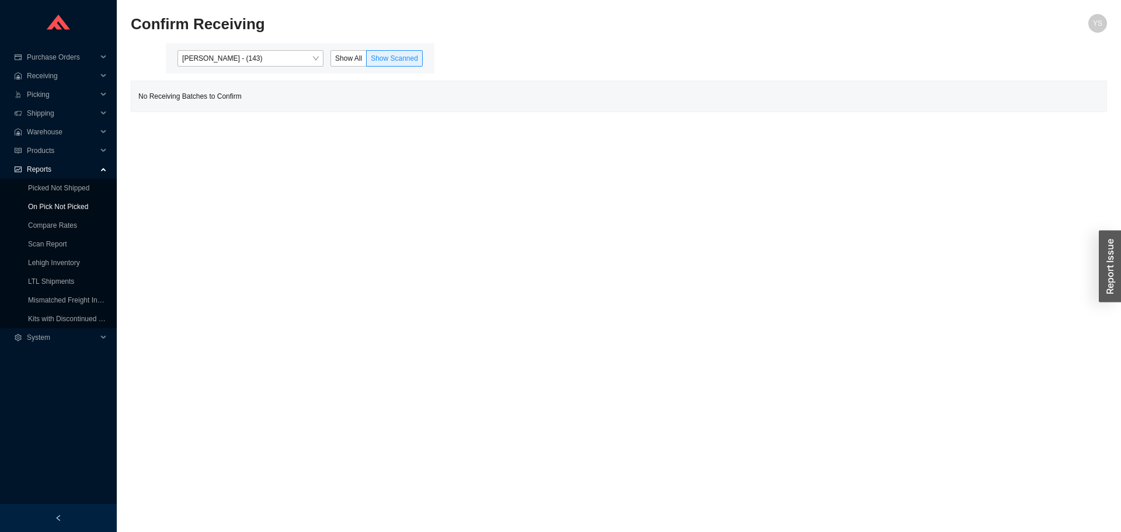
click at [32, 203] on link "On Pick Not Picked" at bounding box center [58, 207] width 60 height 8
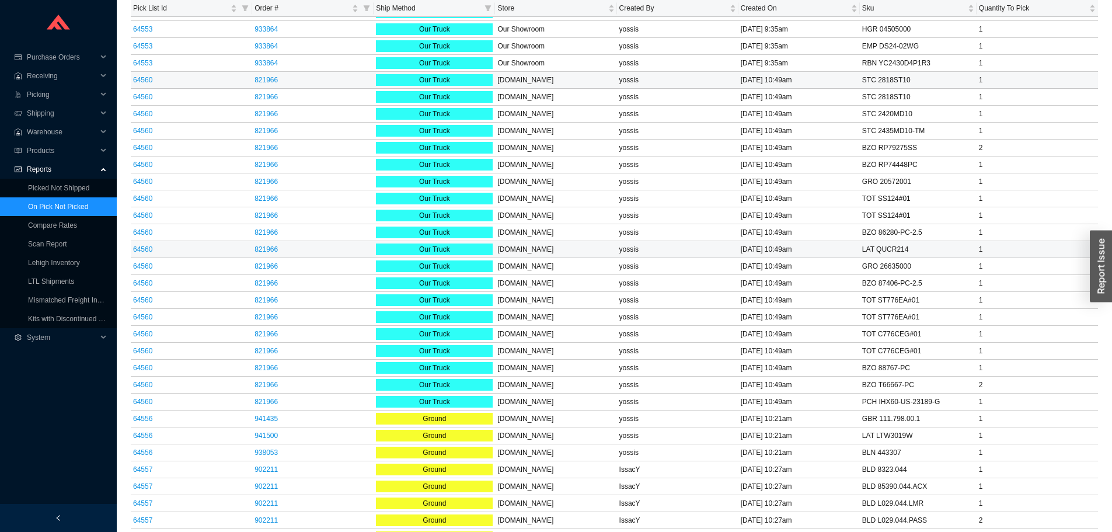
scroll to position [2228, 0]
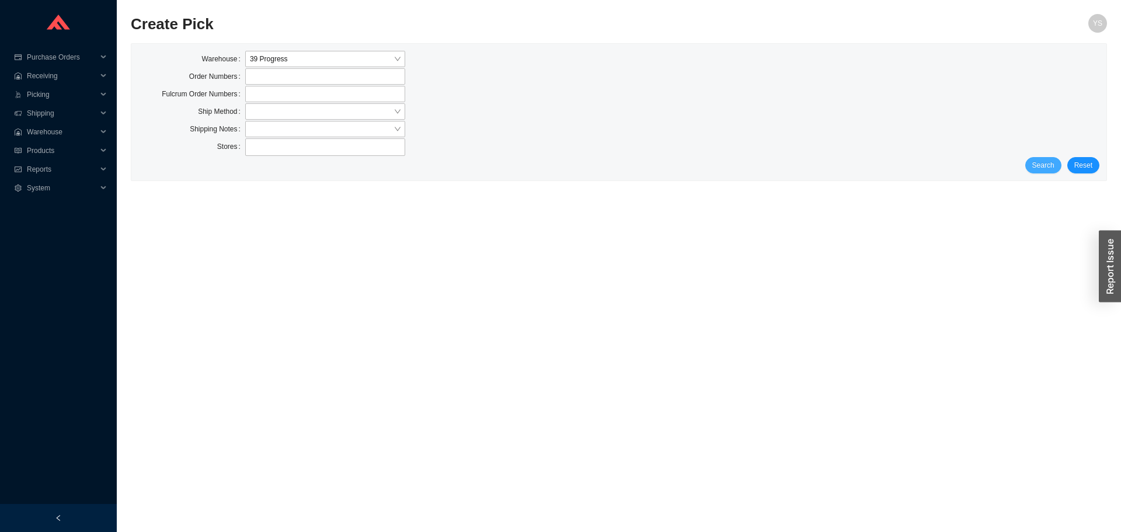
click at [1047, 169] on span "Search" at bounding box center [1043, 165] width 22 height 12
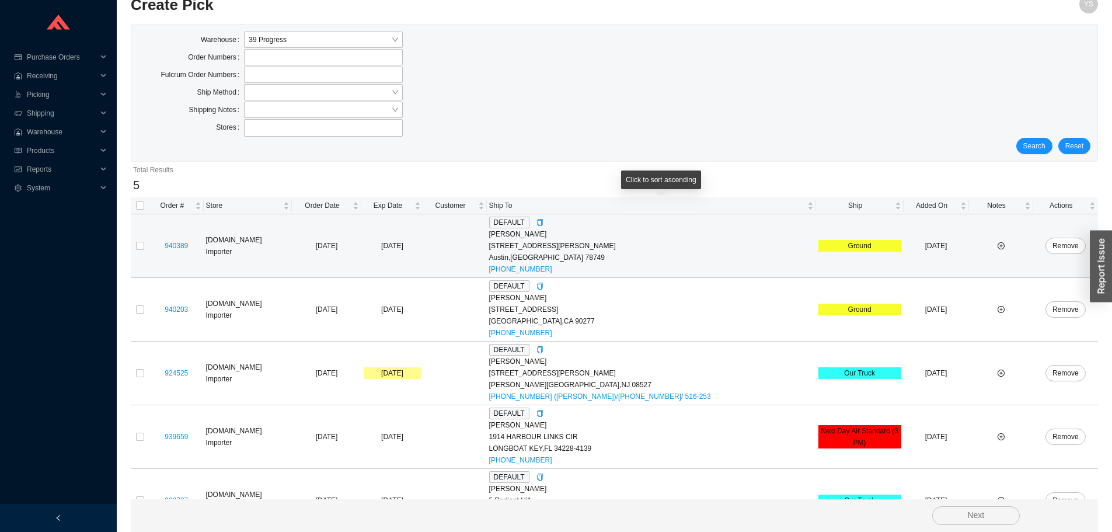
scroll to position [53, 0]
